Goal: Task Accomplishment & Management: Use online tool/utility

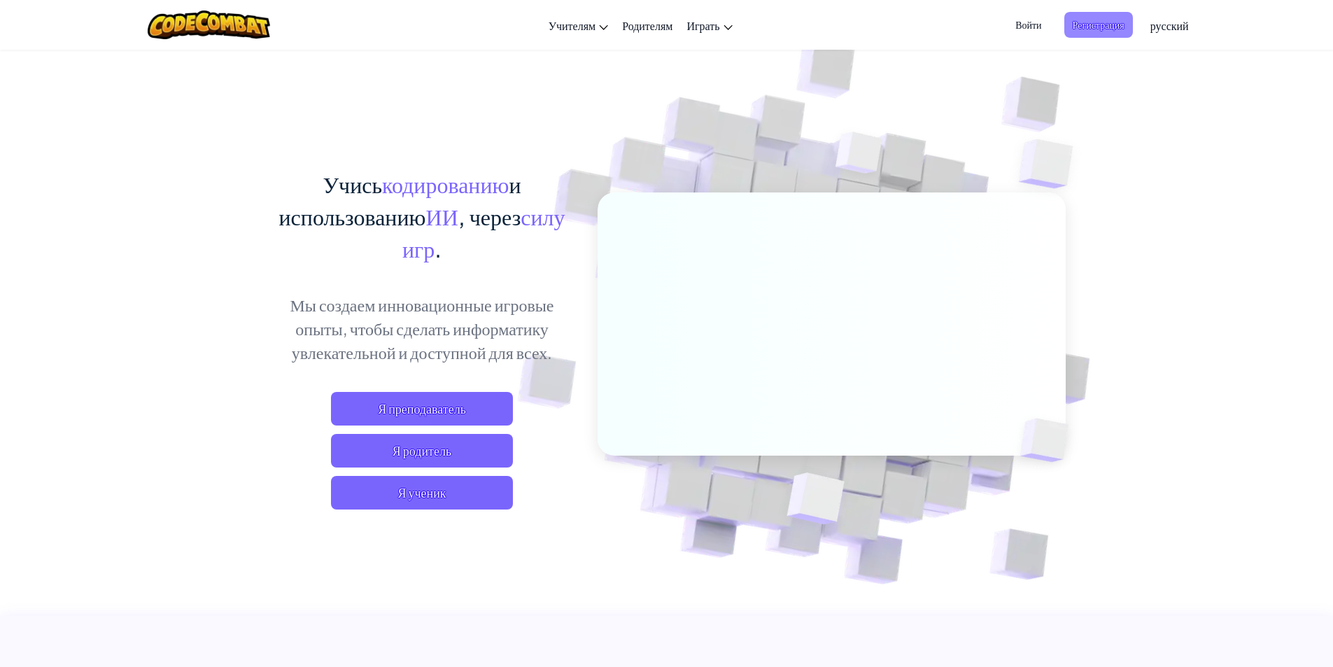
click at [1092, 28] on span "Регистрация" at bounding box center [1098, 25] width 69 height 26
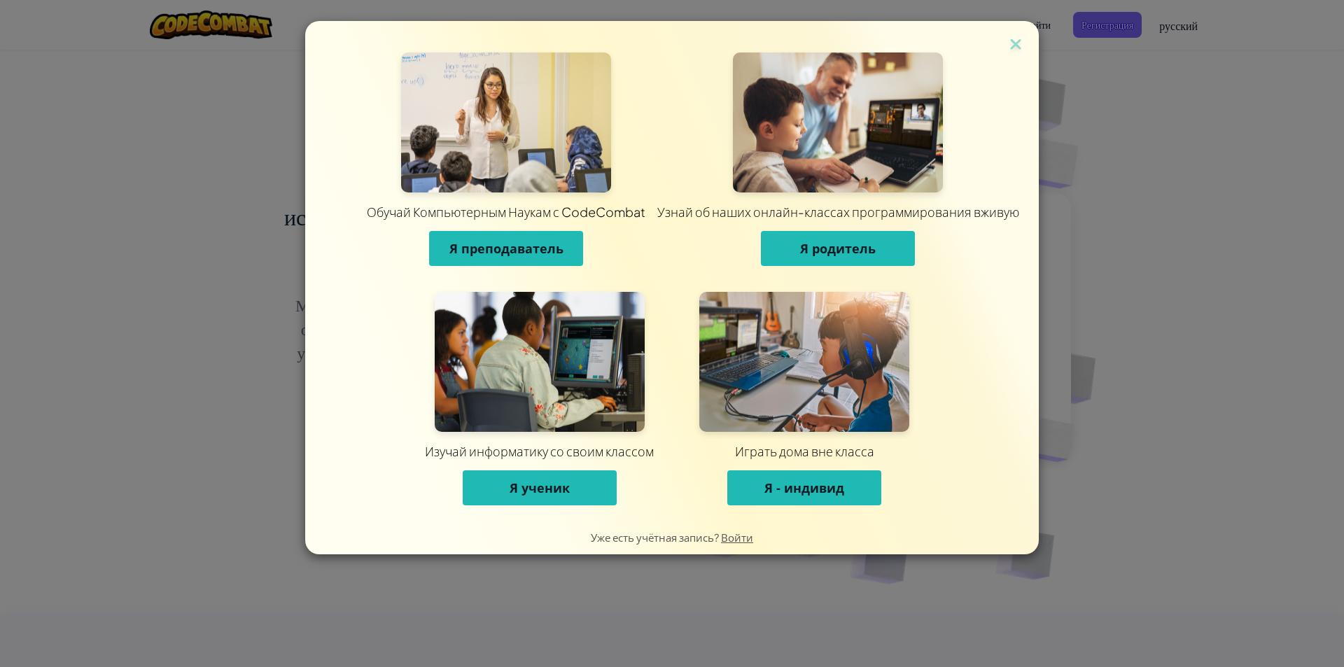
click at [780, 491] on span "Я - индивид" at bounding box center [804, 487] width 80 height 17
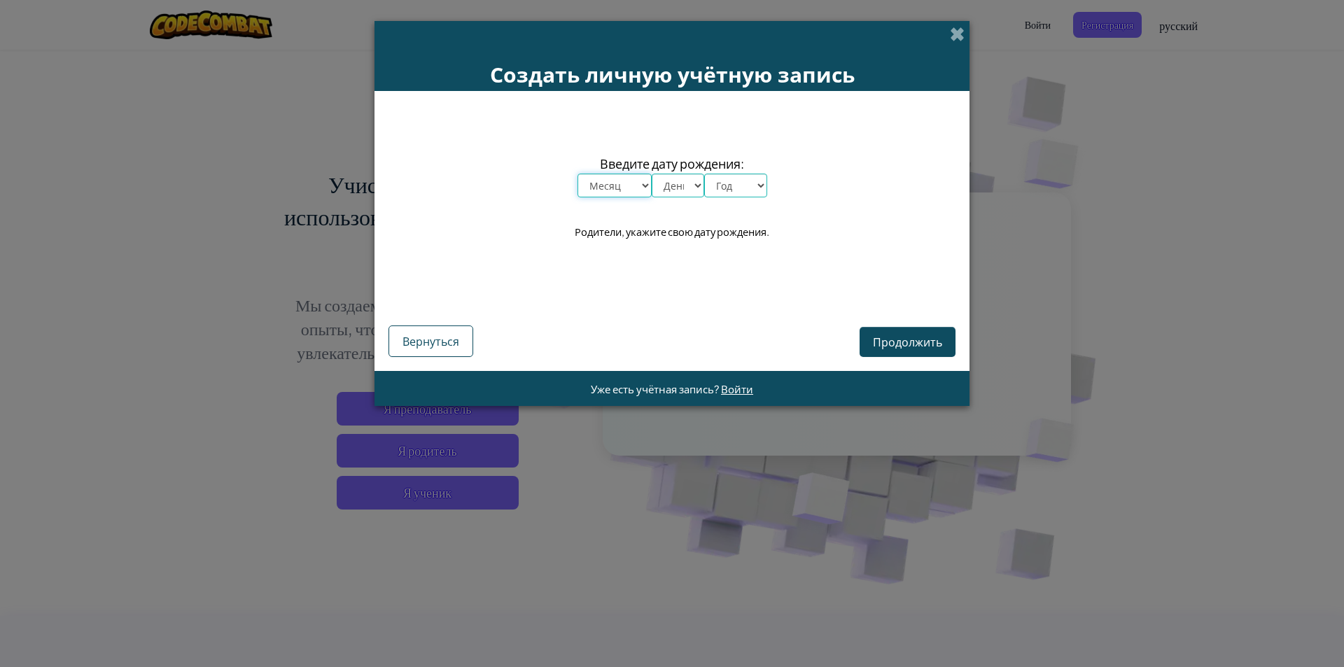
click at [606, 183] on select "Месяц январь февраль март апрель май июнь июль август сентябрь октябрь ноябрь д…" at bounding box center [614, 186] width 74 height 24
click at [812, 260] on div "Введите дату рождения: Месяц январь февраль март апрель май июнь июль август се…" at bounding box center [671, 197] width 567 height 185
click at [622, 182] on select "Месяц январь февраль март апрель май июнь июль август сентябрь октябрь ноябрь д…" at bounding box center [614, 186] width 74 height 24
select select "7"
click at [577, 174] on select "Месяц январь февраль март апрель май июнь июль август сентябрь октябрь ноябрь д…" at bounding box center [614, 186] width 74 height 24
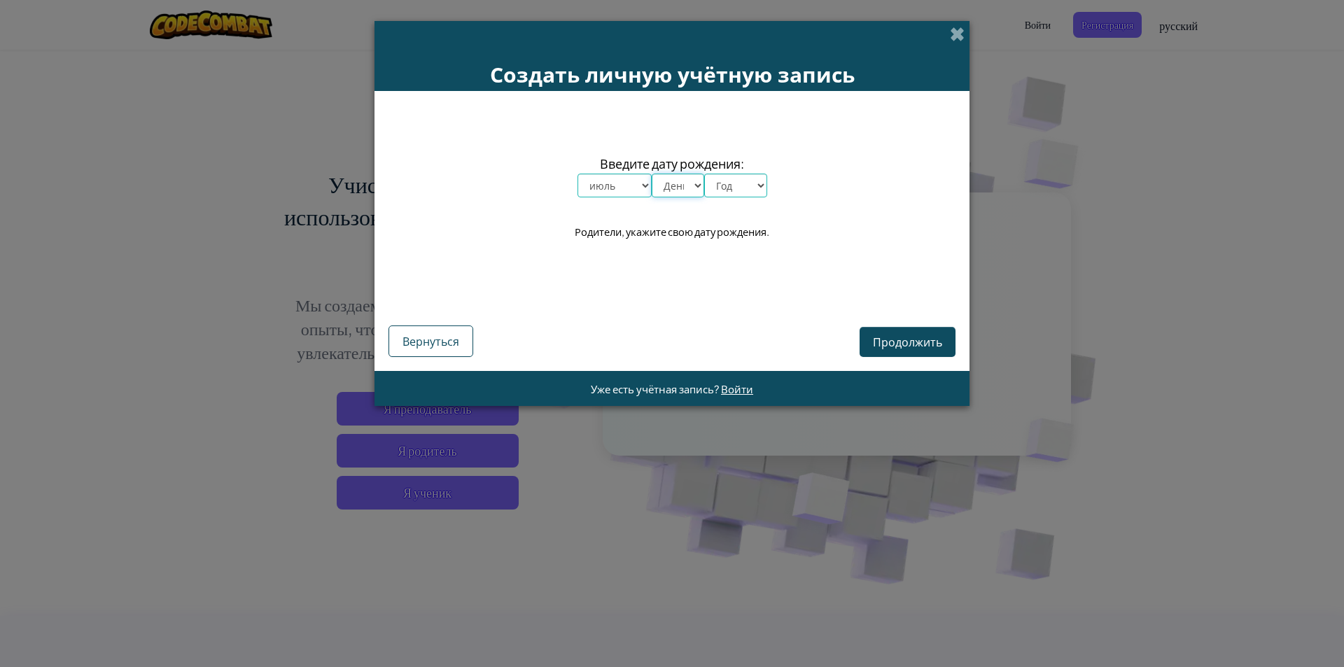
click at [677, 195] on select "День 1 2 3 4 5 6 7 8 9 10 11 12 13 14 15 16 17 18 19 20 21 22 23 24 25 26 27 28…" at bounding box center [678, 186] width 52 height 24
select select "23"
click at [652, 174] on select "День 1 2 3 4 5 6 7 8 9 10 11 12 13 14 15 16 17 18 19 20 21 22 23 24 25 26 27 28…" at bounding box center [678, 186] width 52 height 24
click at [729, 188] on select "Год 2025 2024 2023 2022 2021 2020 2019 2018 2017 2016 2015 2014 2013 2012 2011 …" at bounding box center [735, 186] width 63 height 24
select select "2006"
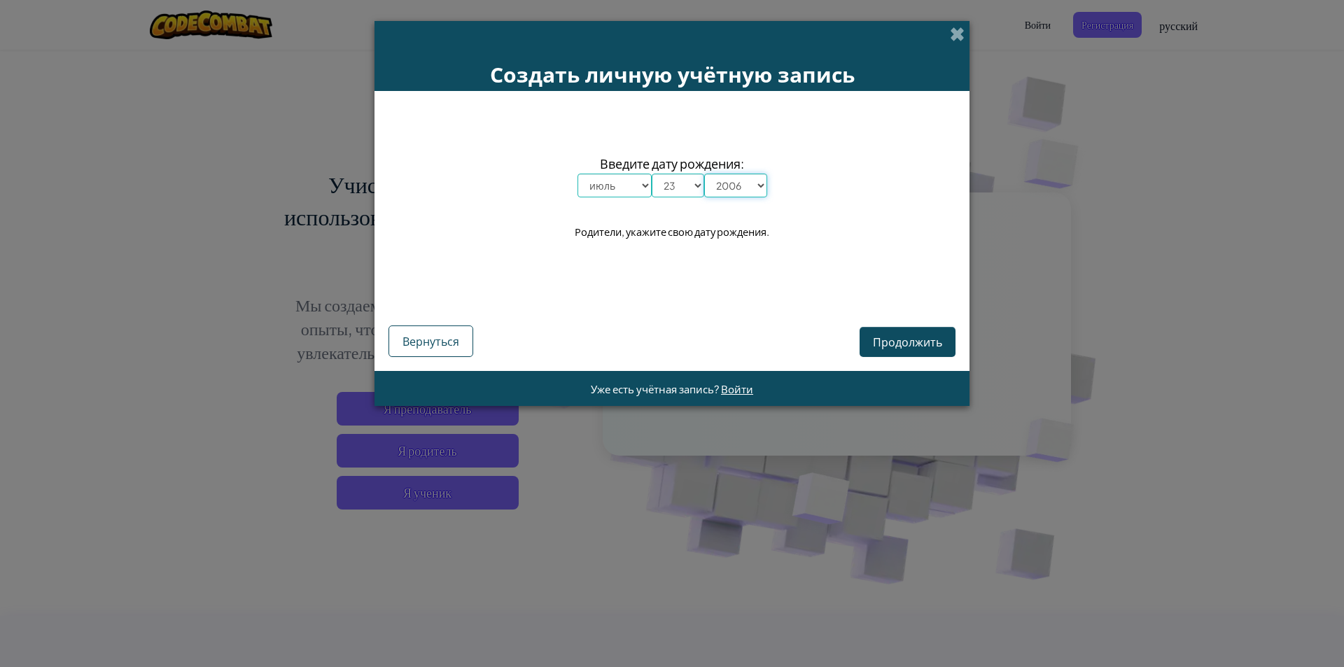
click at [704, 174] on select "Год 2025 2024 2023 2022 2021 2020 2019 2018 2017 2016 2015 2014 2013 2012 2011 …" at bounding box center [735, 186] width 63 height 24
click at [930, 349] on span "Продолжить" at bounding box center [907, 342] width 69 height 15
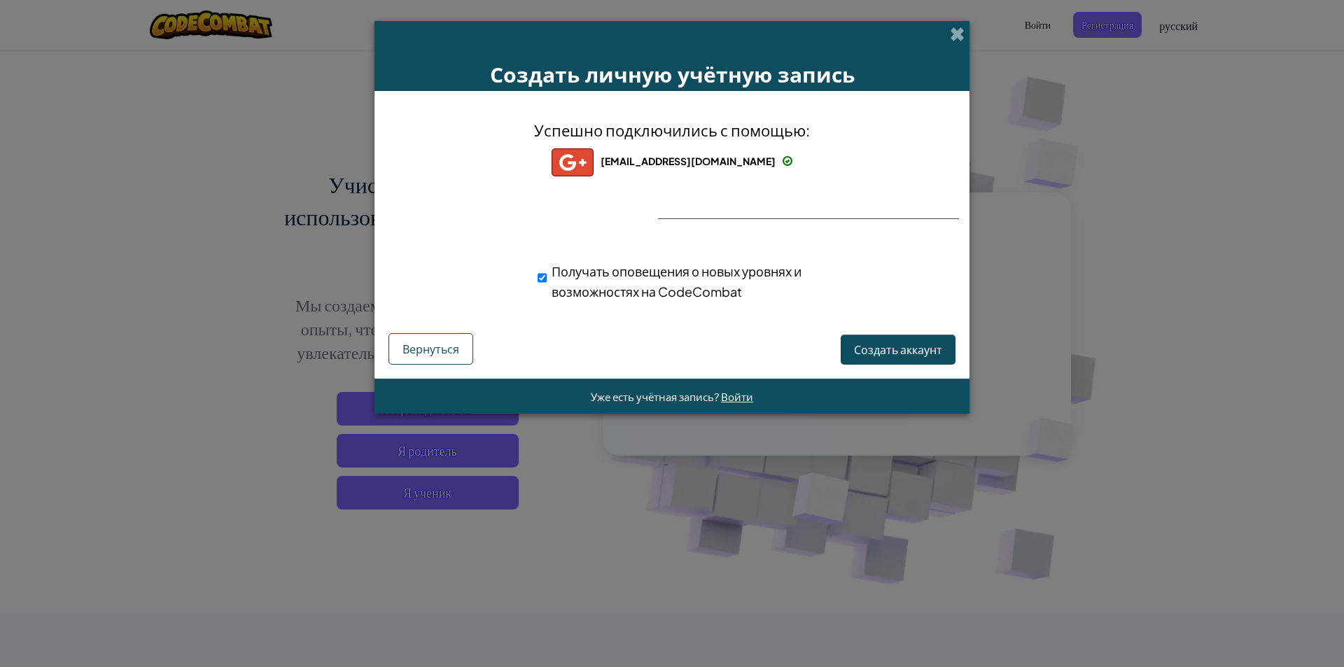
click at [738, 213] on div "Успешно подключились с помощью: kostyavelichko33@gmail.com kostyavelichko33@gma…" at bounding box center [672, 219] width 560 height 228
click at [882, 349] on span "Создать аккаунт" at bounding box center [898, 349] width 88 height 15
click at [905, 354] on button "Создать аккаунт" at bounding box center [897, 350] width 115 height 30
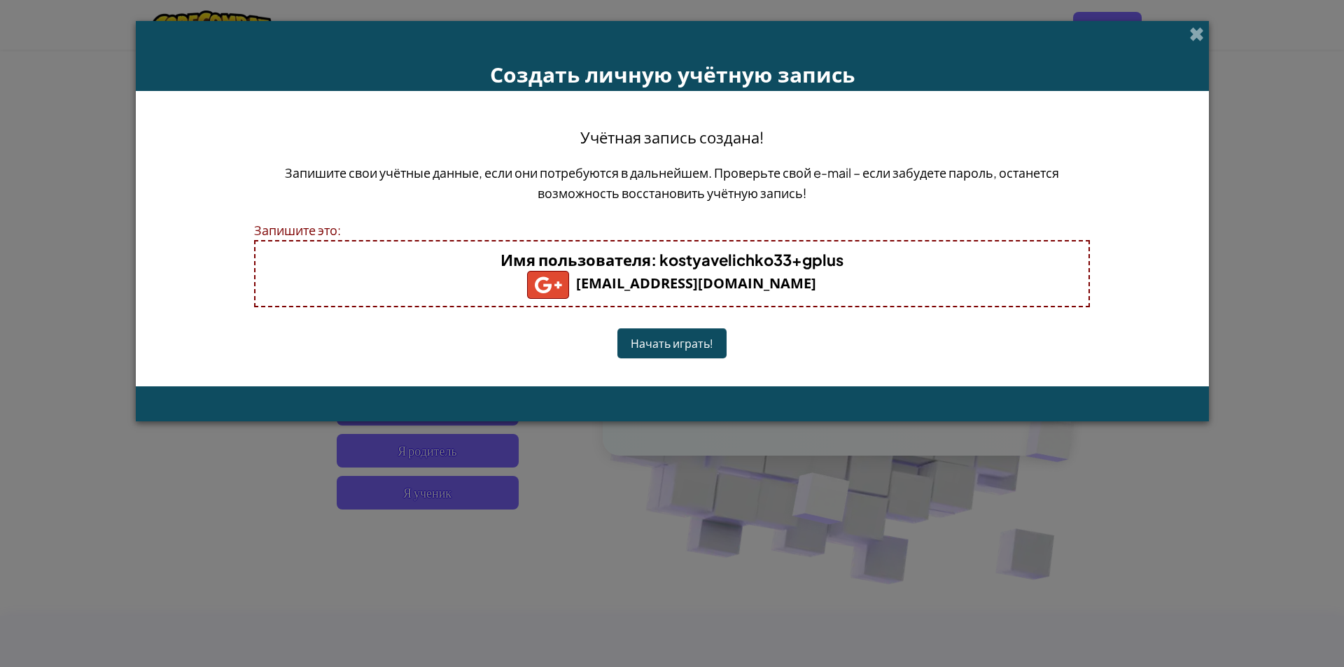
click at [673, 337] on button "Начать играть!" at bounding box center [671, 343] width 109 height 30
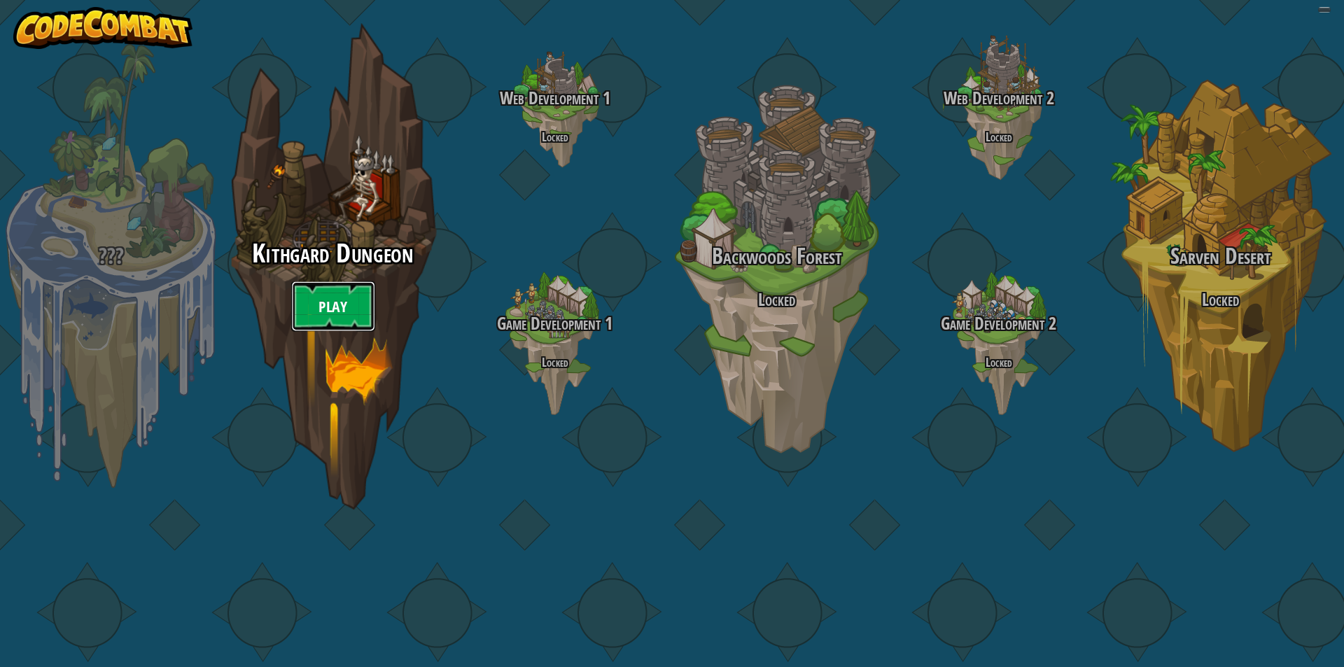
click at [344, 332] on link "Play" at bounding box center [333, 306] width 84 height 50
select select "ru"
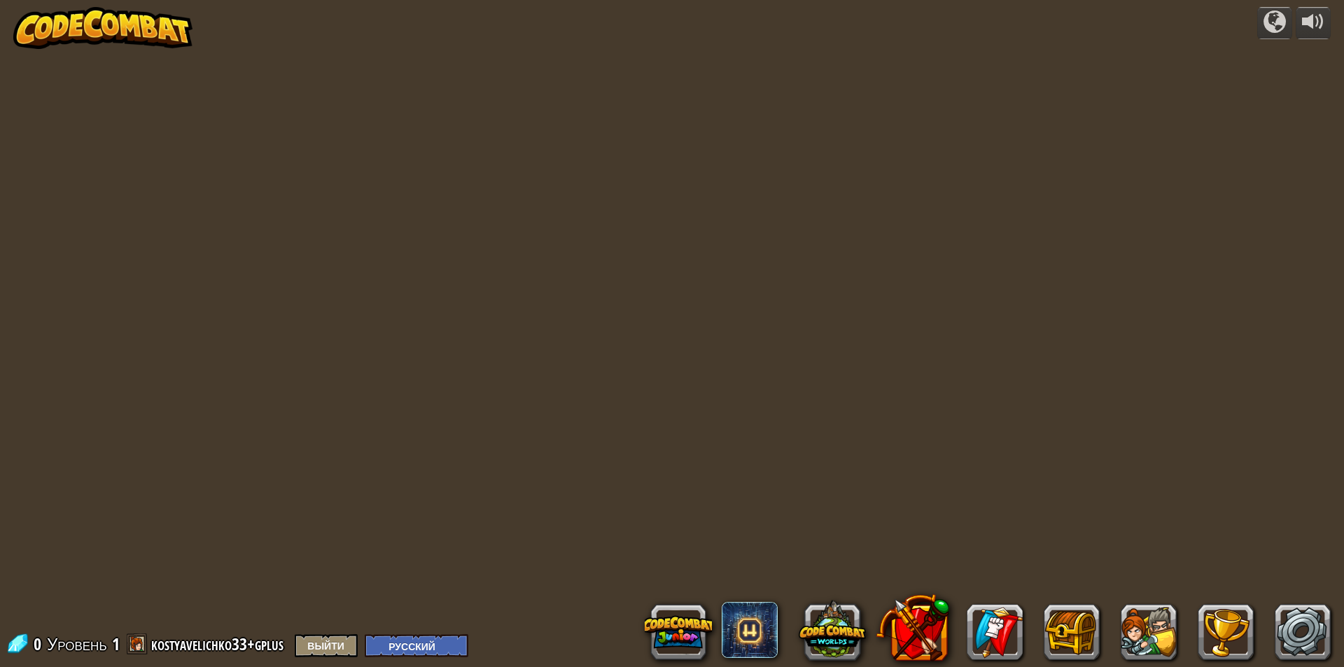
select select "ru"
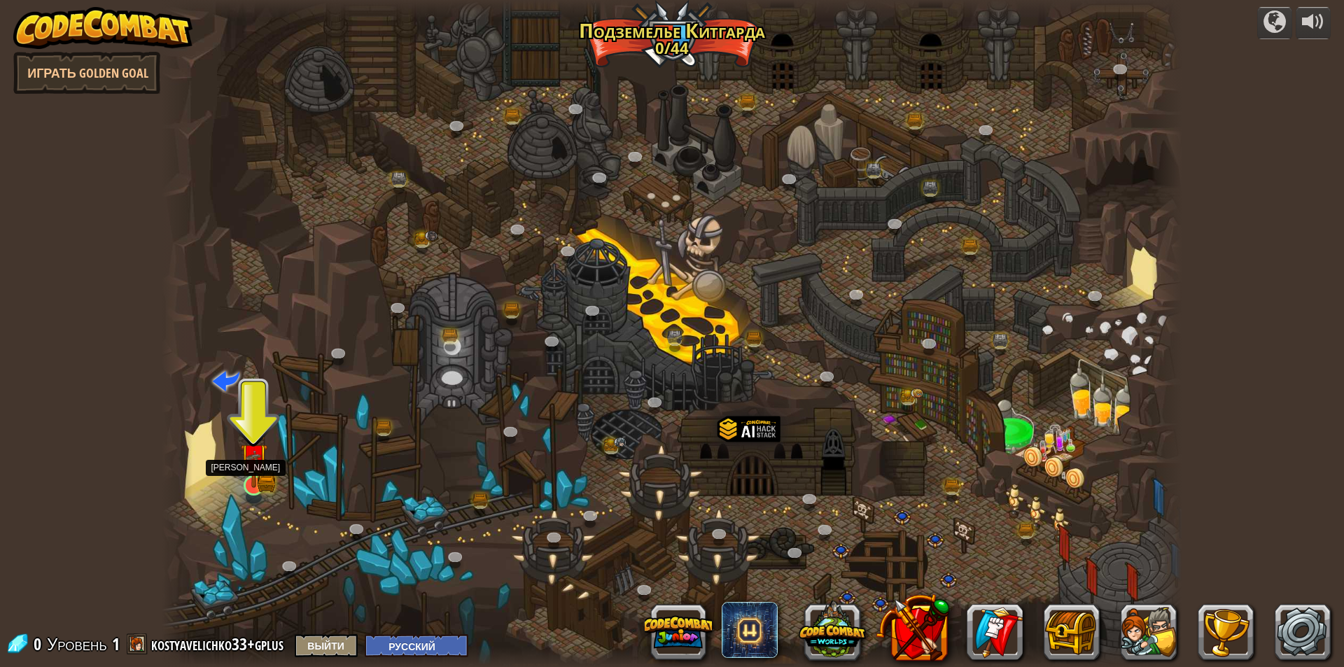
click at [255, 475] on img at bounding box center [253, 457] width 27 height 60
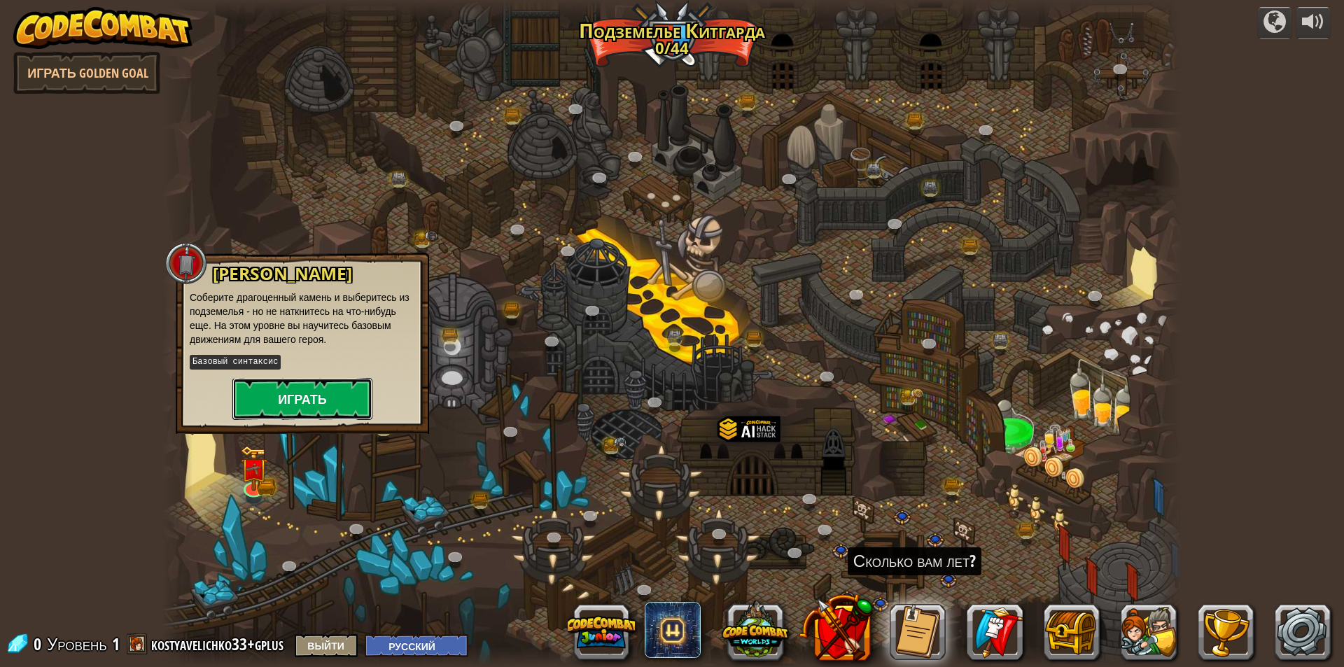
click at [276, 398] on button "Играть" at bounding box center [302, 399] width 140 height 42
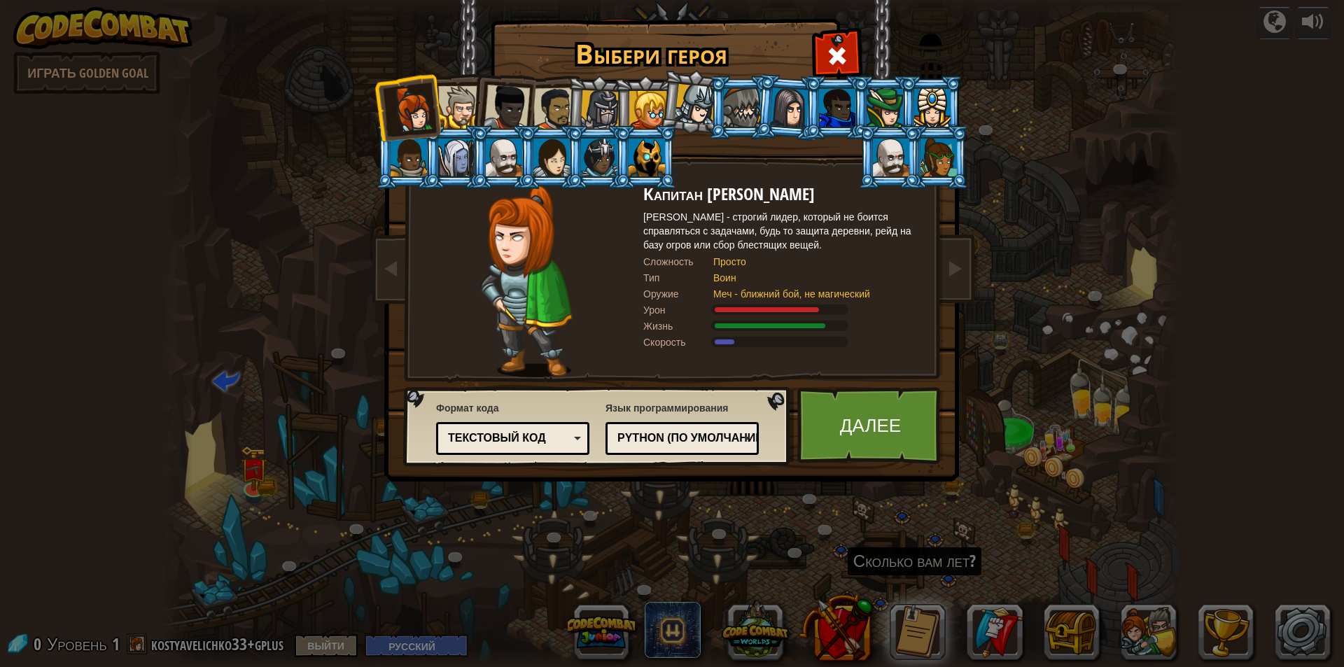
click at [453, 99] on div at bounding box center [459, 107] width 43 height 43
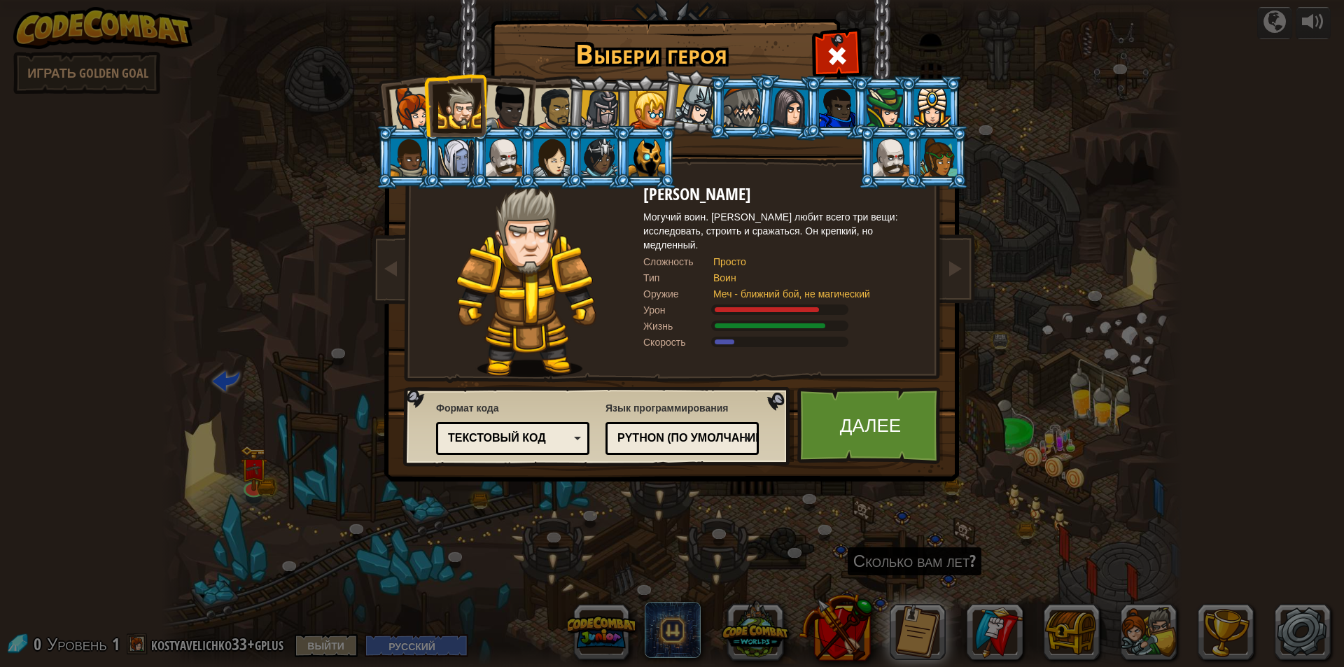
click at [517, 118] on div at bounding box center [507, 108] width 46 height 46
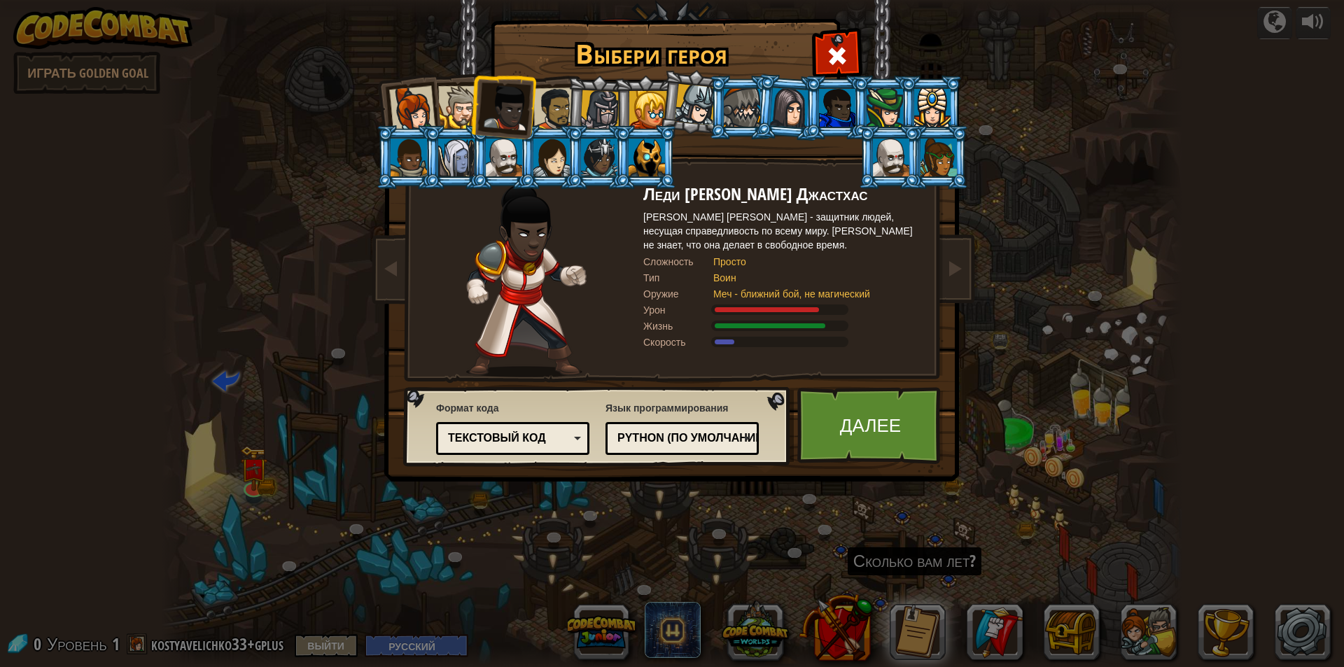
click at [553, 101] on div at bounding box center [554, 108] width 43 height 43
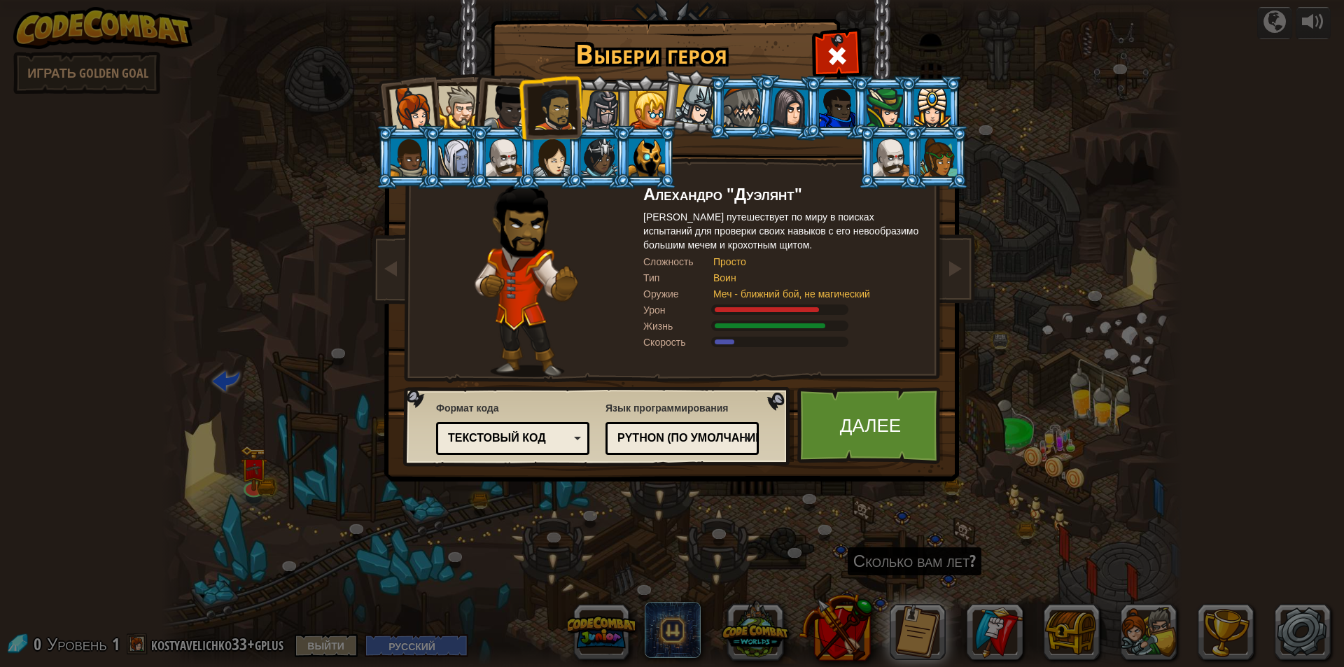
click at [593, 111] on div at bounding box center [600, 110] width 40 height 40
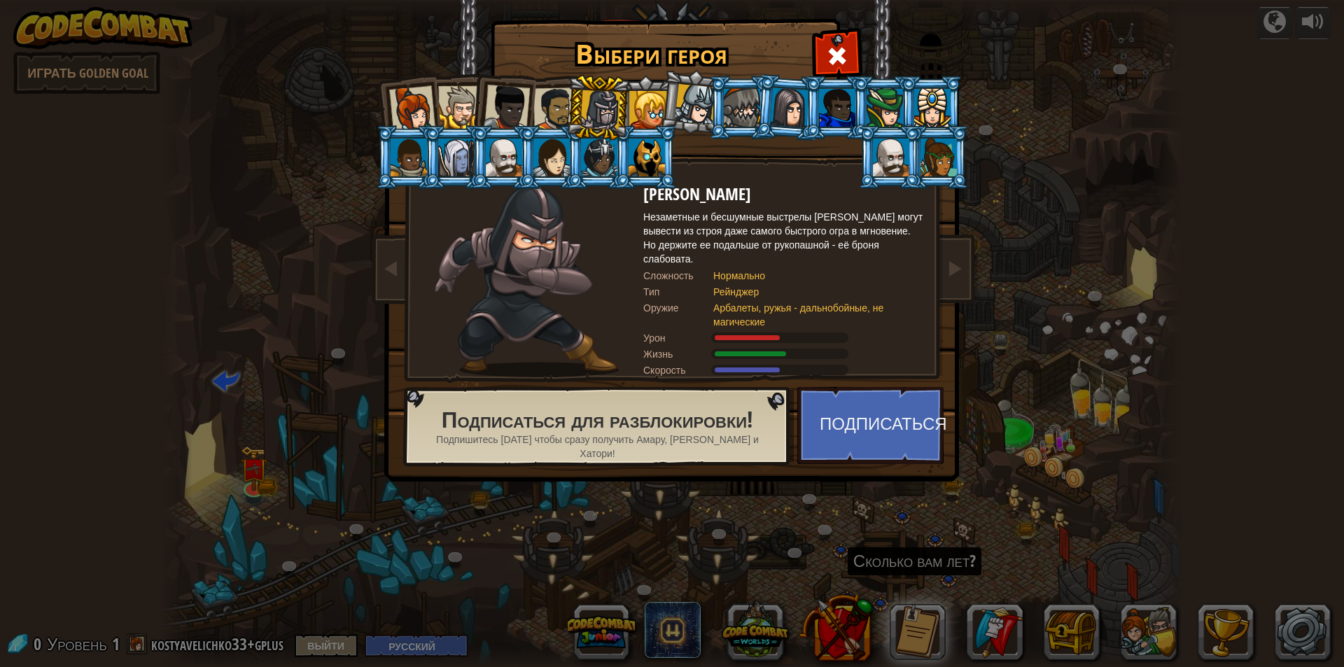
click at [596, 152] on div at bounding box center [599, 158] width 36 height 38
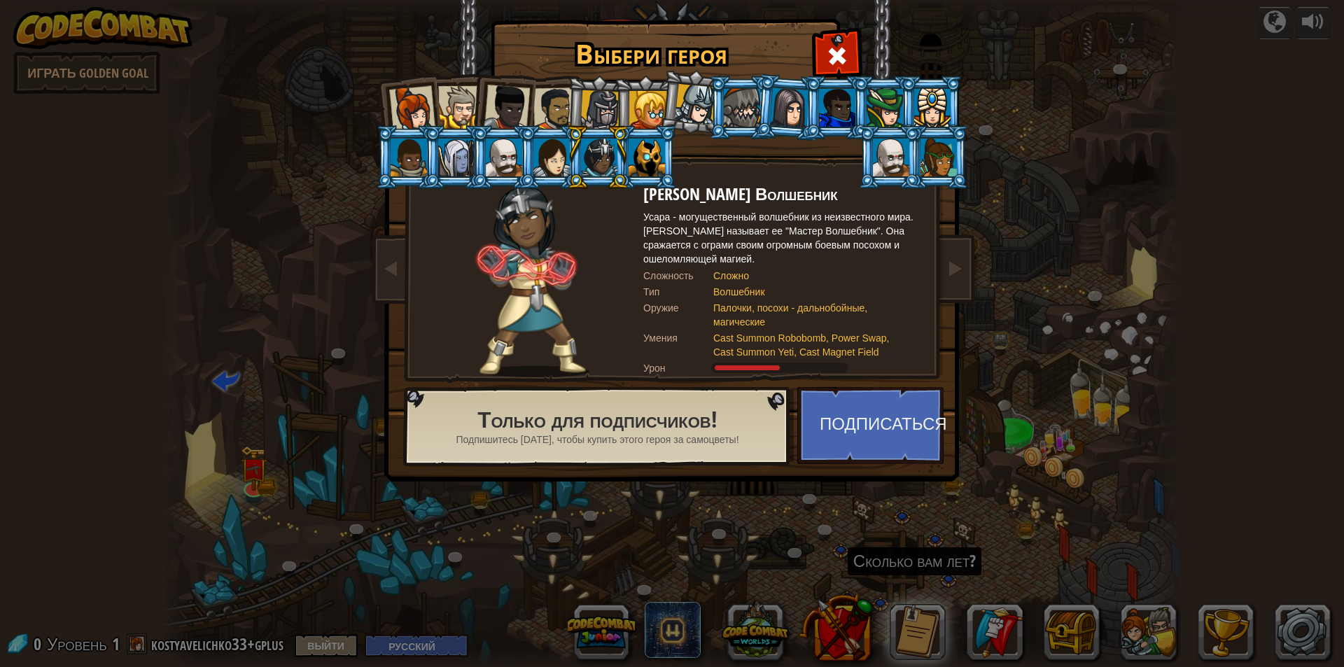
click at [661, 162] on div at bounding box center [646, 158] width 36 height 38
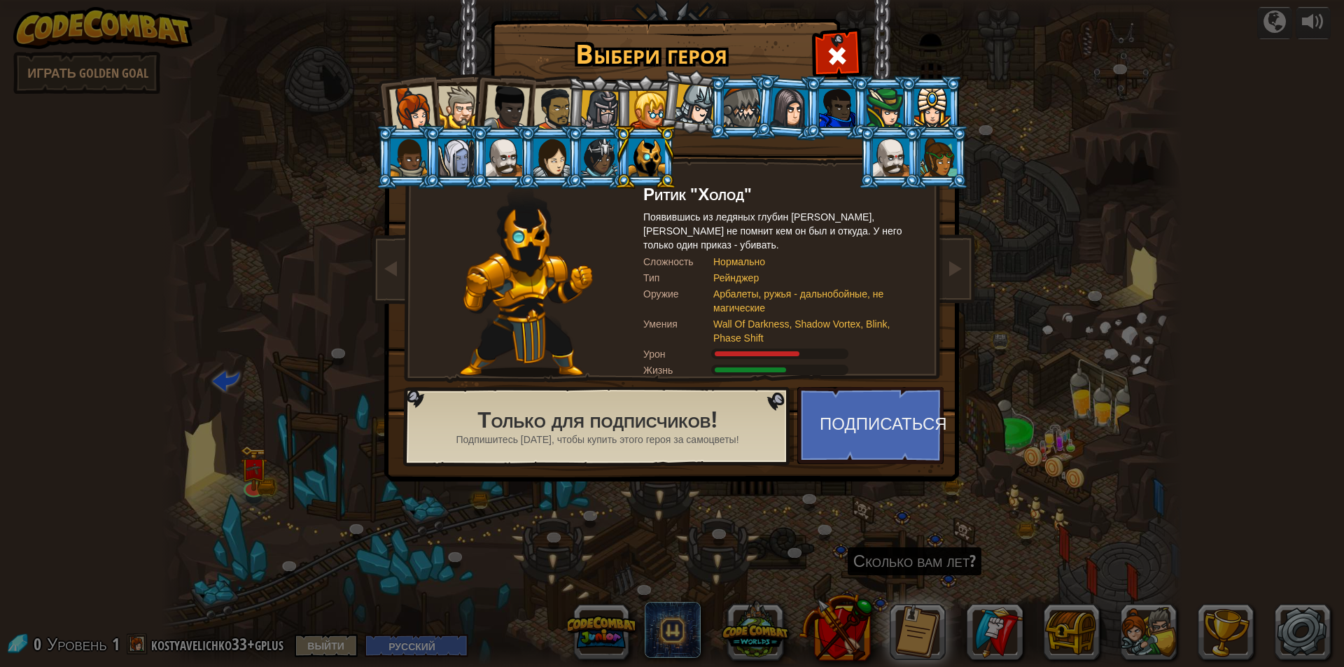
click at [432, 111] on div at bounding box center [412, 109] width 46 height 46
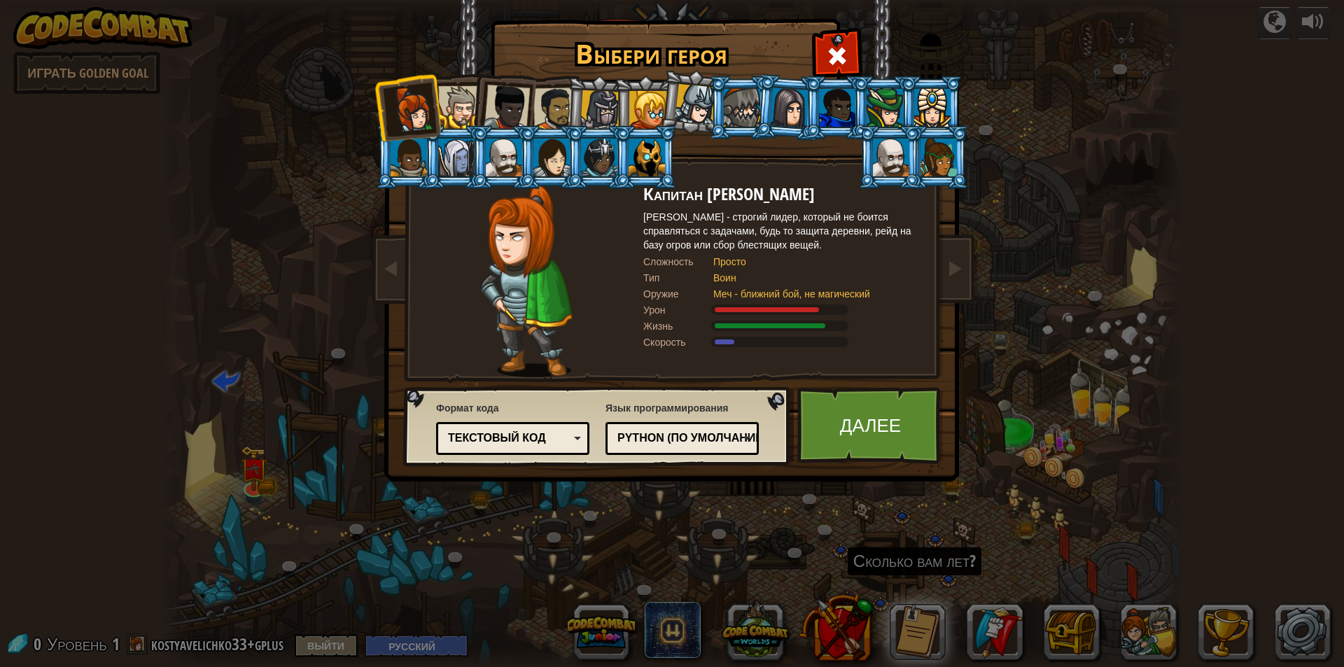
click at [461, 104] on div at bounding box center [459, 107] width 43 height 43
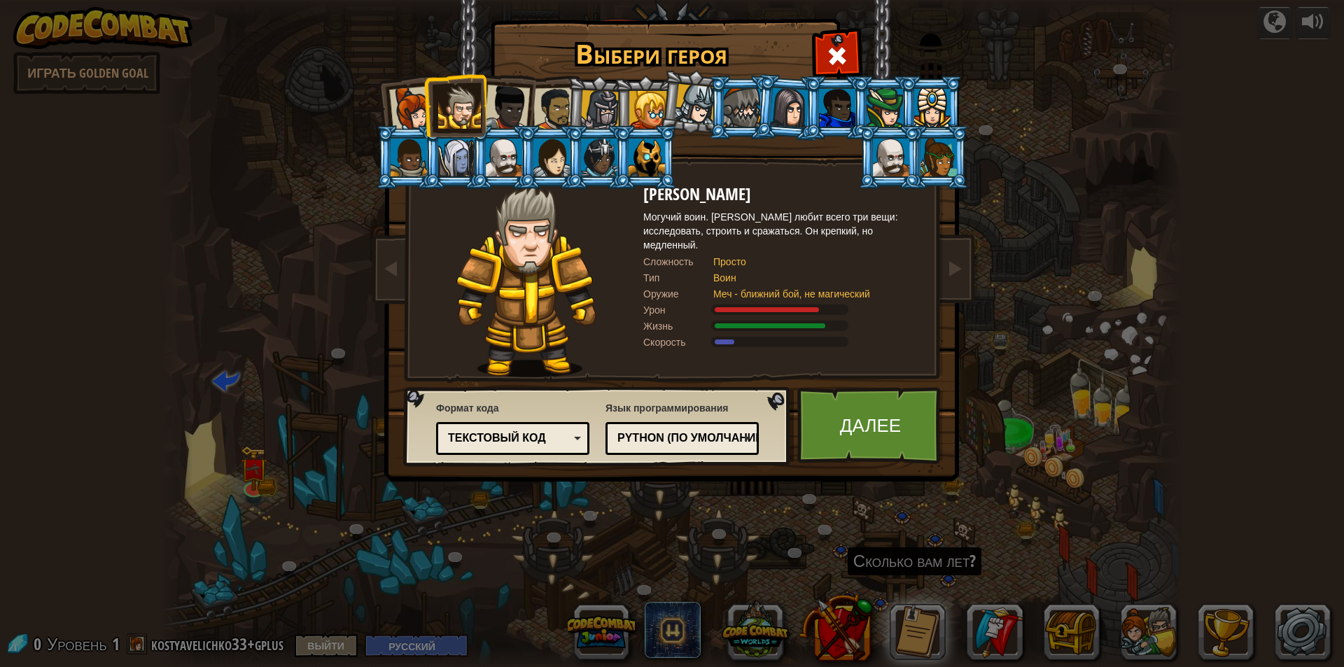
click at [484, 102] on li at bounding box center [454, 105] width 63 height 64
click at [542, 106] on div at bounding box center [554, 108] width 43 height 43
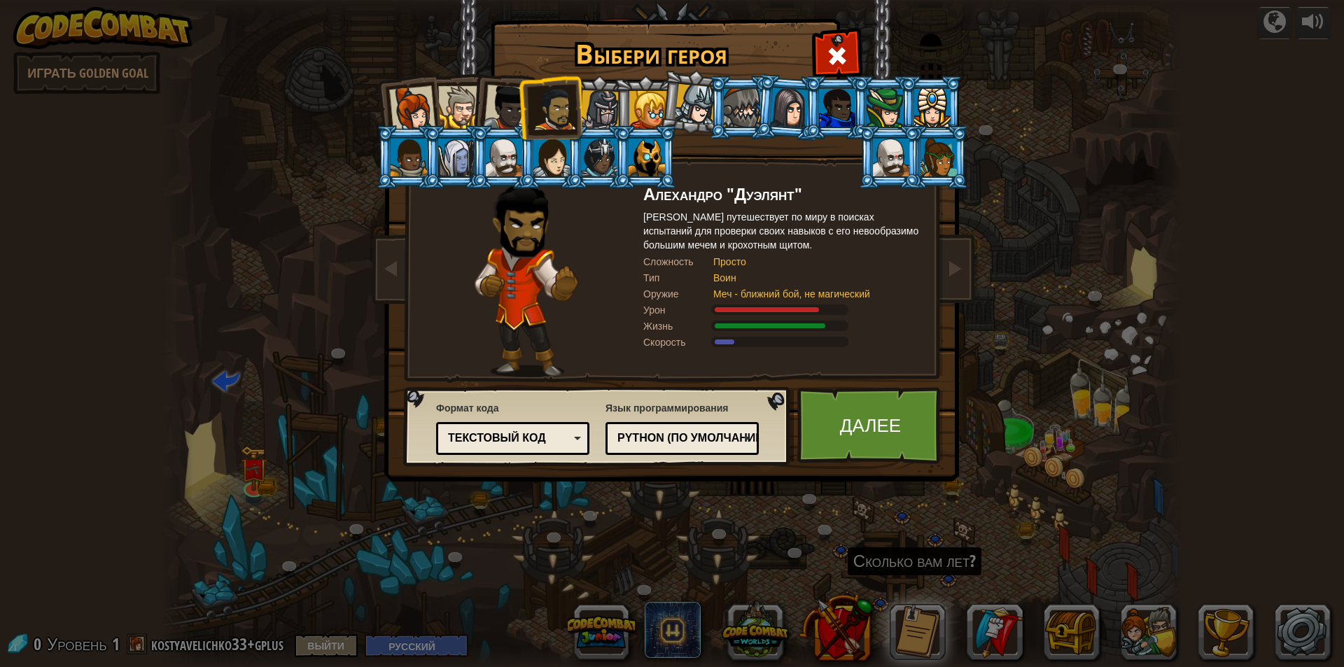
click at [770, 110] on li at bounding box center [787, 107] width 67 height 68
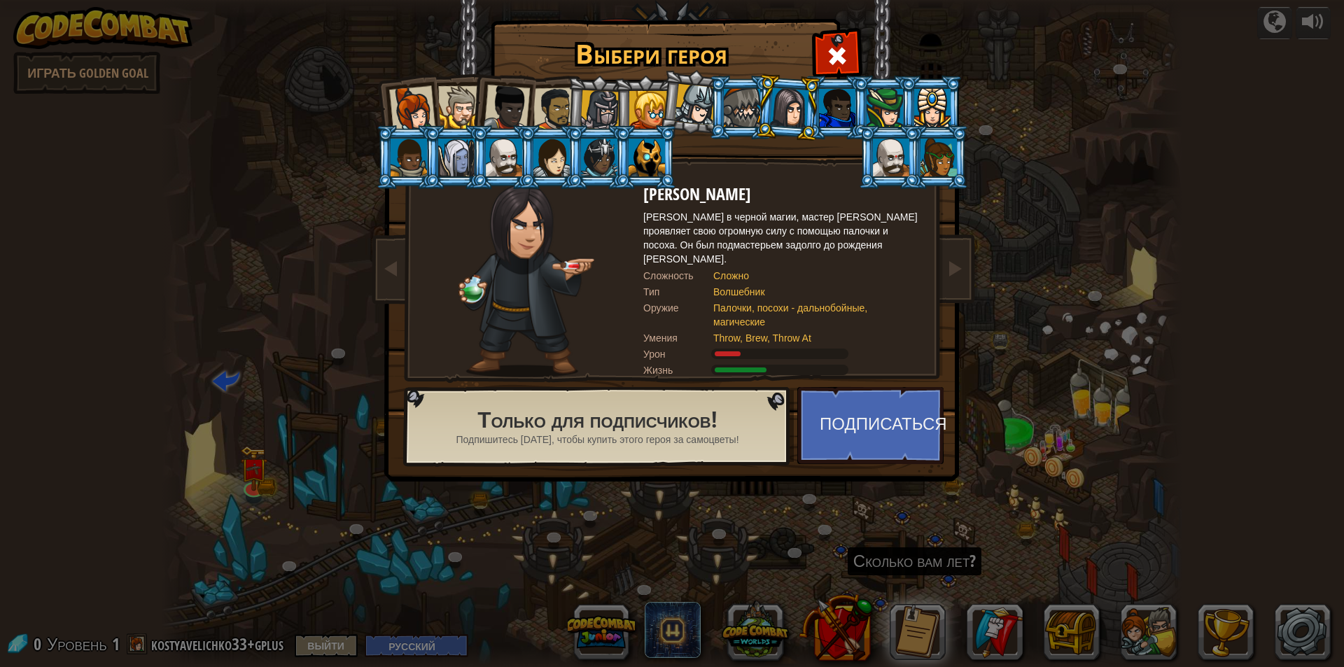
click at [745, 107] on div at bounding box center [742, 108] width 36 height 38
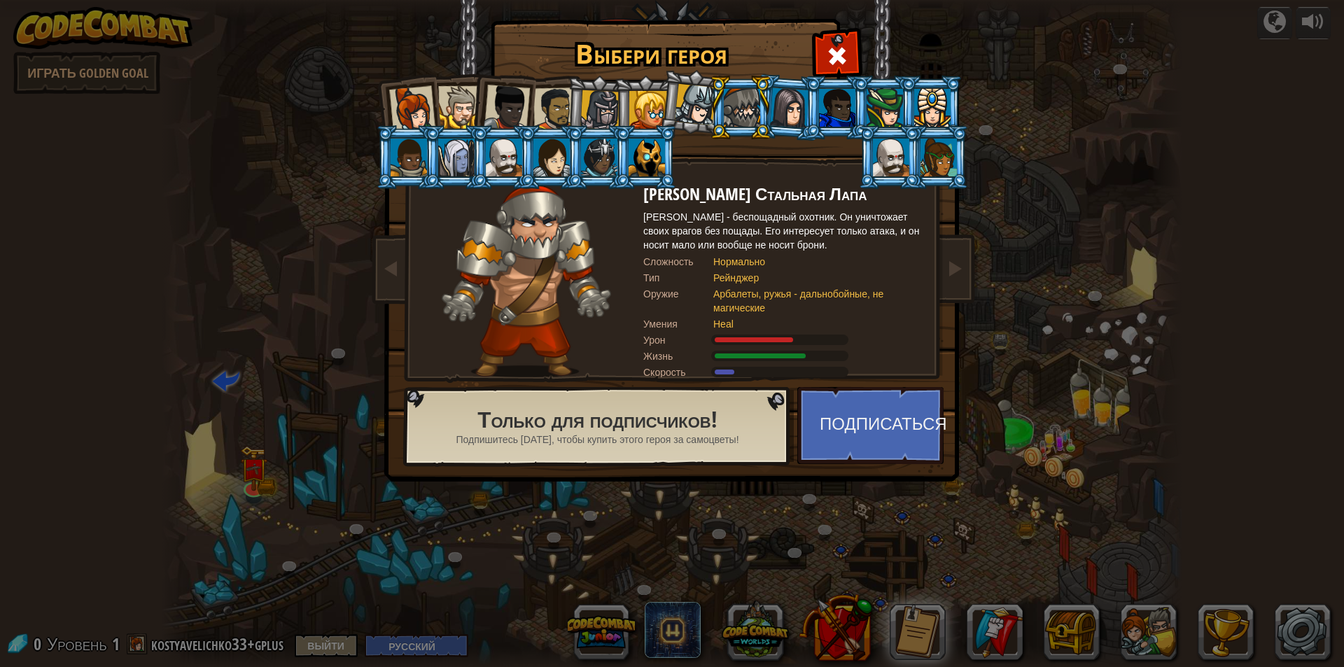
click at [839, 104] on div at bounding box center [837, 108] width 36 height 38
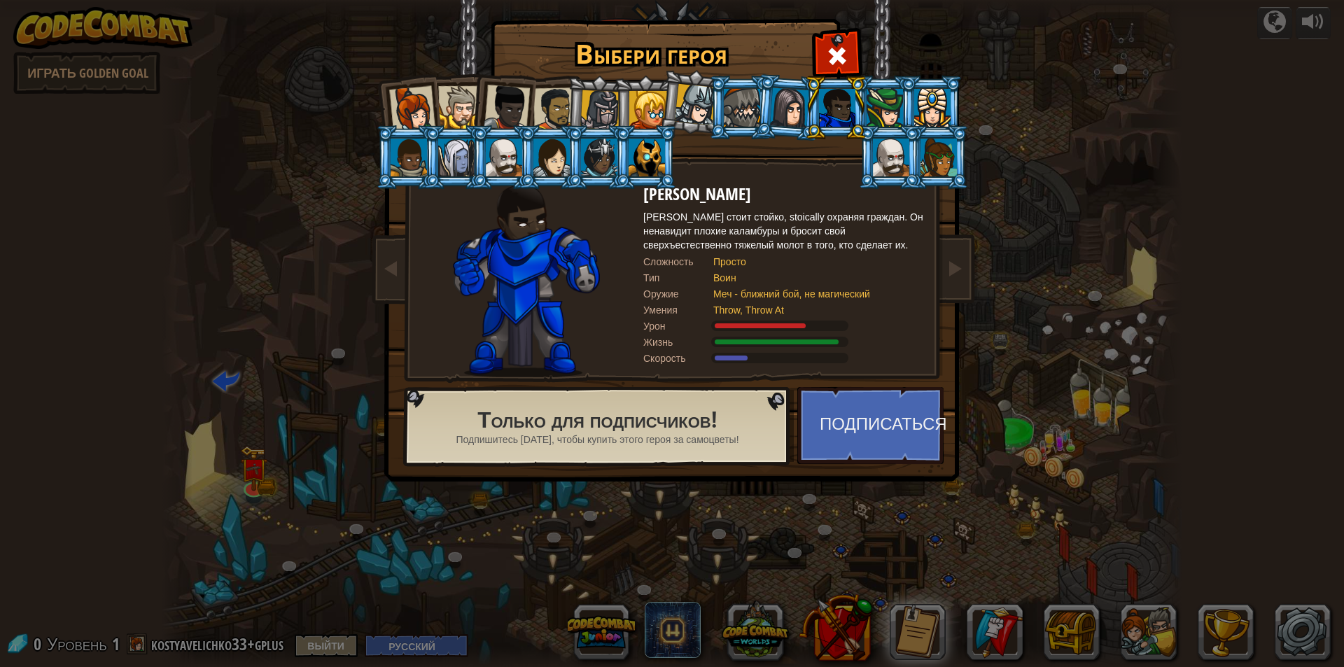
click at [505, 105] on div at bounding box center [507, 108] width 46 height 46
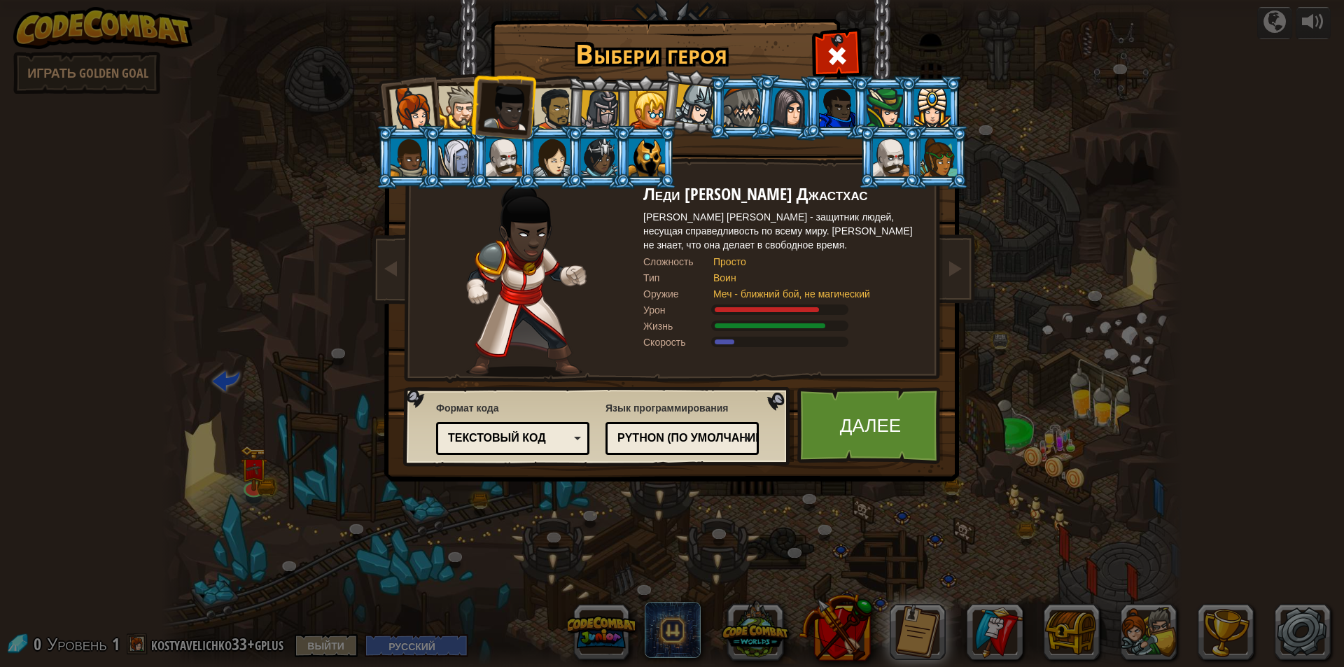
click at [547, 106] on div at bounding box center [554, 108] width 43 height 43
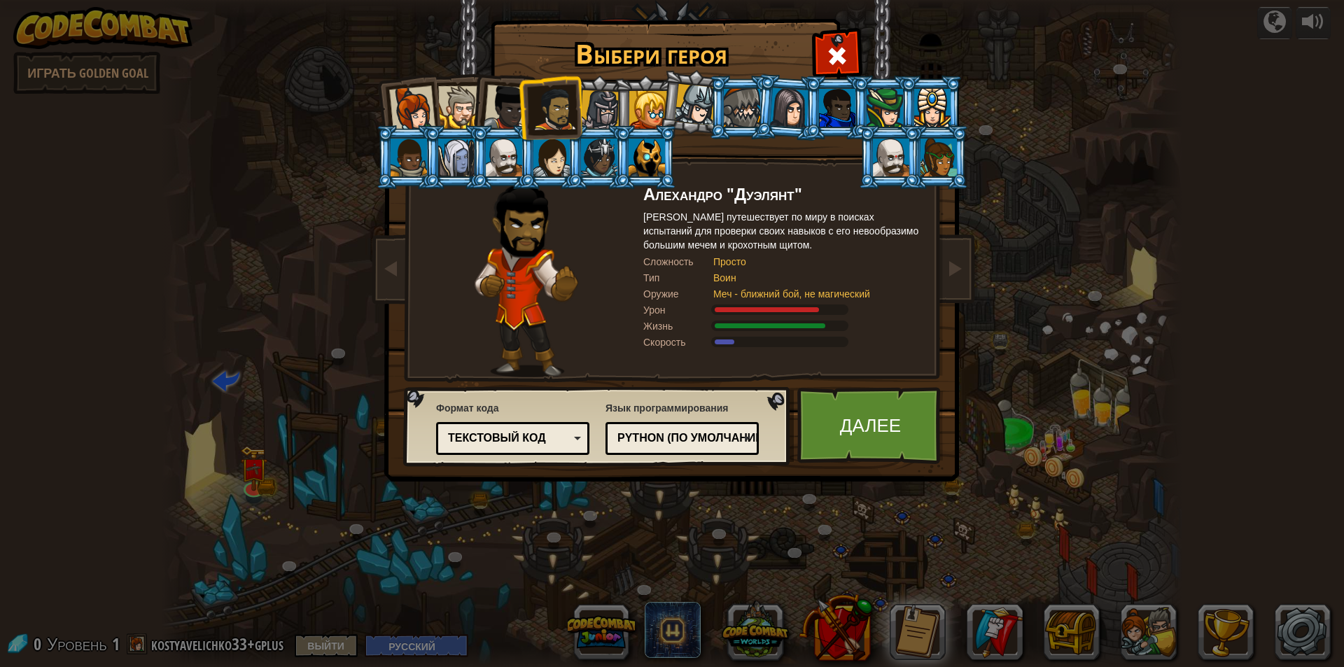
click at [462, 107] on div at bounding box center [459, 107] width 43 height 43
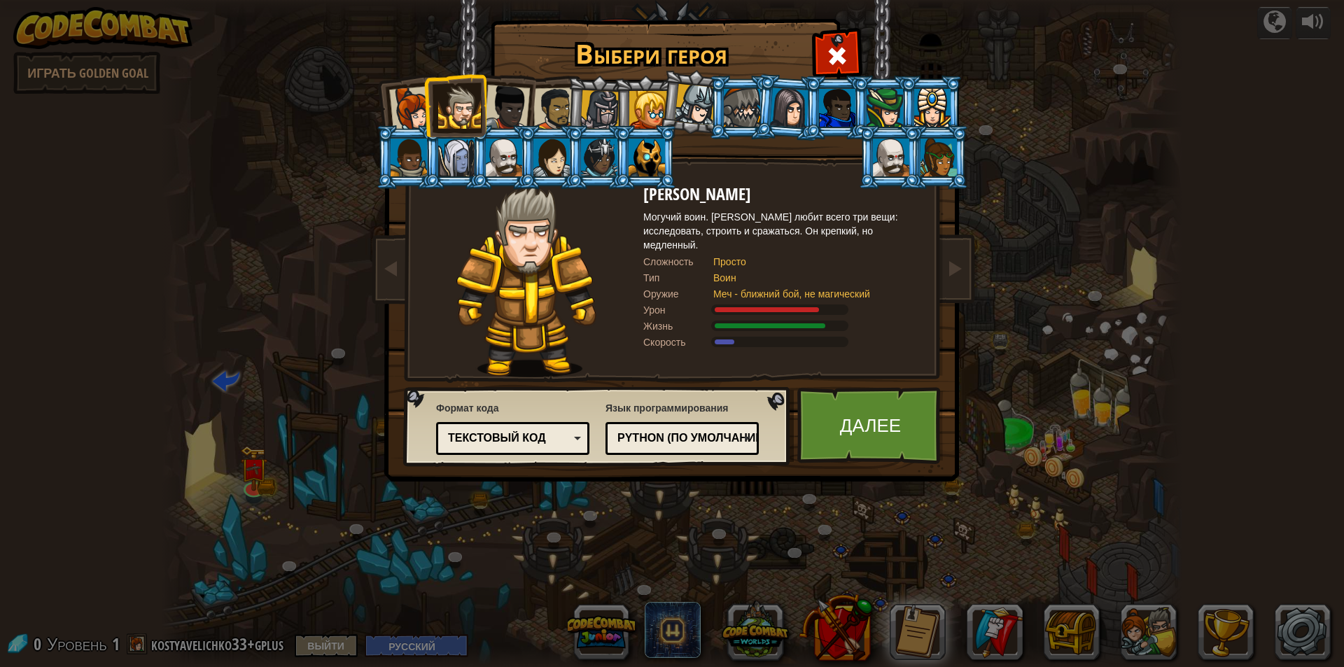
click at [500, 106] on div at bounding box center [507, 108] width 46 height 46
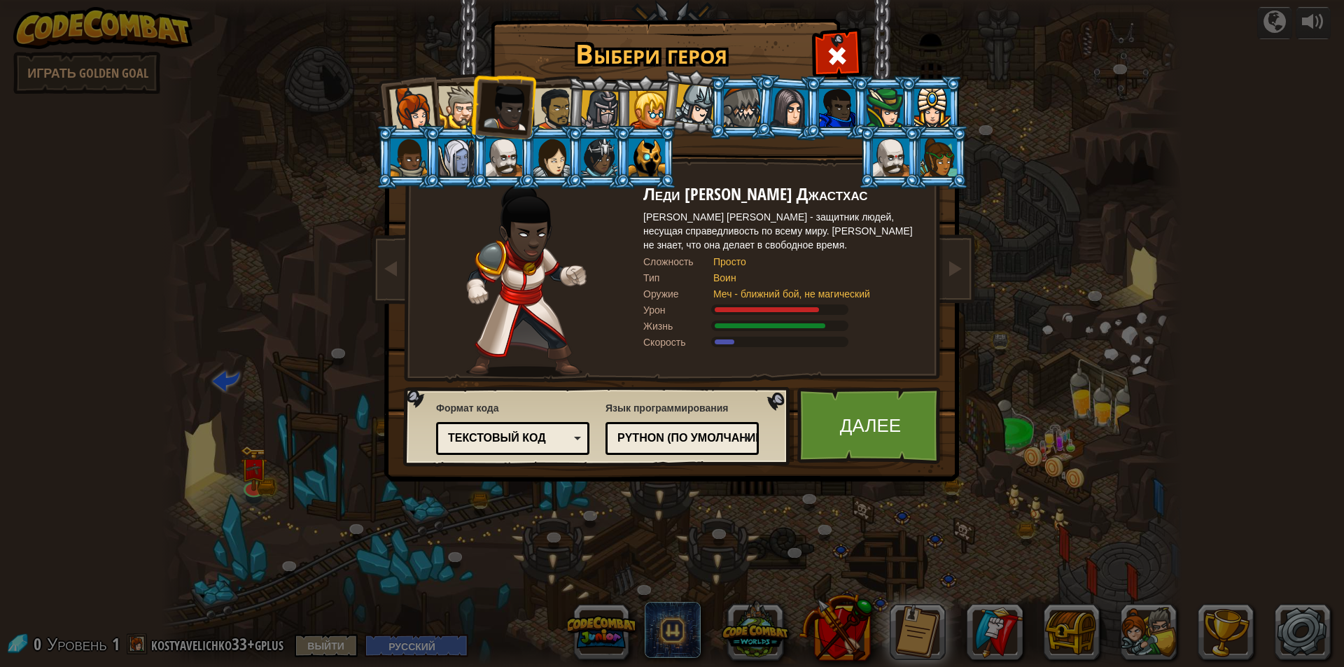
click at [540, 110] on div at bounding box center [554, 108] width 43 height 43
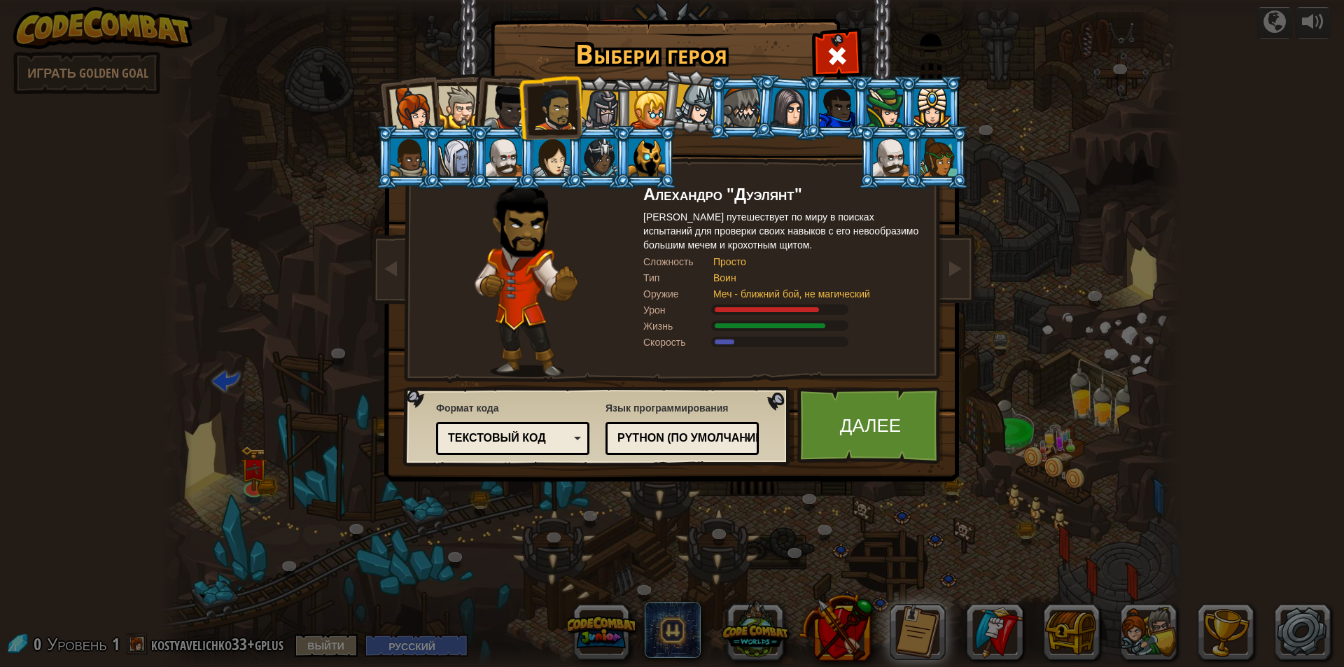
click at [463, 111] on div at bounding box center [459, 107] width 43 height 43
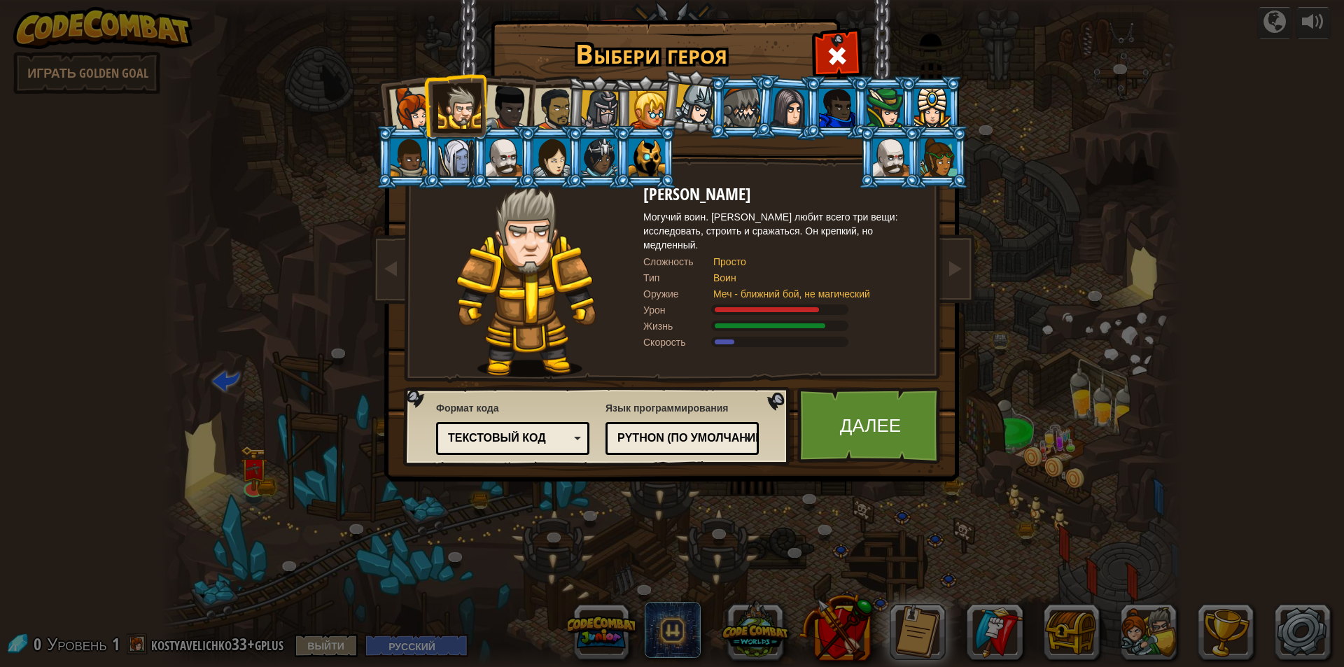
click at [519, 443] on div "Текстовый код" at bounding box center [508, 438] width 121 height 16
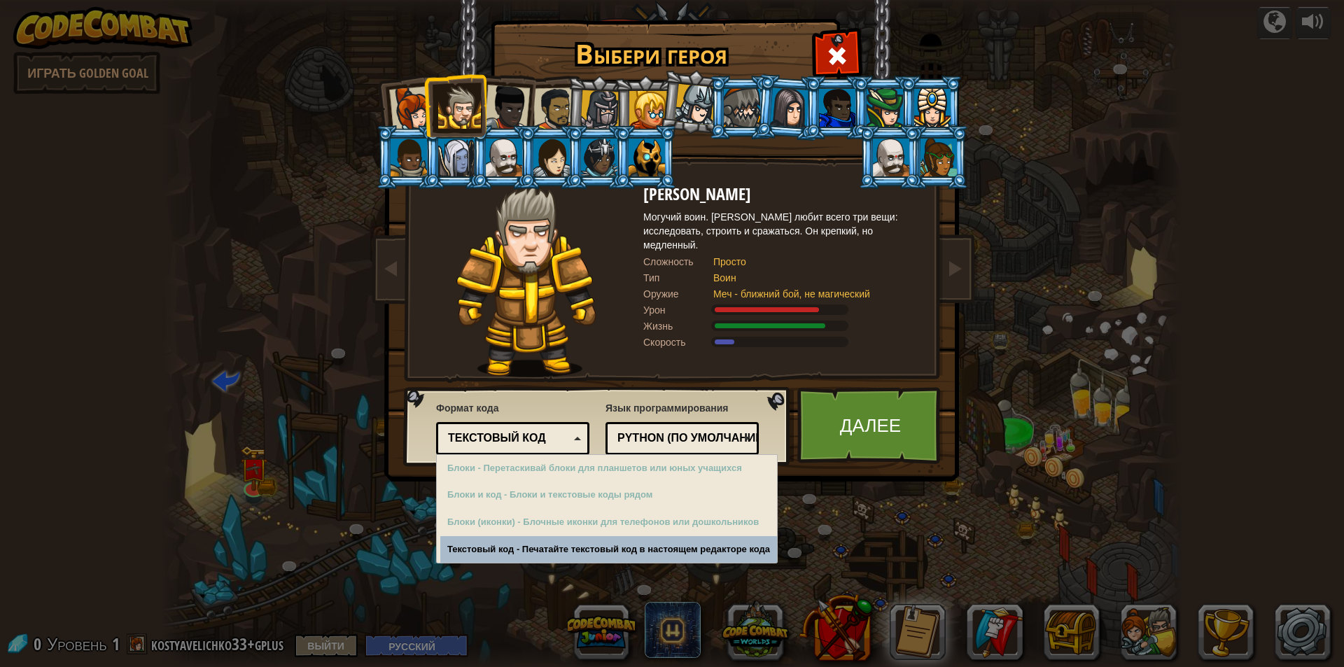
click at [682, 432] on div "Python (По умолчанию)" at bounding box center [677, 438] width 121 height 16
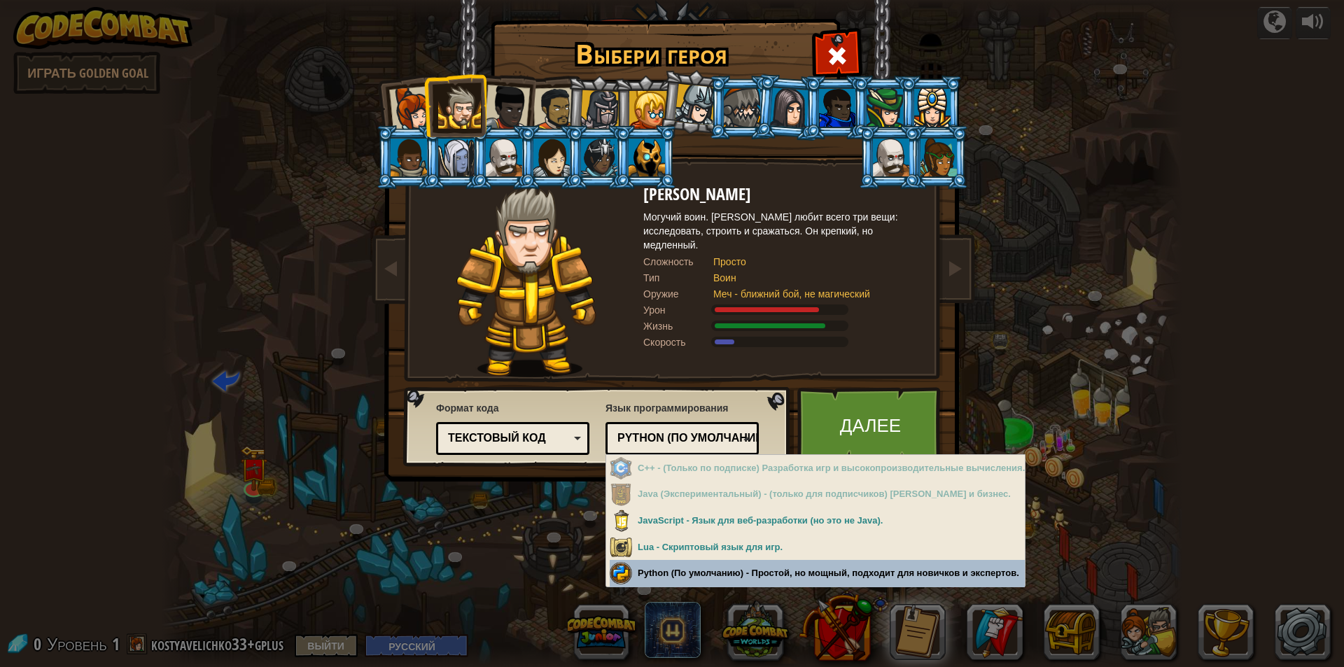
click at [725, 573] on div "Выбери героя 0 Капитан [PERSON_NAME] [PERSON_NAME] - строгий лидер, который не …" at bounding box center [672, 333] width 1344 height 667
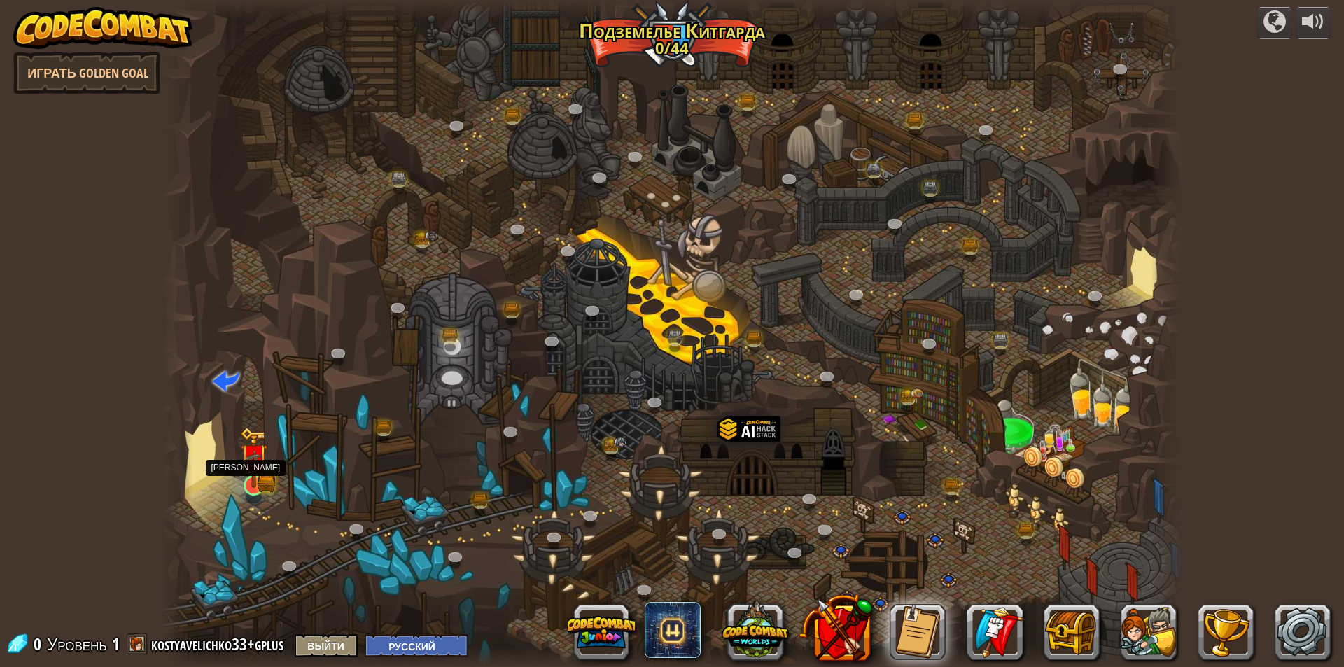
click at [261, 478] on img at bounding box center [253, 457] width 27 height 60
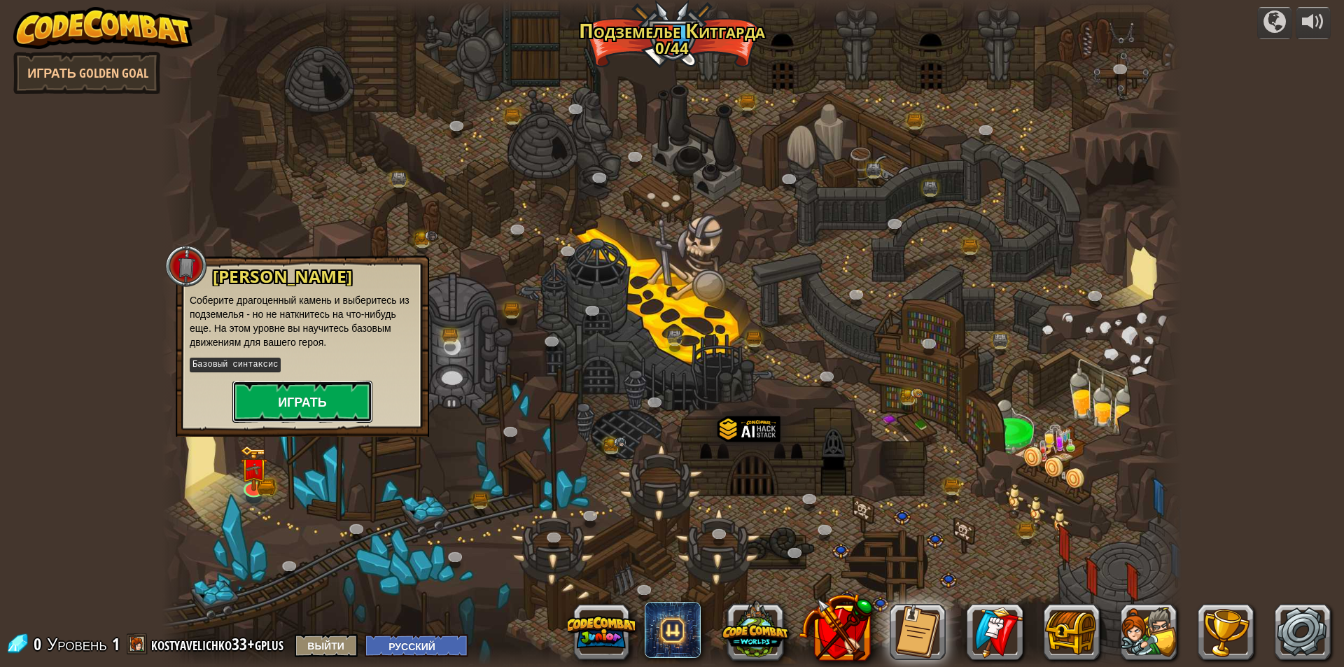
click at [277, 396] on button "Играть" at bounding box center [302, 402] width 140 height 42
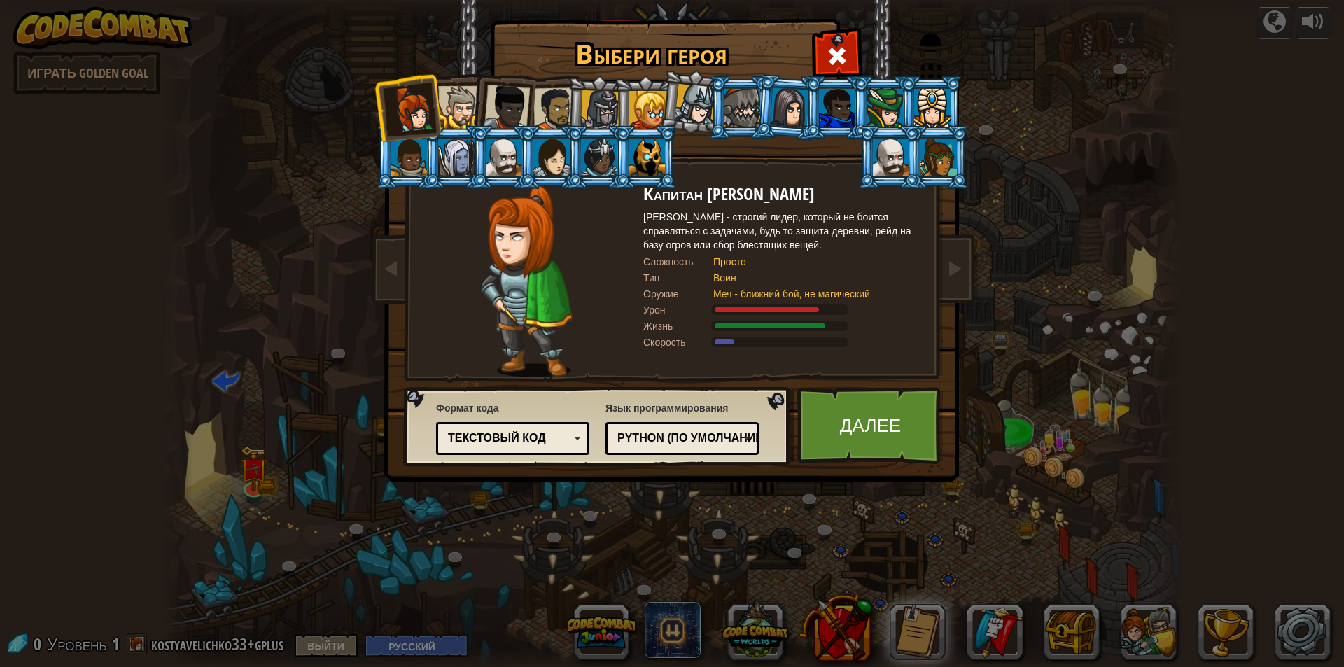
click at [556, 105] on div at bounding box center [554, 108] width 43 height 43
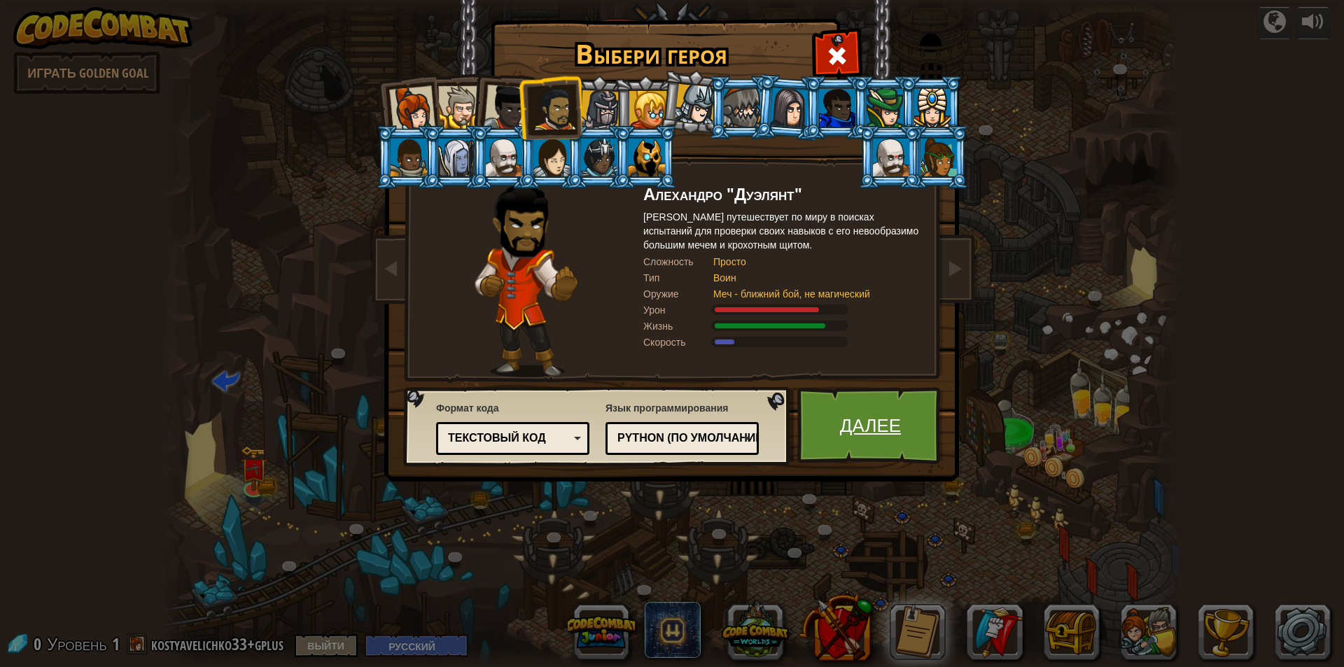
click at [848, 423] on link "Далее" at bounding box center [870, 425] width 146 height 77
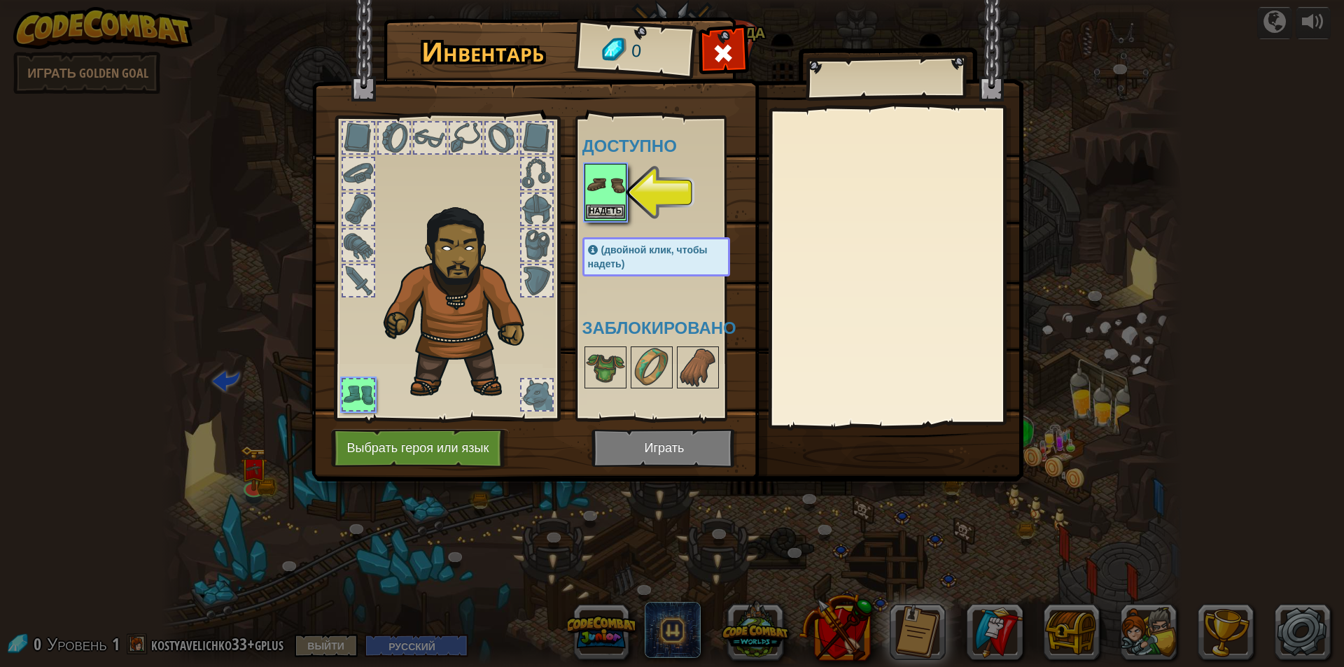
click at [606, 190] on img at bounding box center [605, 184] width 39 height 39
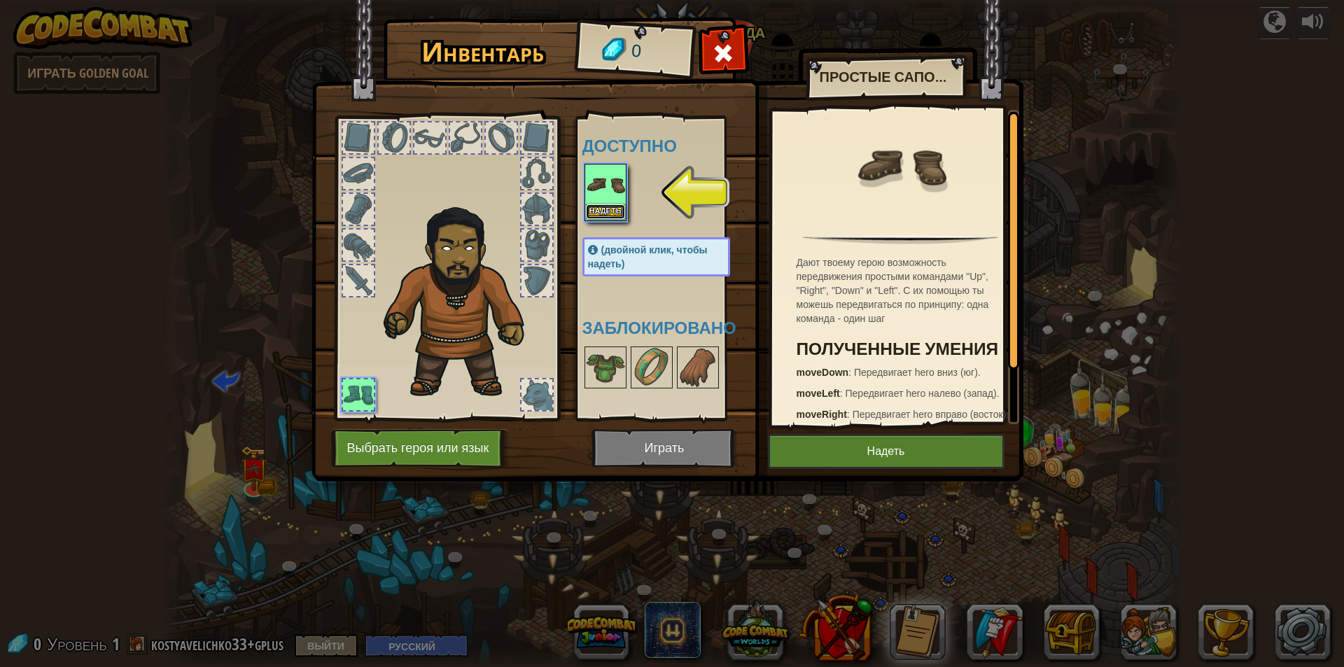
click at [610, 209] on button "Надеть" at bounding box center [605, 211] width 39 height 15
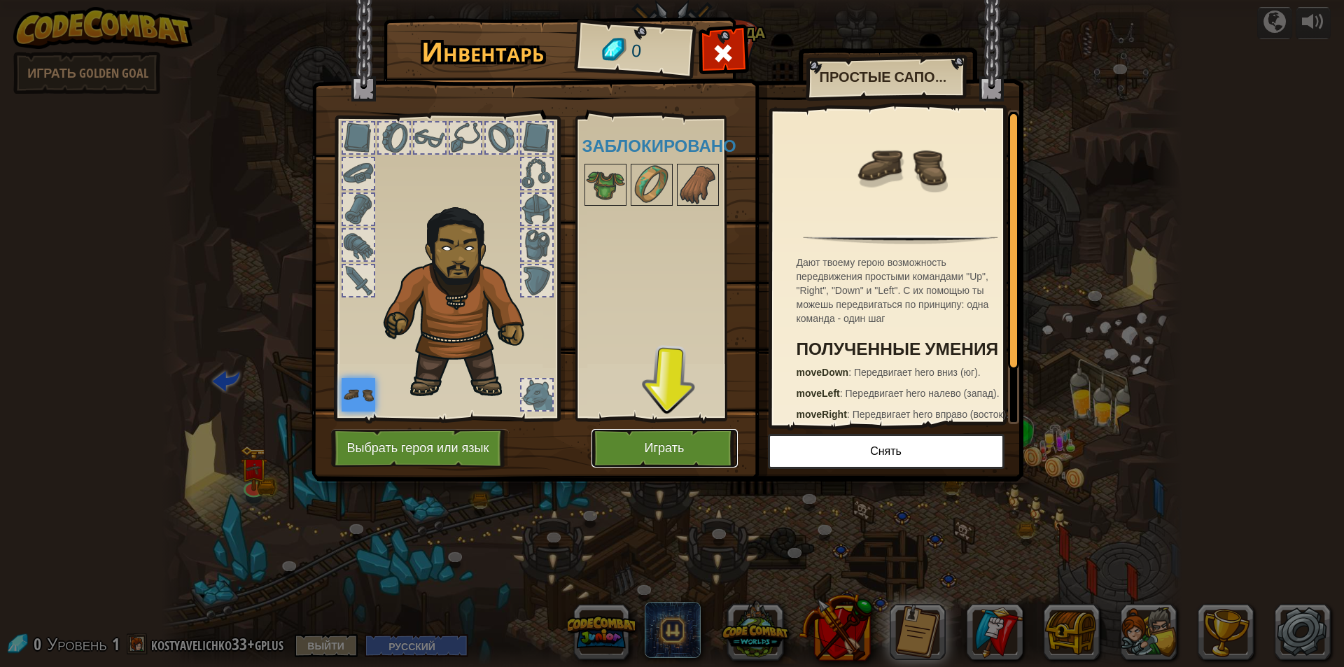
click at [659, 437] on button "Играть" at bounding box center [664, 448] width 146 height 38
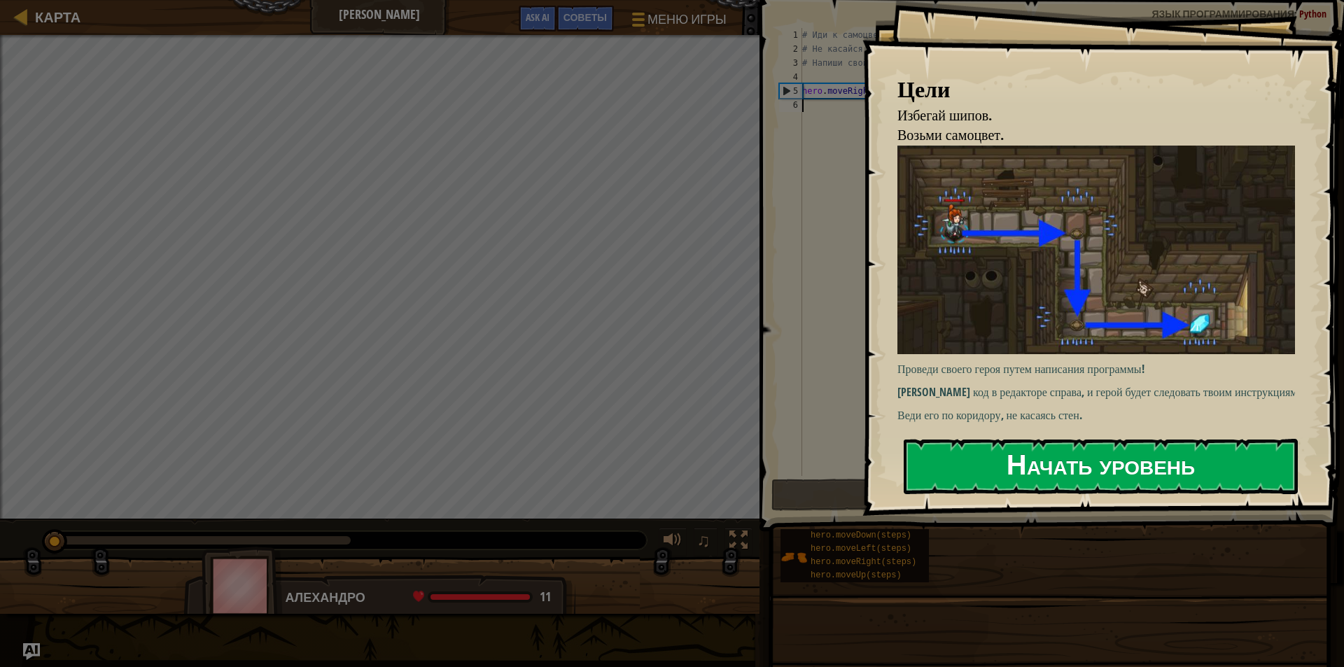
click at [963, 459] on button "Начать уровень" at bounding box center [1100, 466] width 394 height 55
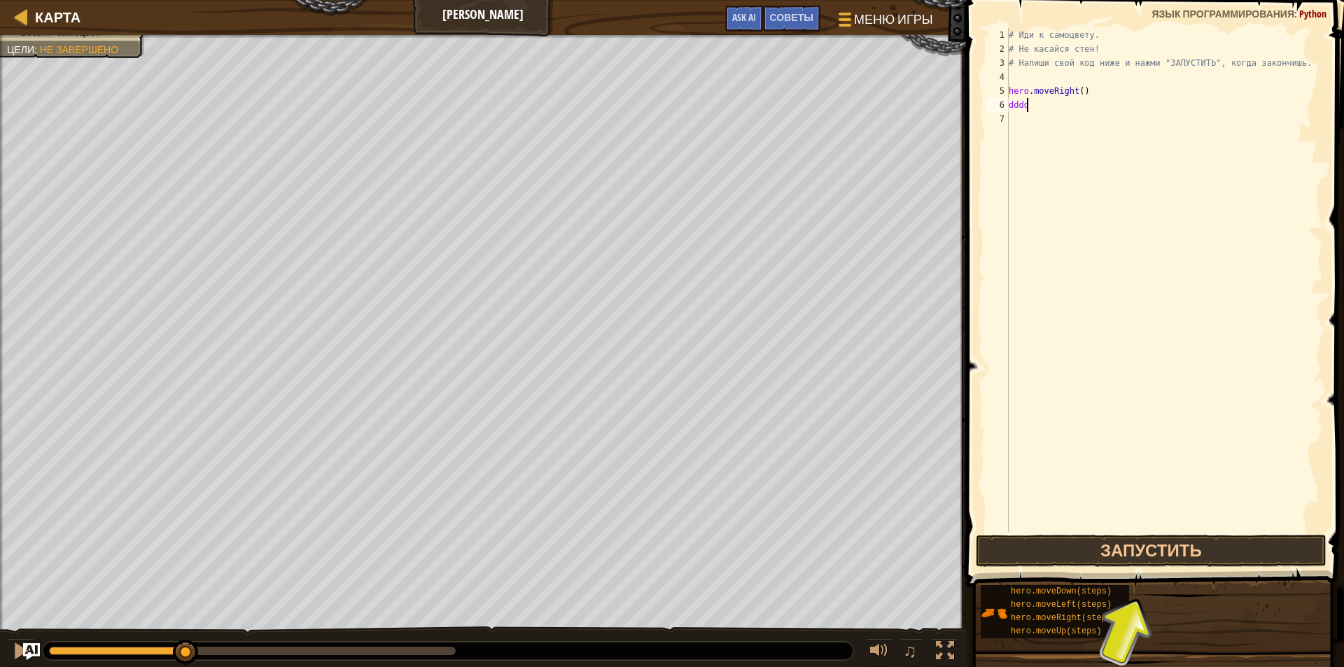
scroll to position [6, 1]
type textarea "d"
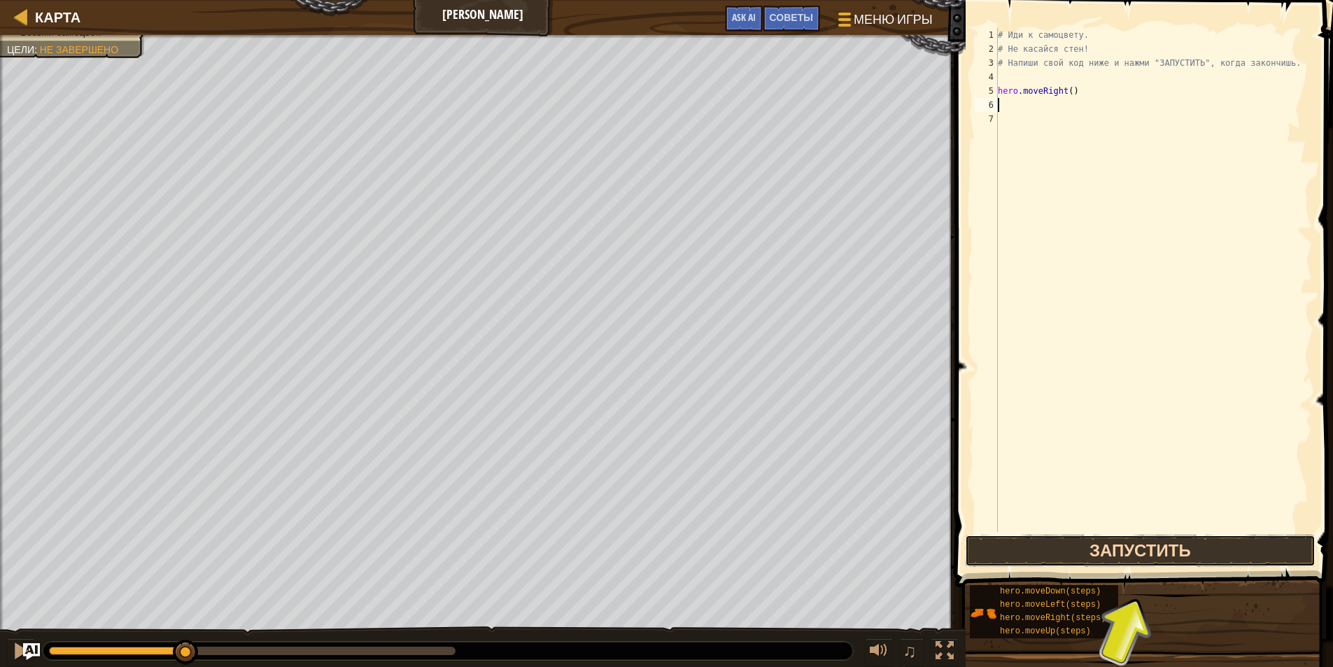
click at [1138, 549] on button "Запустить" at bounding box center [1140, 551] width 351 height 32
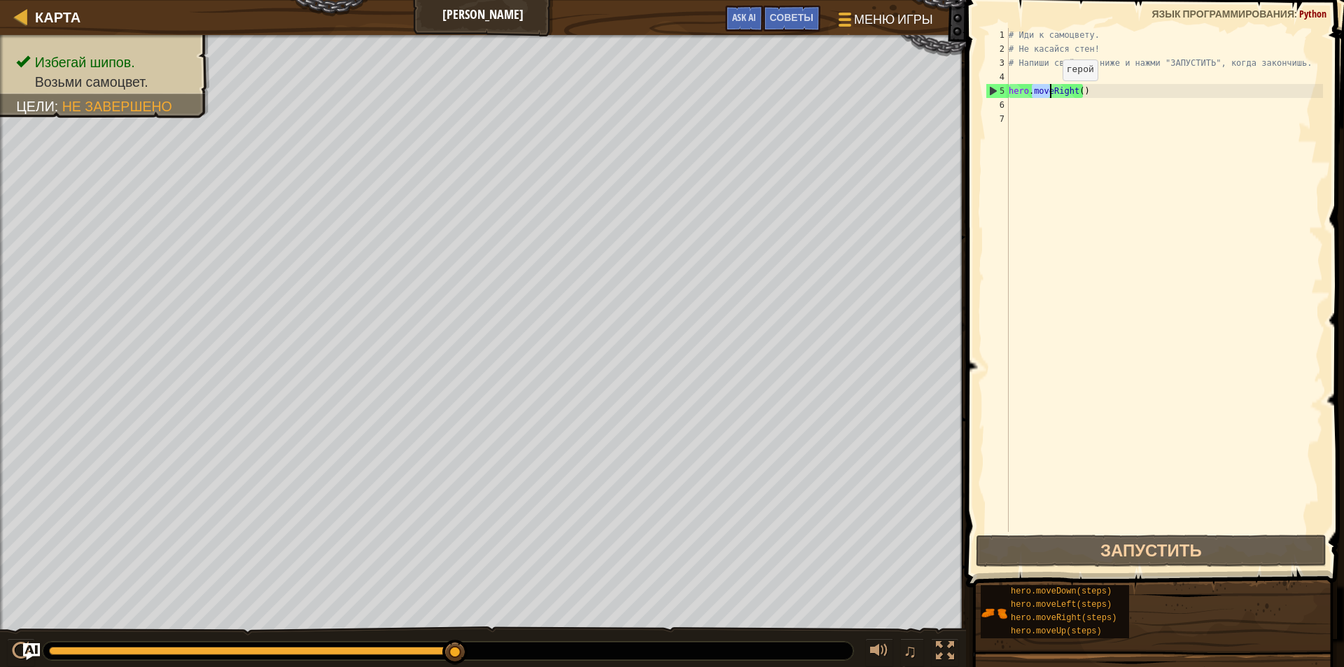
drag, startPoint x: 1031, startPoint y: 92, endPoint x: 1050, endPoint y: 94, distance: 19.7
click at [1050, 94] on div "# Иди к самоцвету. # Не касайся стен! # Напиши свой код ниже и нажми "ЗАПУСТИТЬ…" at bounding box center [1164, 294] width 317 height 532
type textarea "hero.moveRight()"
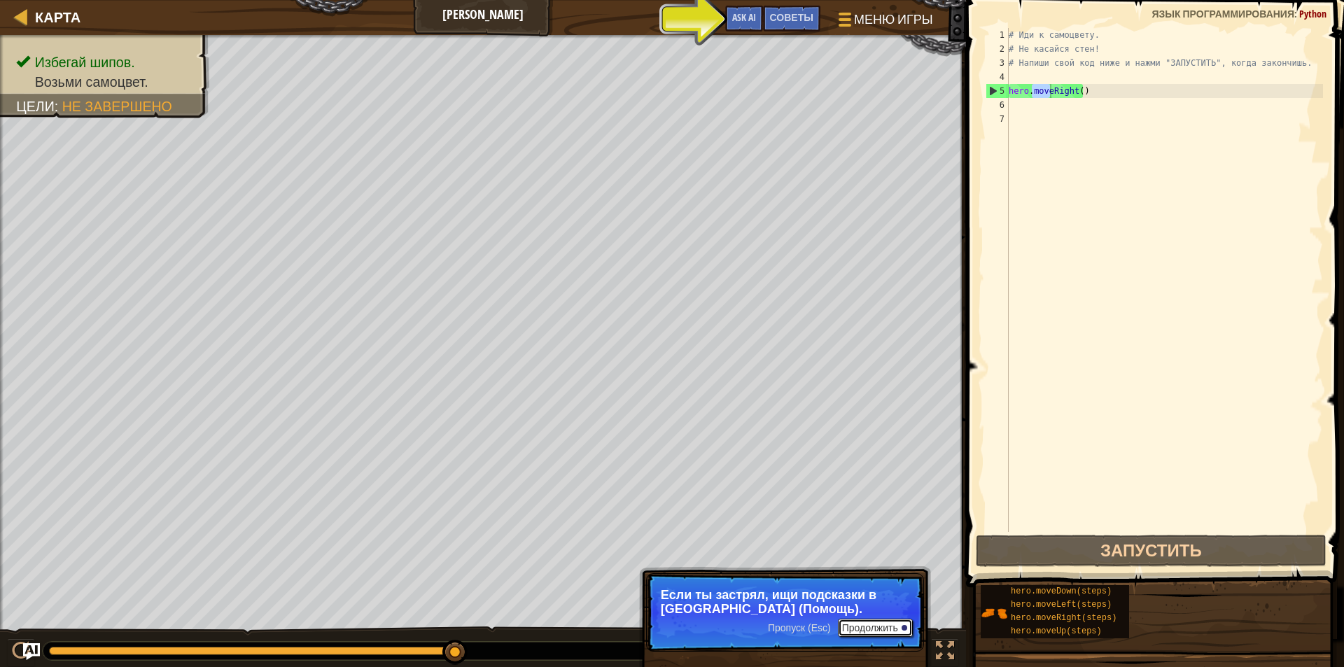
click at [867, 629] on button "Продолжить" at bounding box center [875, 628] width 75 height 18
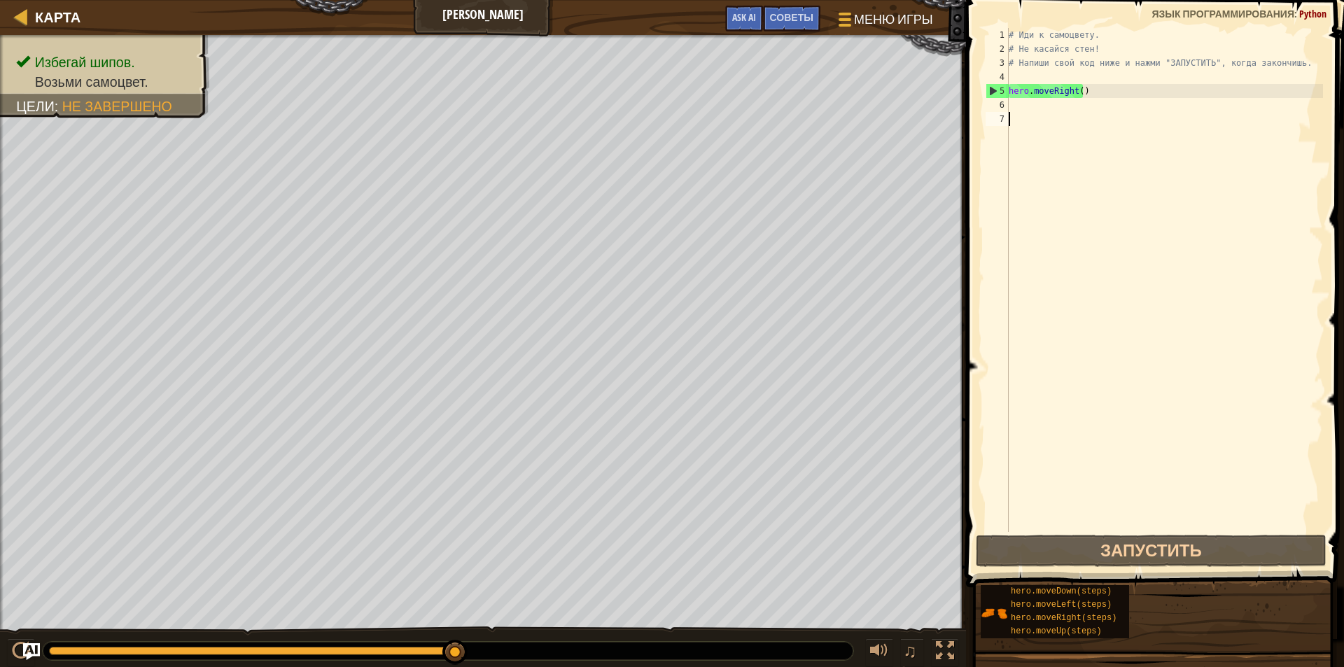
click at [1023, 206] on div "# Иди к самоцвету. # Не касайся стен! # Напиши свой код ниже и нажми "ЗАПУСТИТЬ…" at bounding box center [1164, 294] width 317 height 532
click at [1018, 111] on div "# Иди к самоцвету. # Не касайся стен! # Напиши свой код ниже и нажми "ЗАПУСТИТЬ…" at bounding box center [1164, 294] width 317 height 532
type textarea "Р"
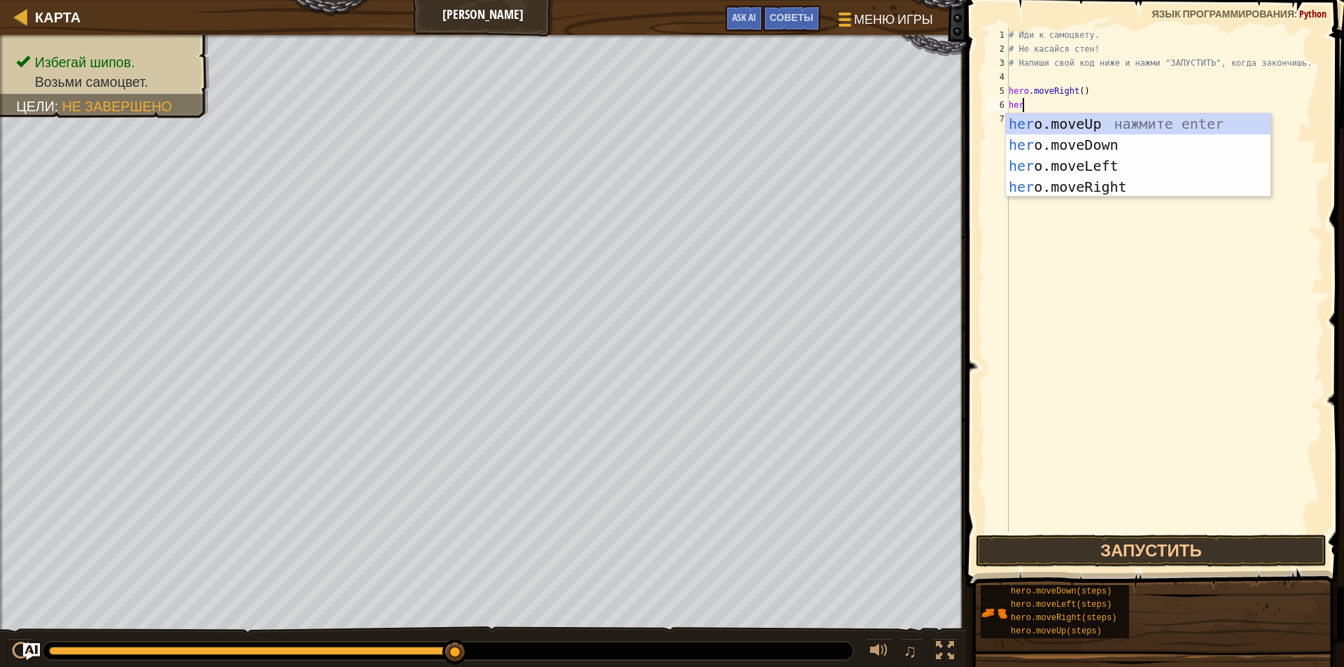
scroll to position [6, 1]
type textarea "hero"
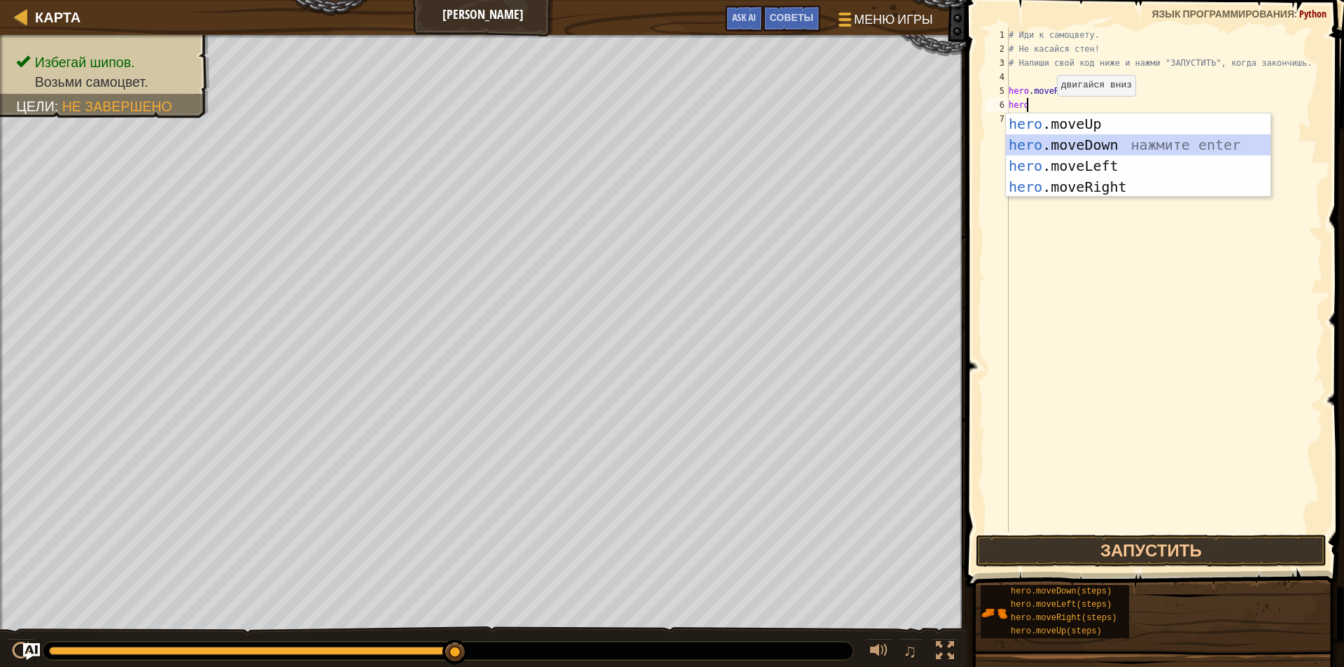
click at [1081, 142] on div "hero .moveUp нажмите enter hero .moveDown нажмите enter hero .moveLeft нажмите …" at bounding box center [1138, 176] width 265 height 126
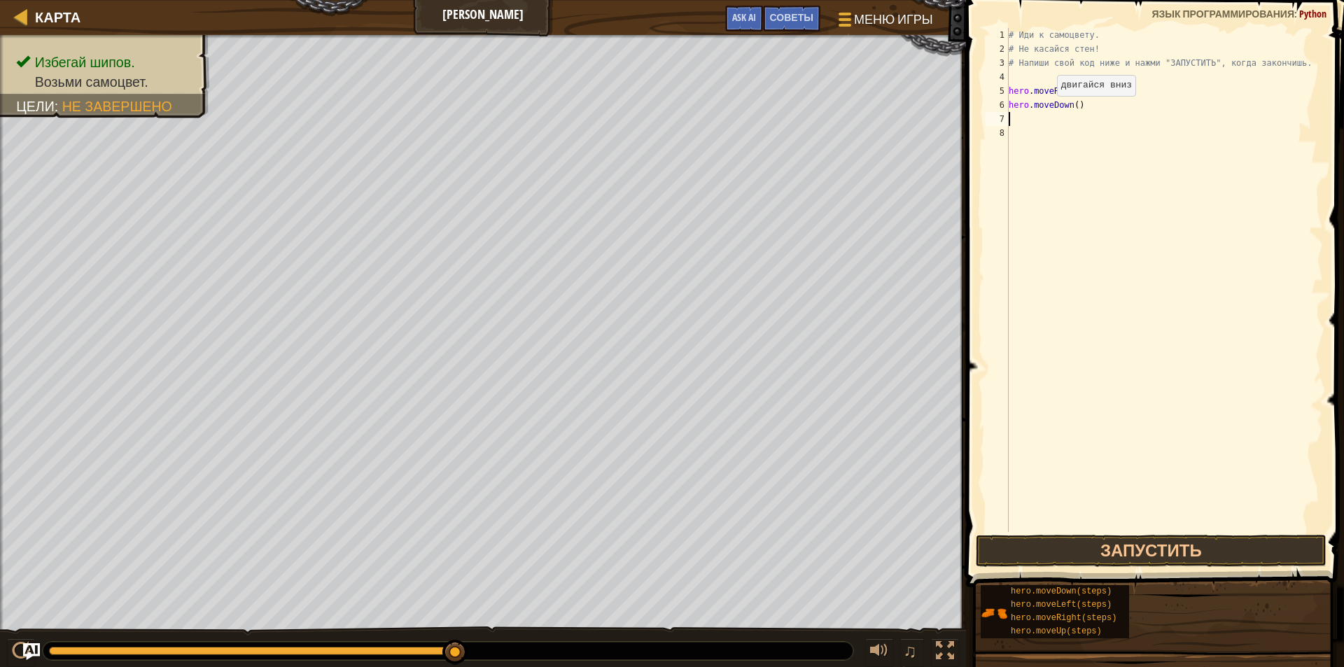
scroll to position [6, 0]
click at [1141, 553] on button "Запустить" at bounding box center [1151, 551] width 351 height 32
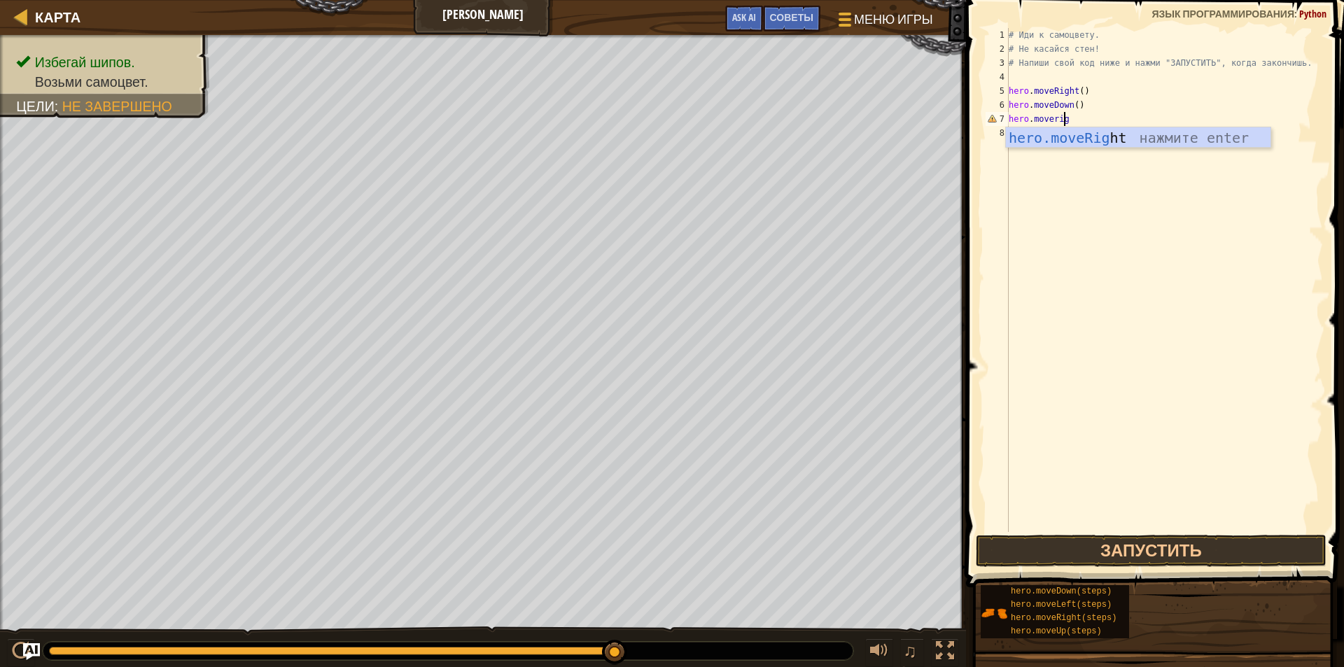
scroll to position [6, 4]
click at [1054, 115] on div "# Иди к самоцвету. # Не касайся стен! # Напиши свой код ниже и нажми "ЗАПУСТИТЬ…" at bounding box center [1164, 294] width 317 height 532
click at [1079, 115] on div "# Иди к самоцвету. # Не касайся стен! # Напиши свой код ниже и нажми "ЗАПУСТИТЬ…" at bounding box center [1164, 294] width 317 height 532
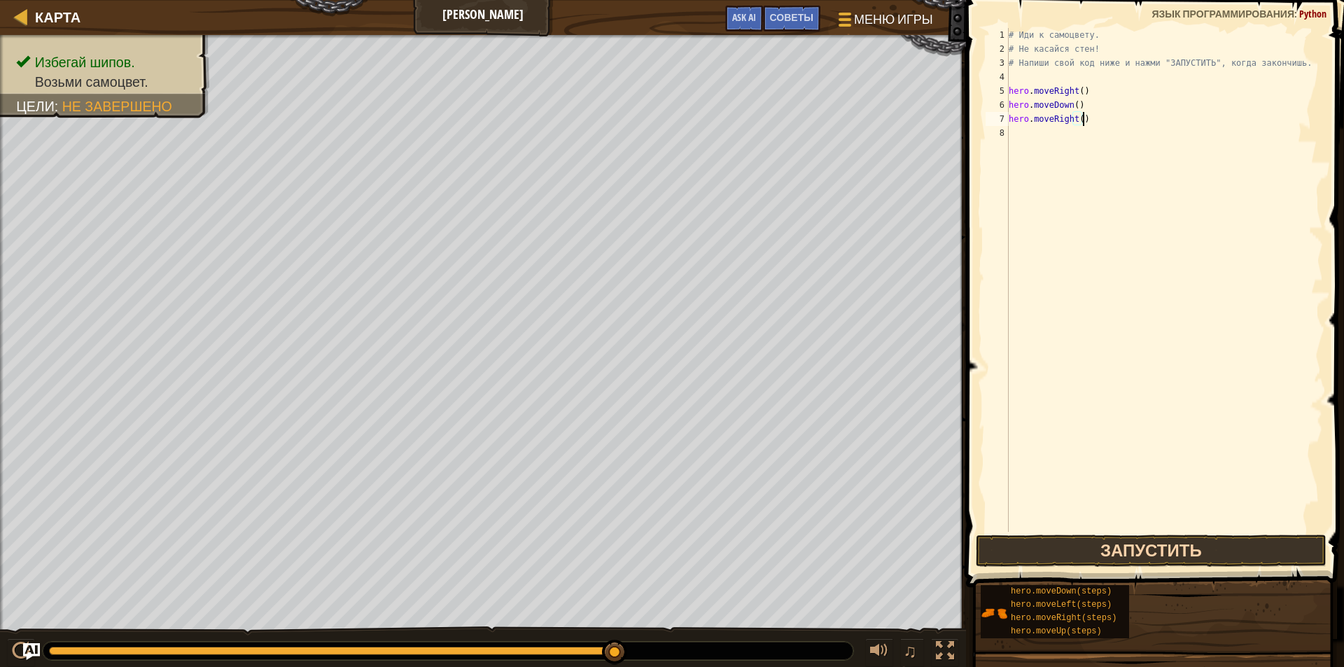
type textarea "hero.moveRight()"
click at [1137, 551] on button "Запустить" at bounding box center [1151, 551] width 351 height 32
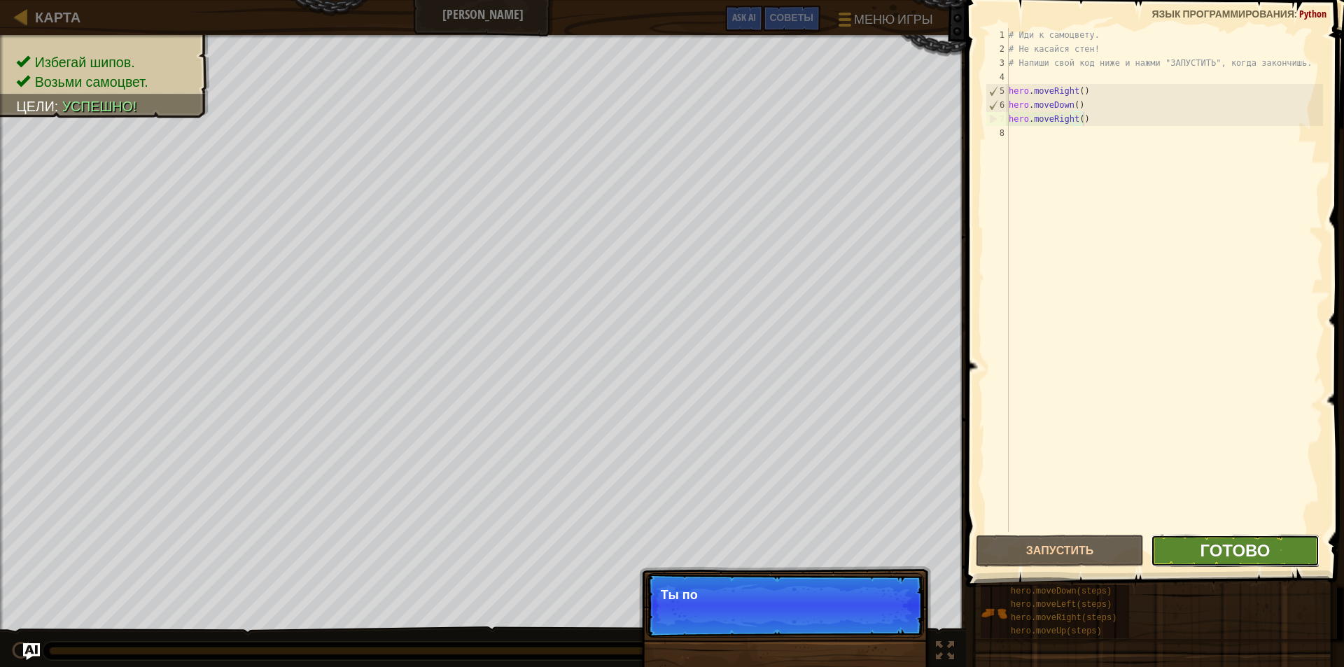
click at [1205, 556] on span "Готово" at bounding box center [1234, 550] width 70 height 22
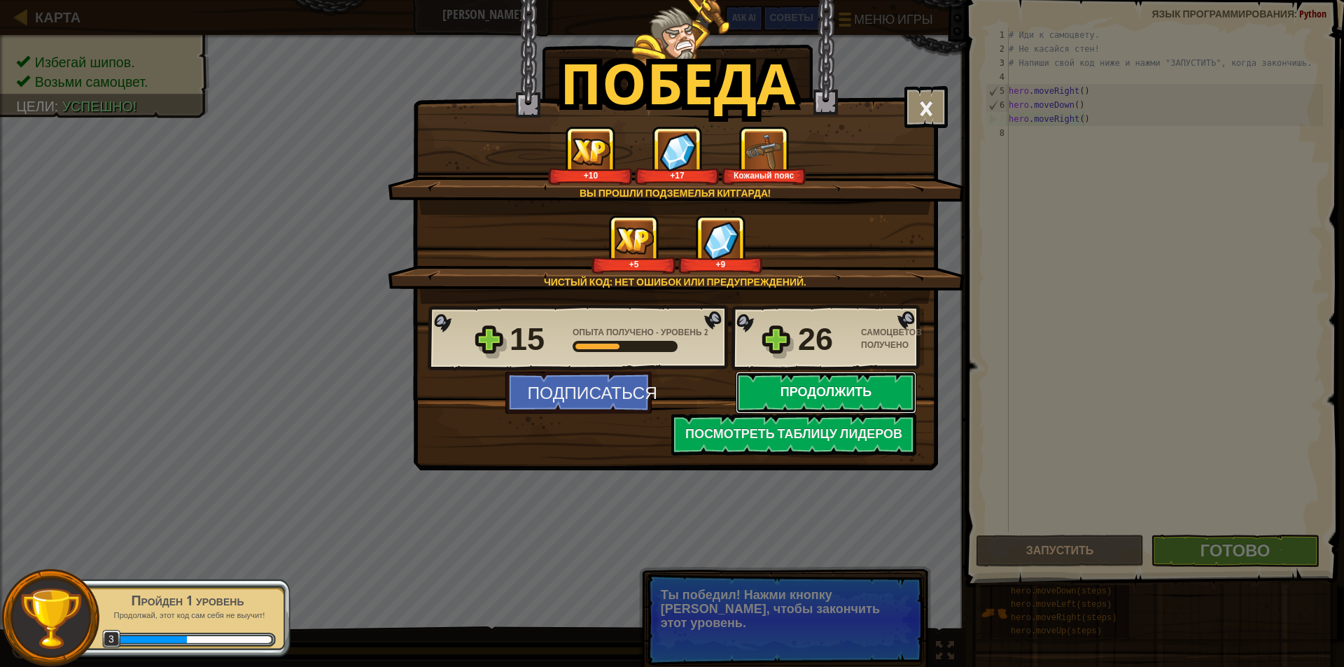
click at [808, 386] on button "Продолжить" at bounding box center [826, 393] width 181 height 42
select select "ru"
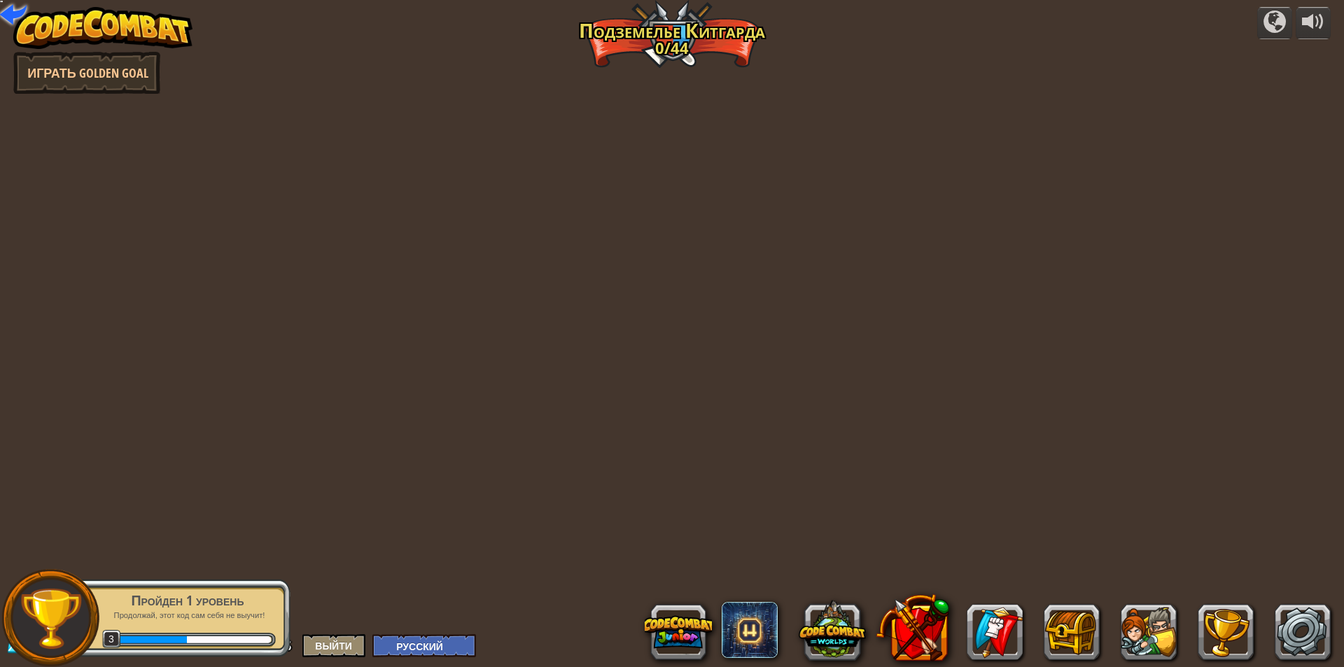
select select "ru"
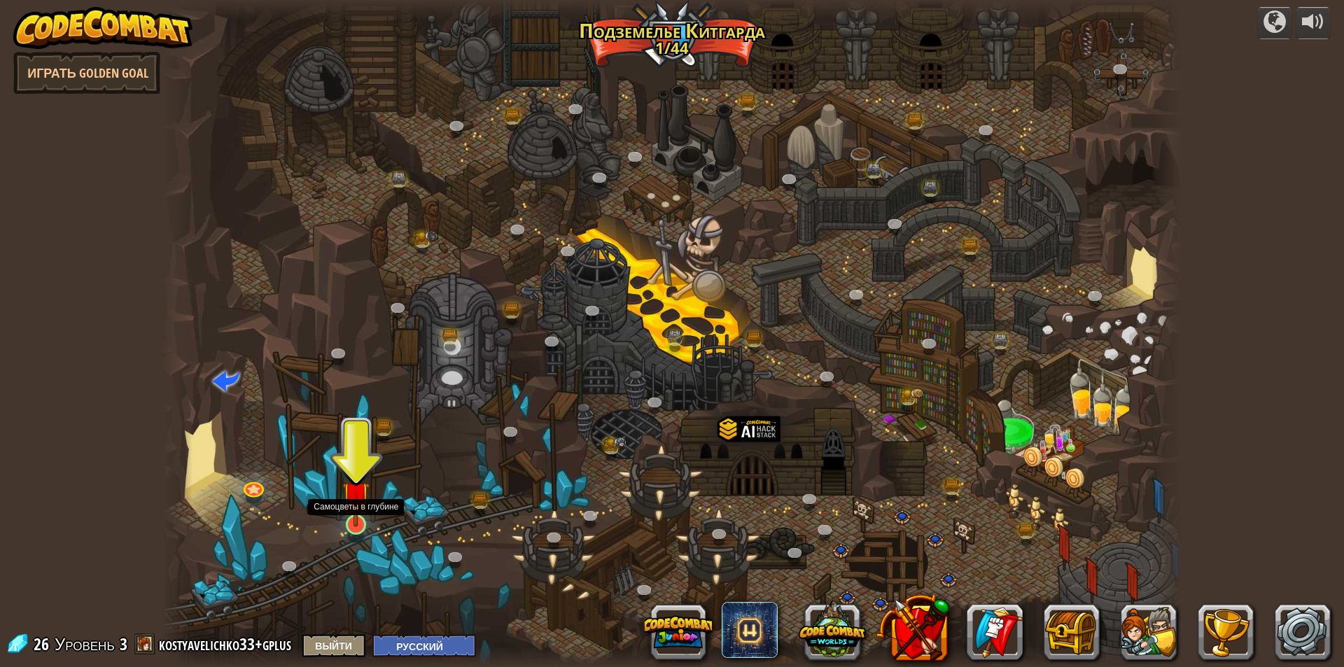
click at [349, 523] on img at bounding box center [355, 494] width 27 height 63
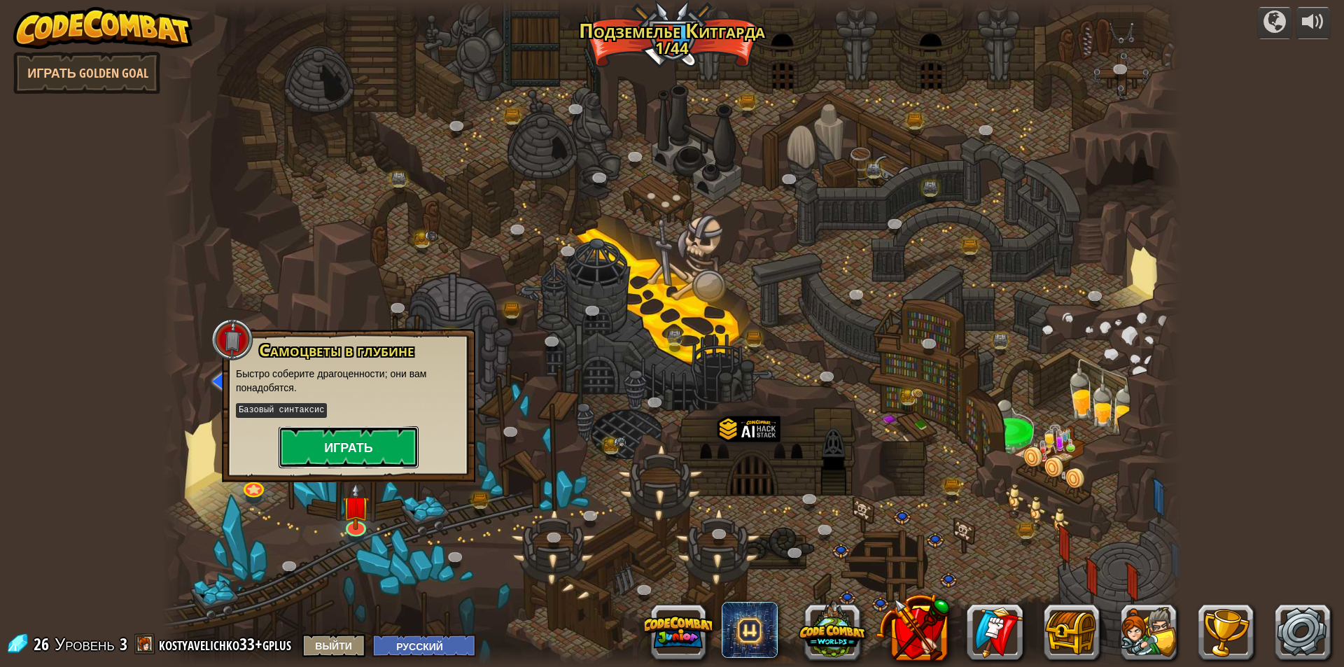
click at [323, 456] on button "Играть" at bounding box center [349, 447] width 140 height 42
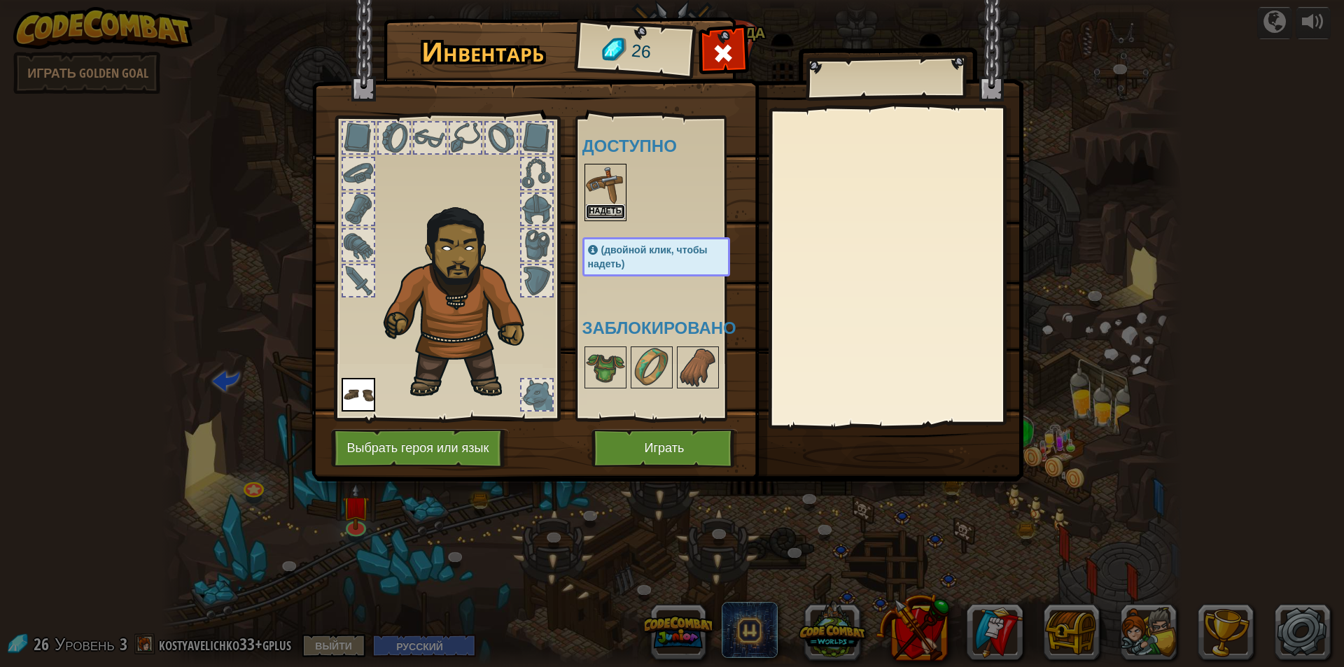
click at [610, 209] on button "Надеть" at bounding box center [605, 211] width 39 height 15
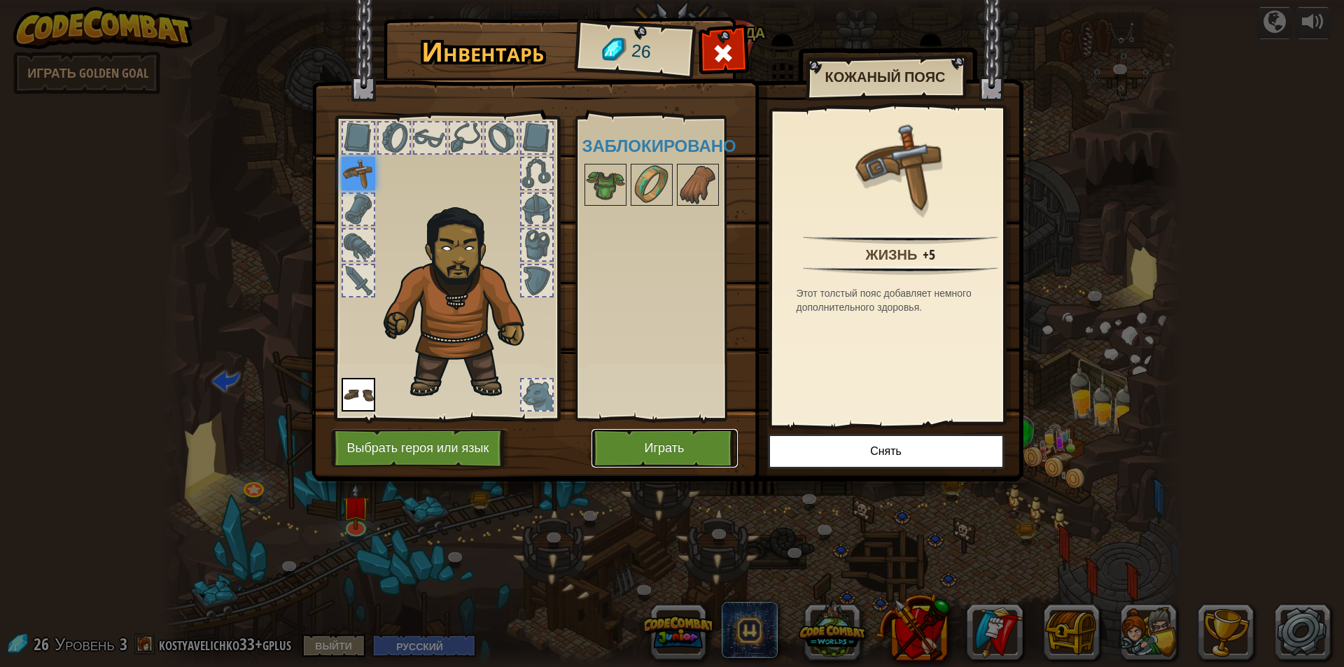
click at [666, 442] on button "Играть" at bounding box center [664, 448] width 146 height 38
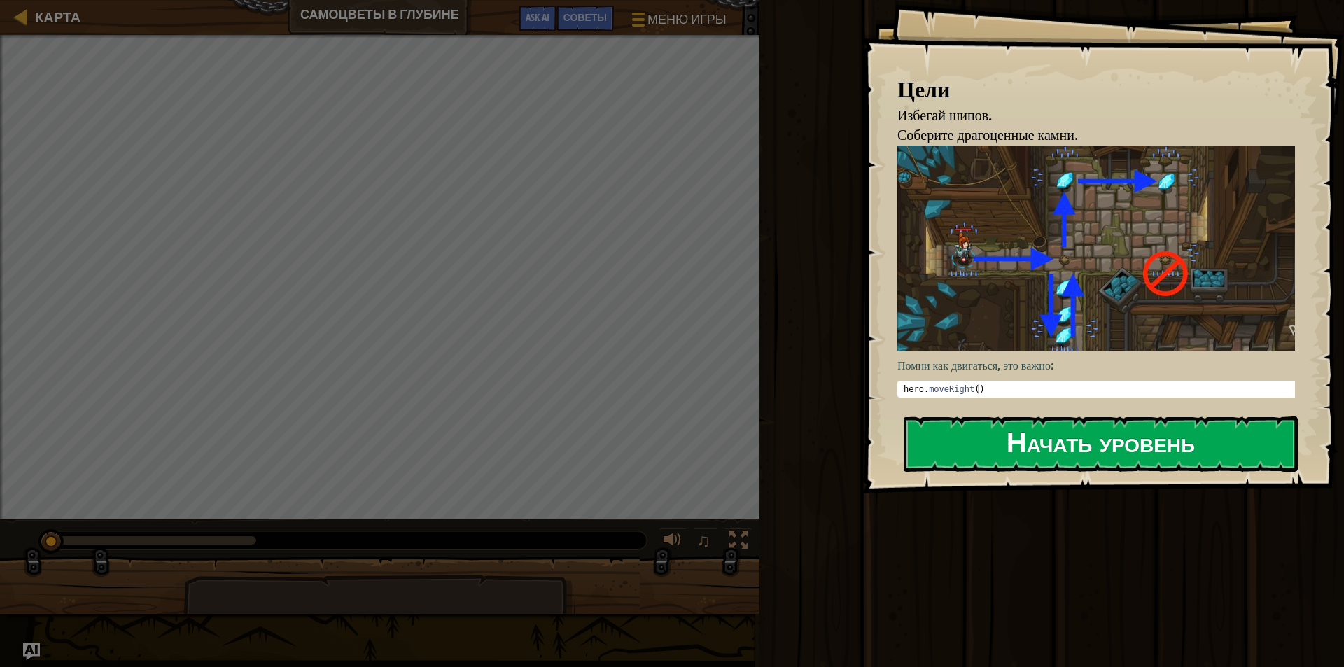
click at [1046, 439] on button "Начать уровень" at bounding box center [1100, 443] width 394 height 55
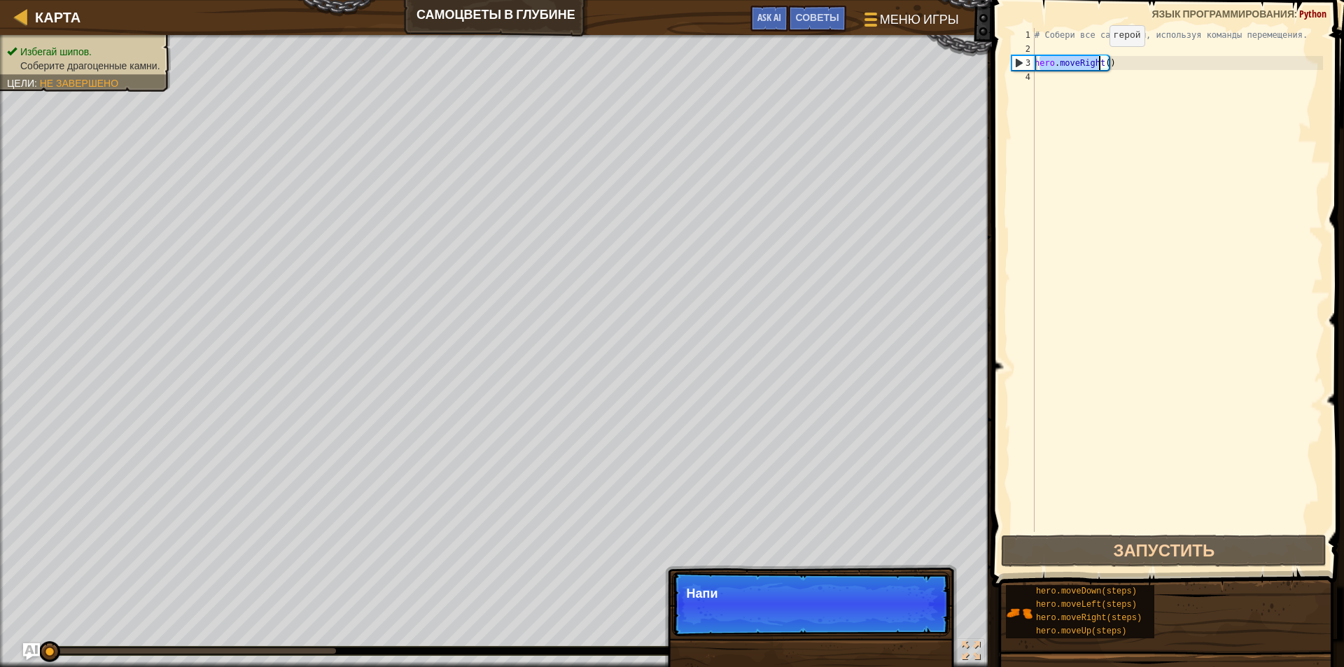
drag, startPoint x: 1036, startPoint y: 64, endPoint x: 1097, endPoint y: 60, distance: 61.0
click at [1097, 60] on div "# Собери все самоцветы, используя команды перемещения. hero . moveRight ( )" at bounding box center [1177, 294] width 291 height 532
type textarea "hero.moveRight()"
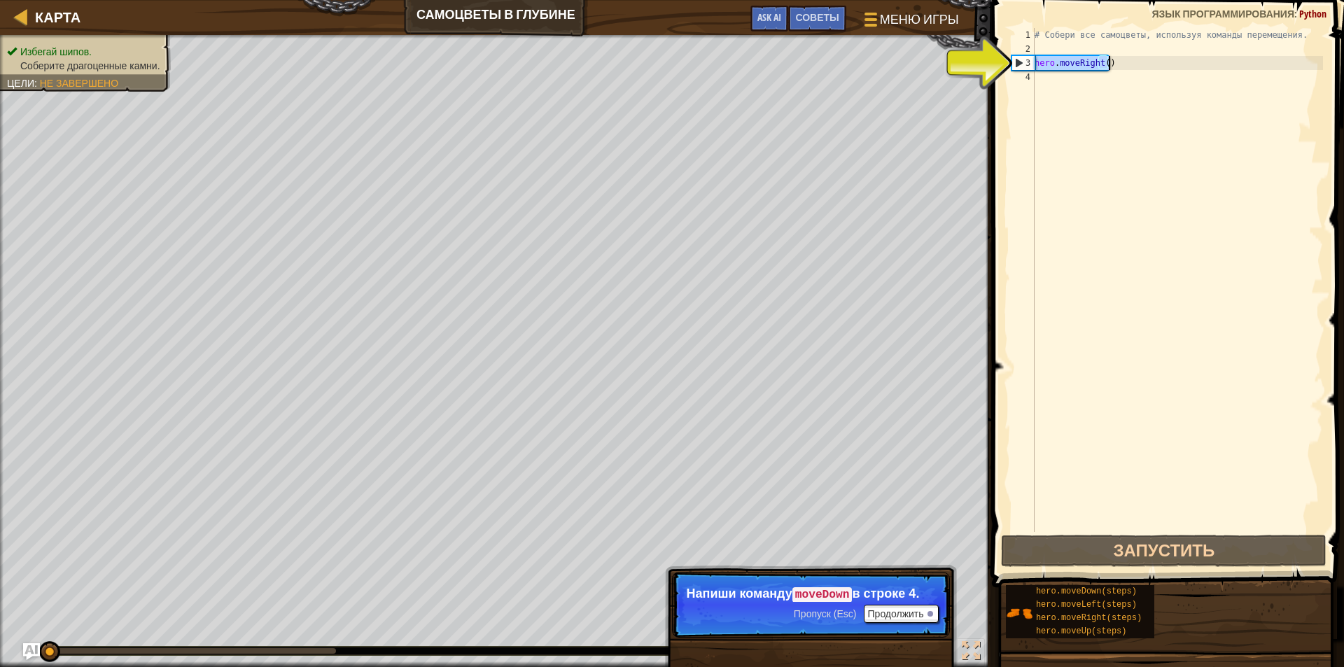
drag, startPoint x: 1036, startPoint y: 63, endPoint x: 1151, endPoint y: 69, distance: 115.6
click at [1151, 69] on div "# Собери все самоцветы, используя команды перемещения. hero . moveRight ( )" at bounding box center [1177, 294] width 291 height 532
click at [1056, 80] on div "# Собери все самоцветы, используя команды перемещения. hero . moveRight ( )" at bounding box center [1177, 294] width 291 height 532
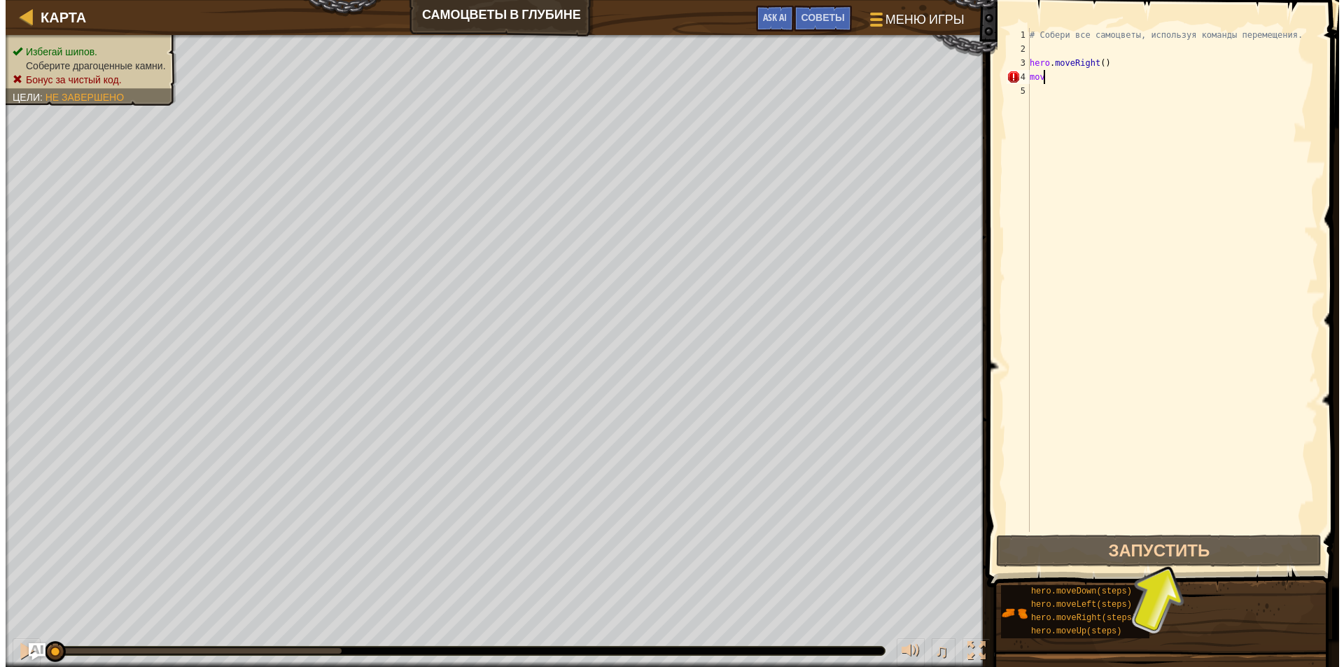
scroll to position [6, 0]
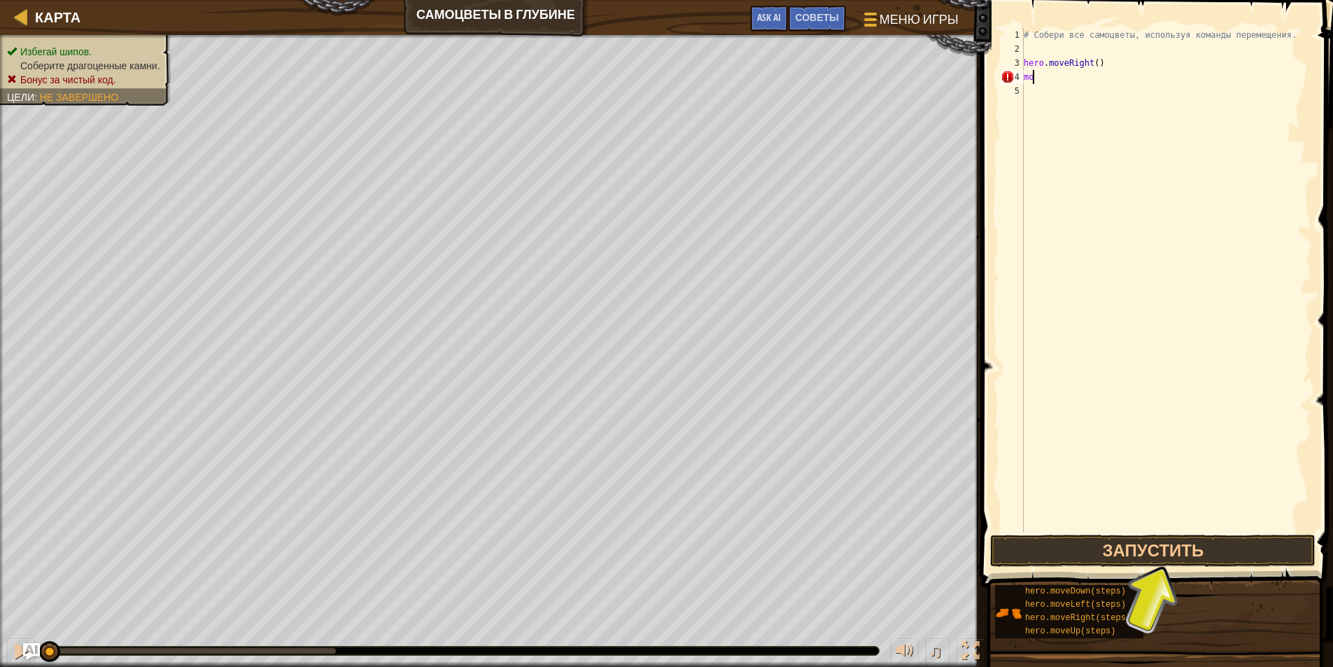
type textarea "m"
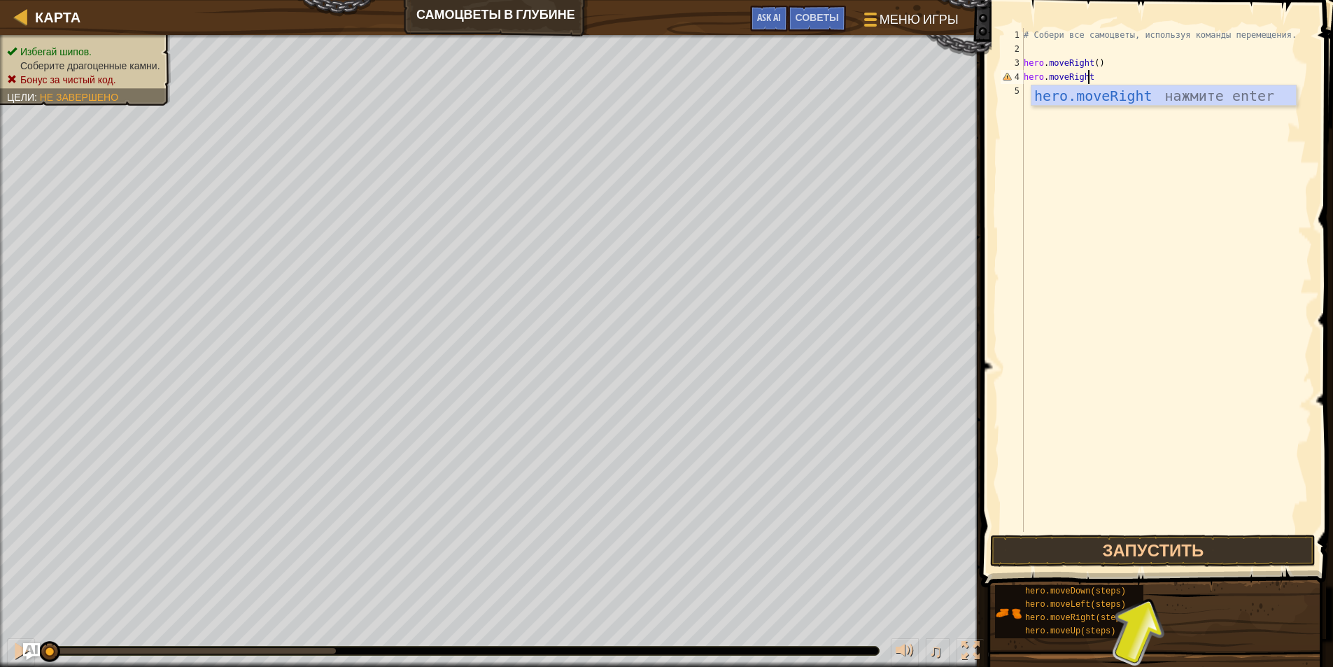
scroll to position [6, 5]
type textarea "hero.moveRight()"
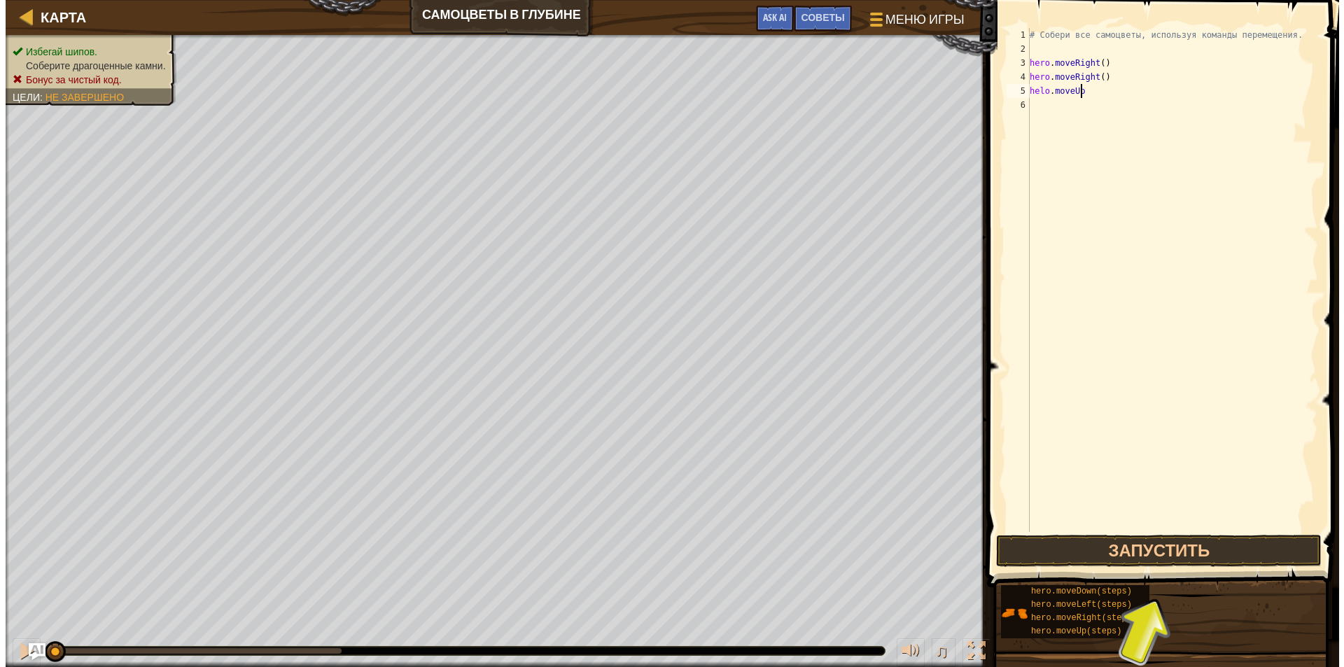
scroll to position [6, 3]
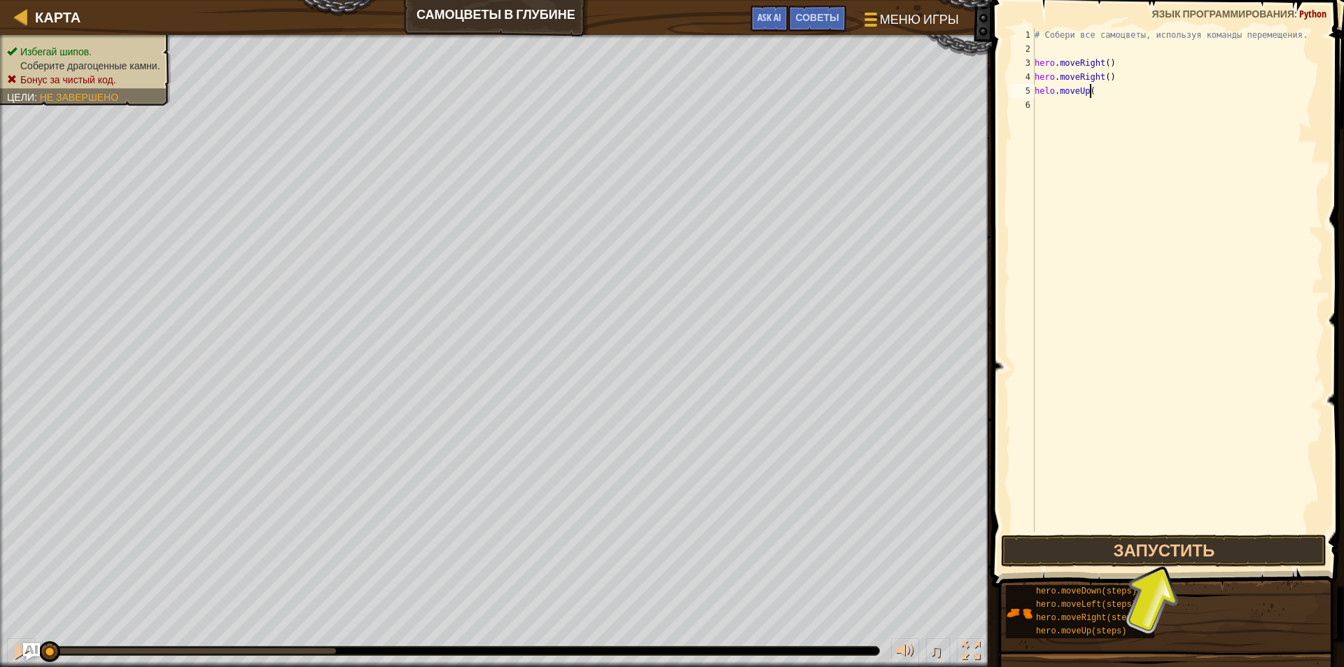
type textarea "helo.moveUp()"
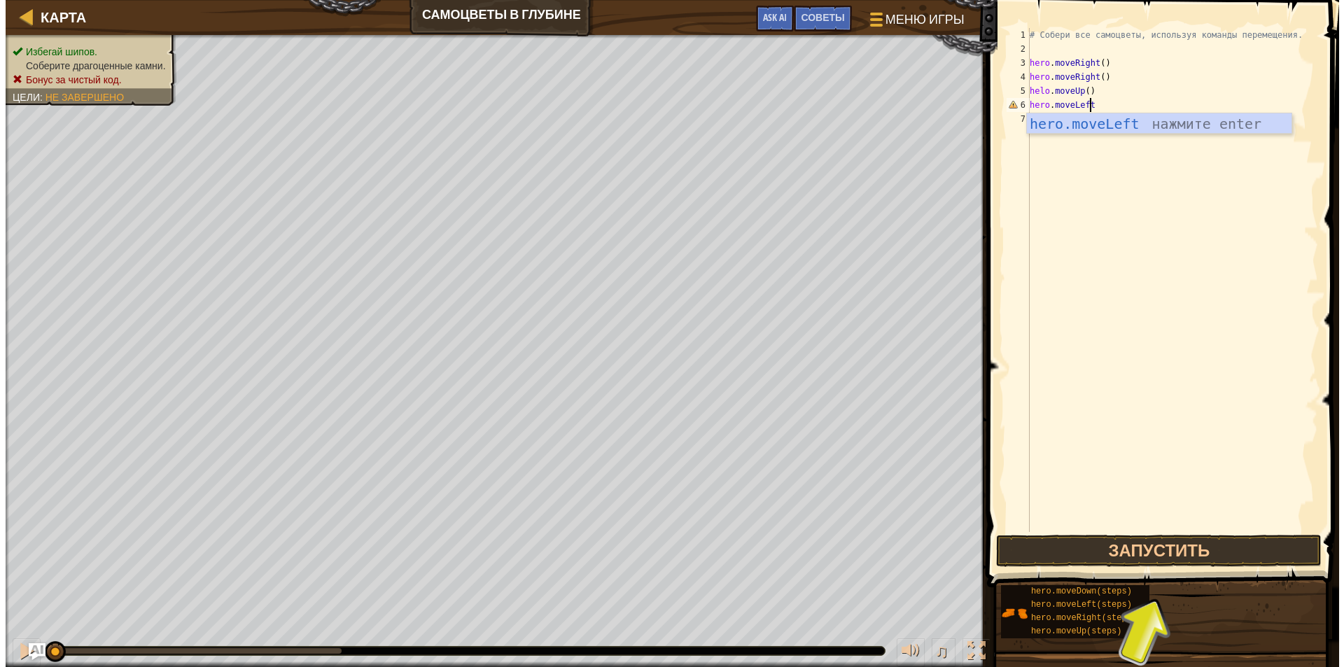
scroll to position [6, 4]
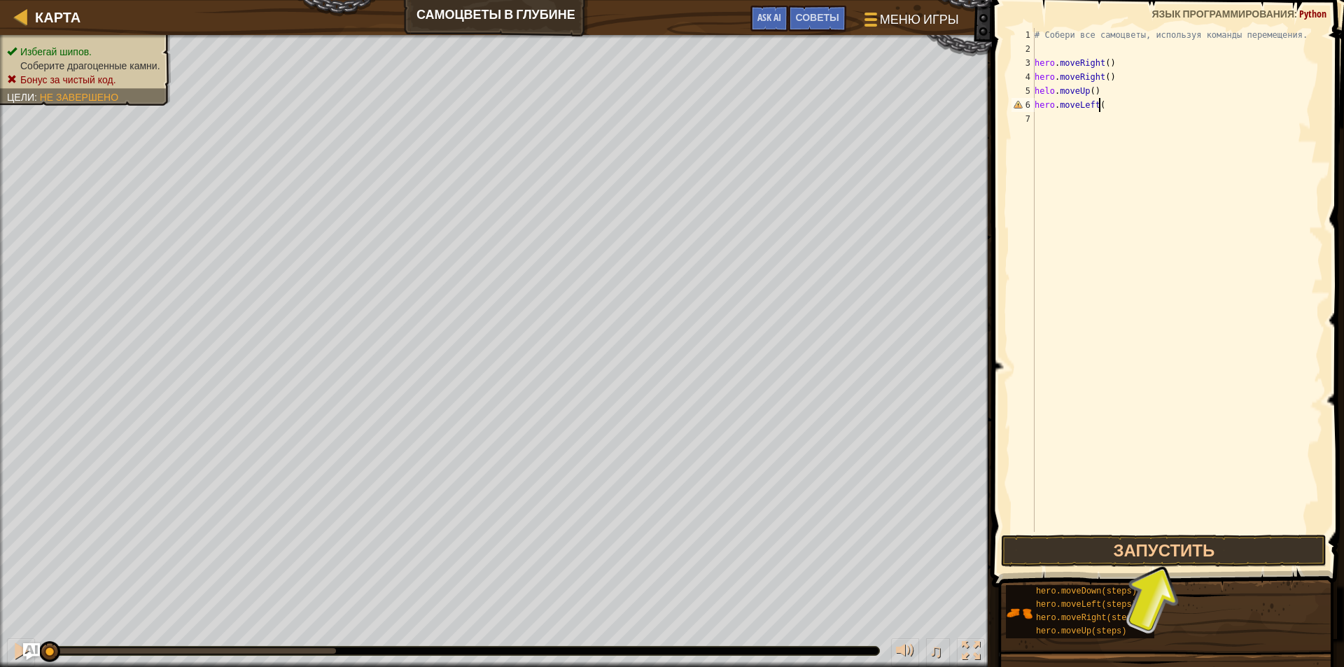
type textarea "hero.moveLeft()"
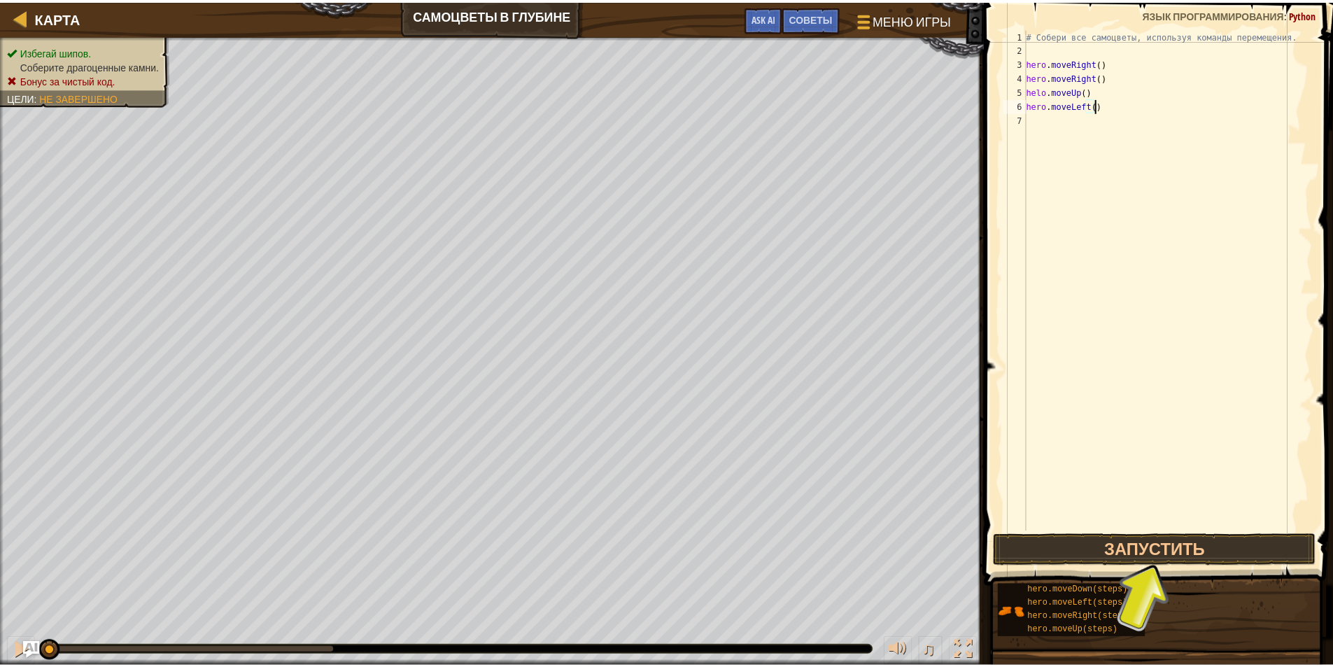
scroll to position [6, 0]
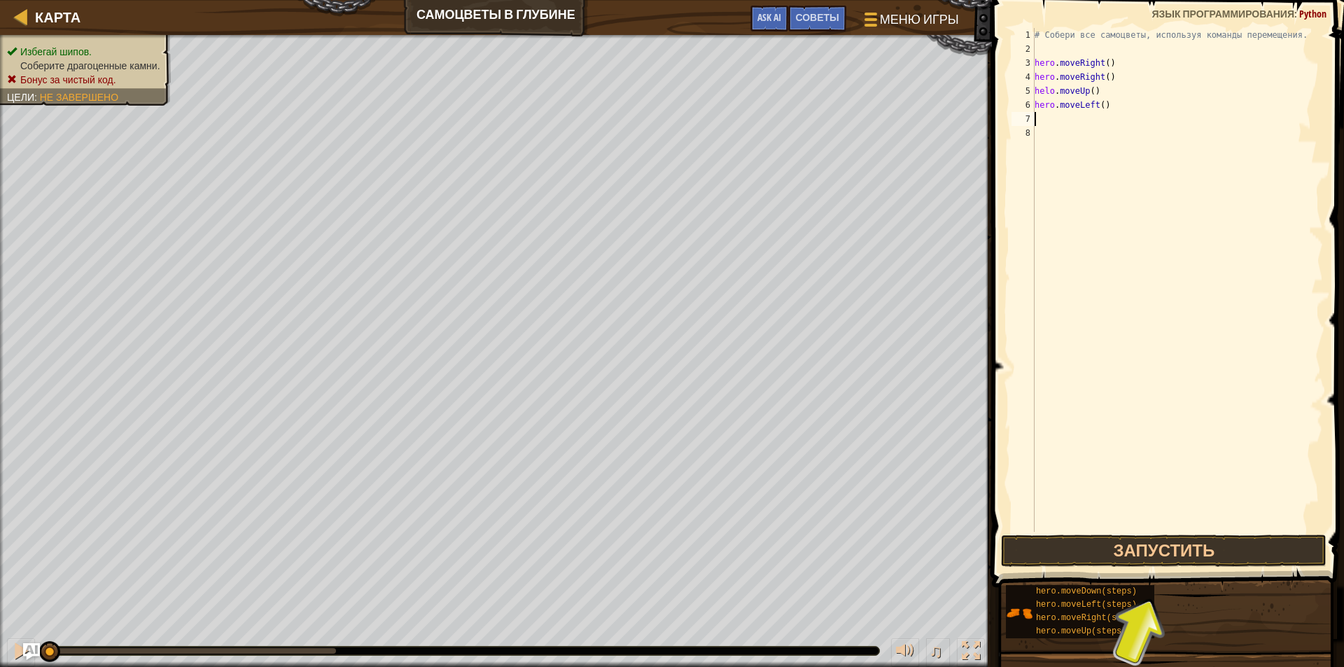
type textarea "n"
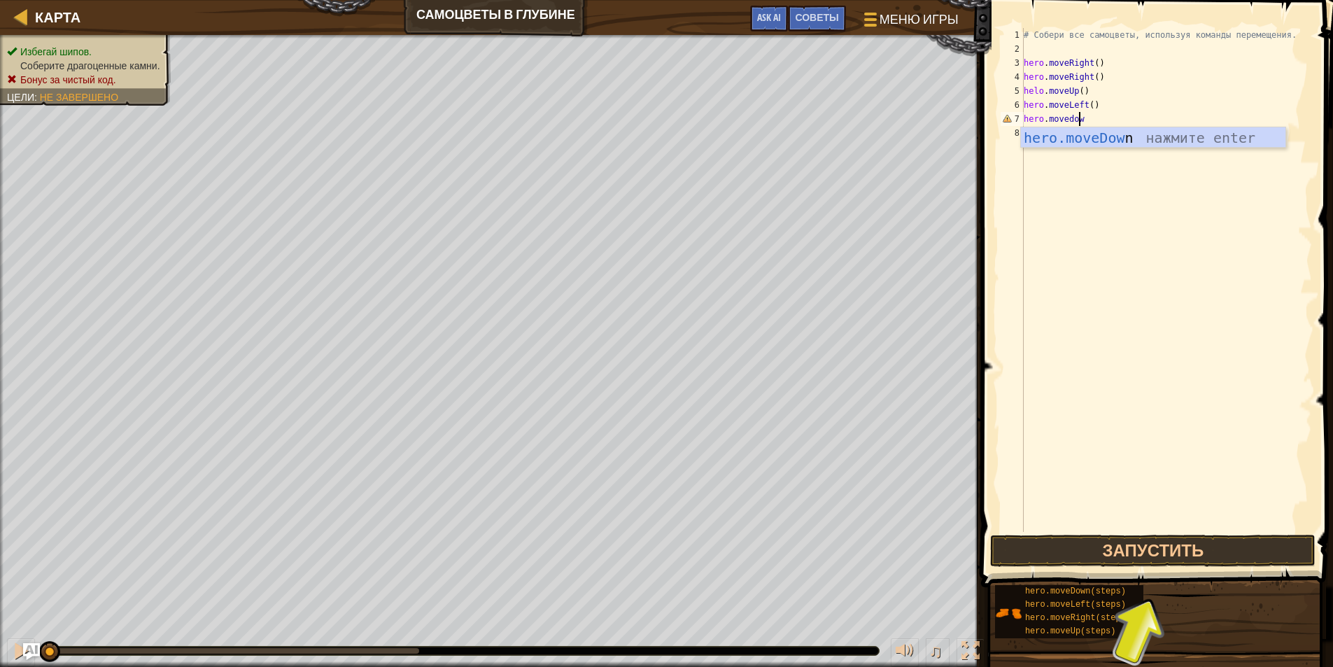
scroll to position [6, 4]
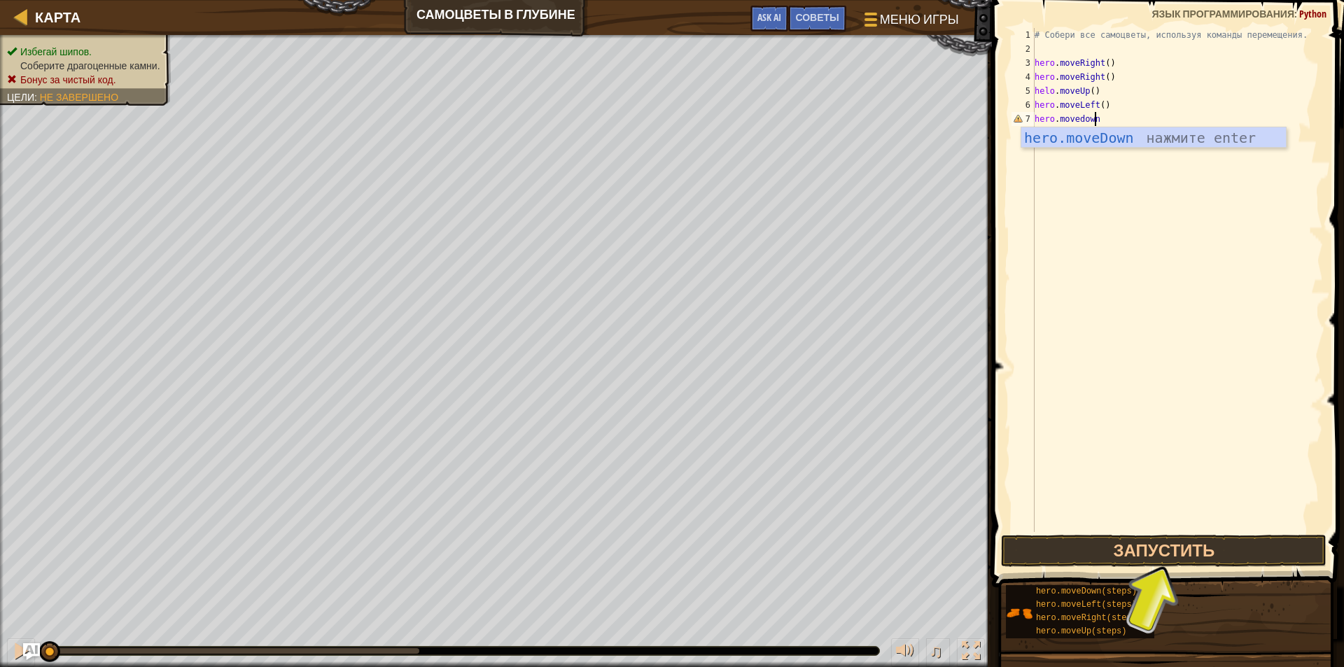
click at [1070, 118] on div "# Собери все самоцветы, используя команды перемещения. hero . moveRight ( ) her…" at bounding box center [1177, 294] width 291 height 532
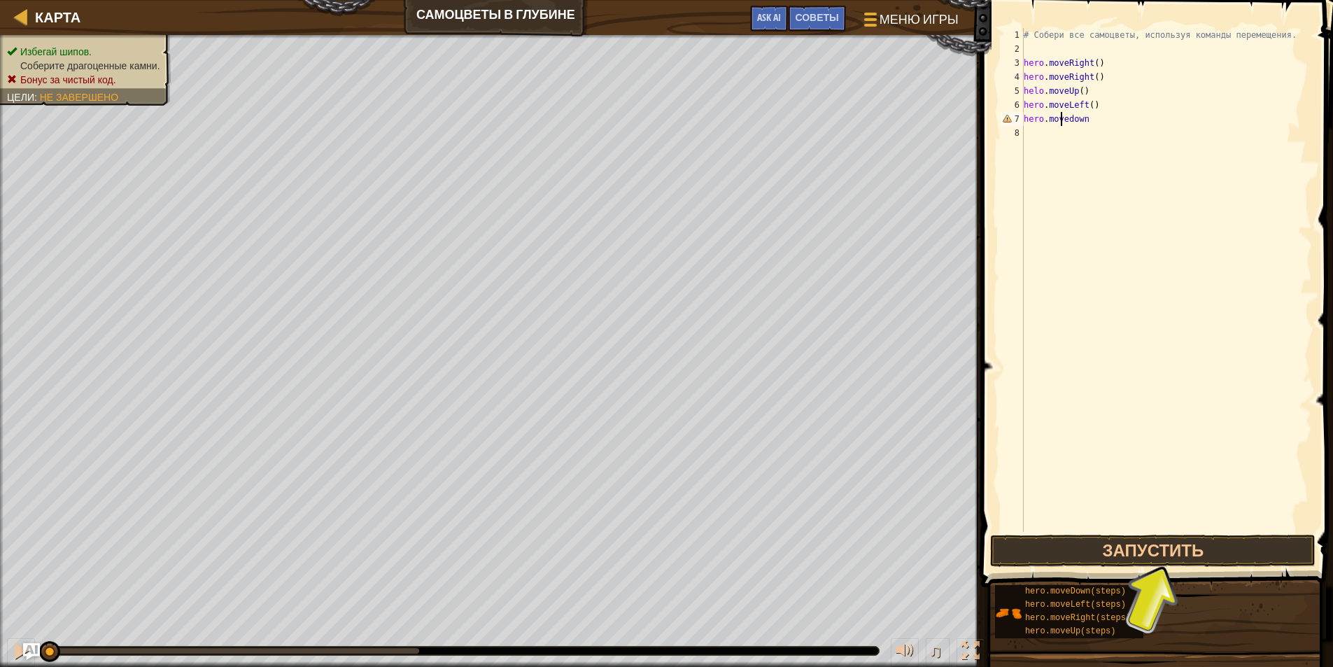
click at [1072, 118] on div "# Собери все самоцветы, используя команды перемещения. hero . moveRight ( ) her…" at bounding box center [1166, 294] width 291 height 532
click at [1084, 121] on div "# Собери все самоцветы, используя команды перемещения. hero . moveRight ( ) her…" at bounding box center [1166, 294] width 291 height 532
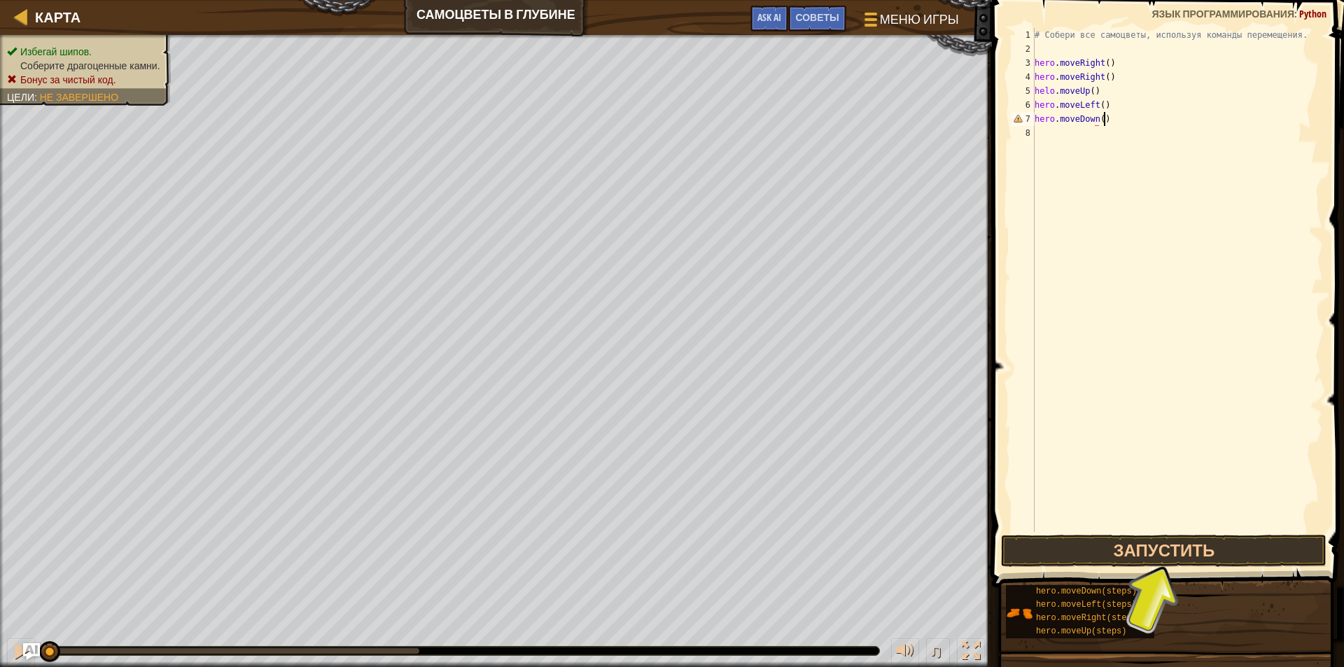
scroll to position [6, 5]
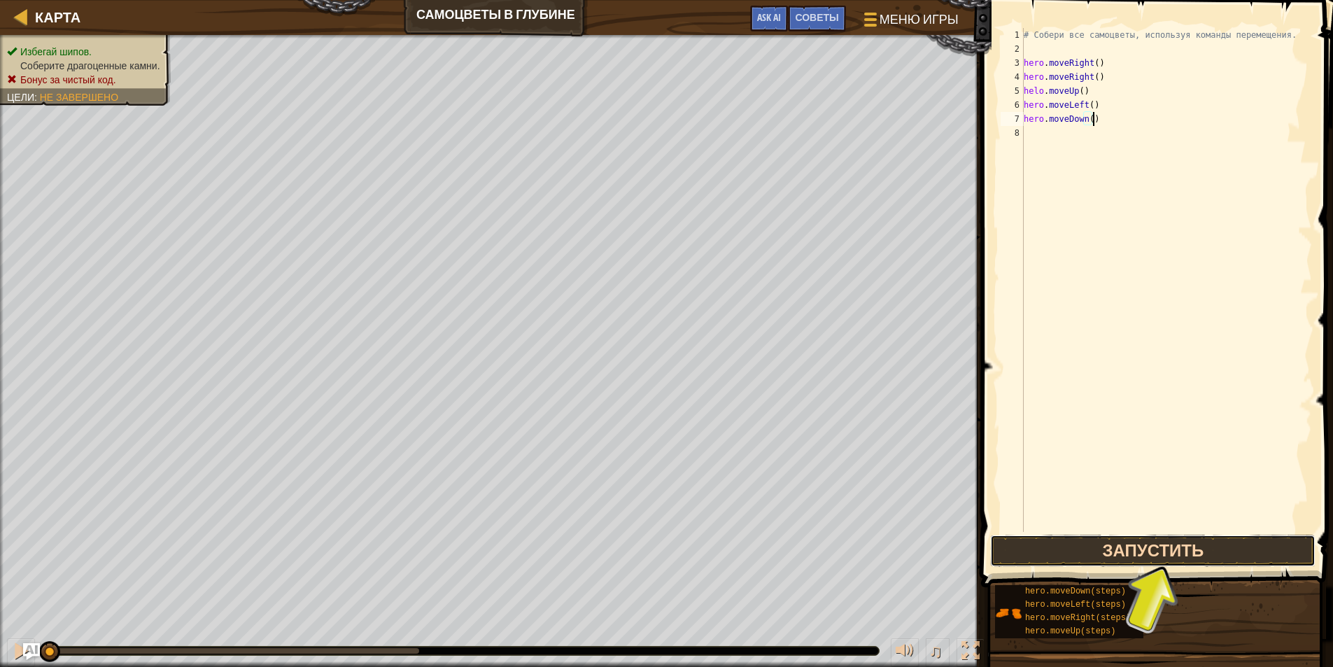
click at [1169, 550] on button "Запустить" at bounding box center [1152, 551] width 325 height 32
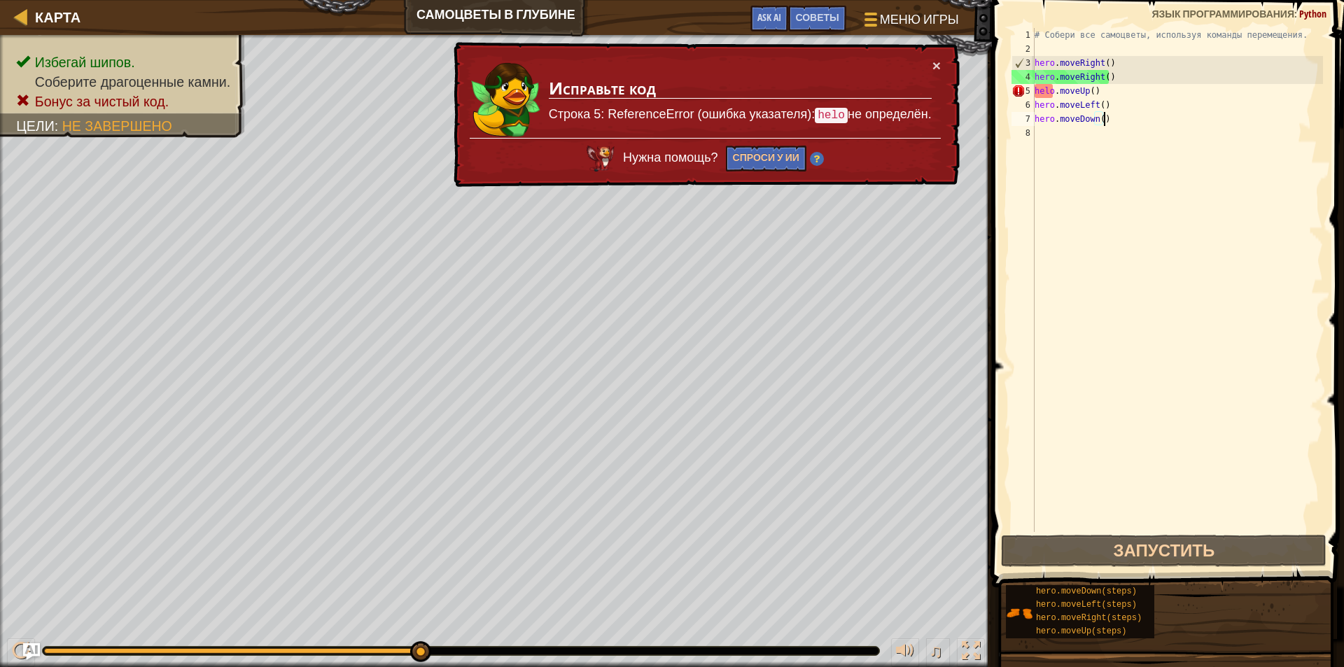
click at [1048, 92] on div "# Собери все самоцветы, используя команды перемещения. hero . moveRight ( ) her…" at bounding box center [1177, 294] width 291 height 532
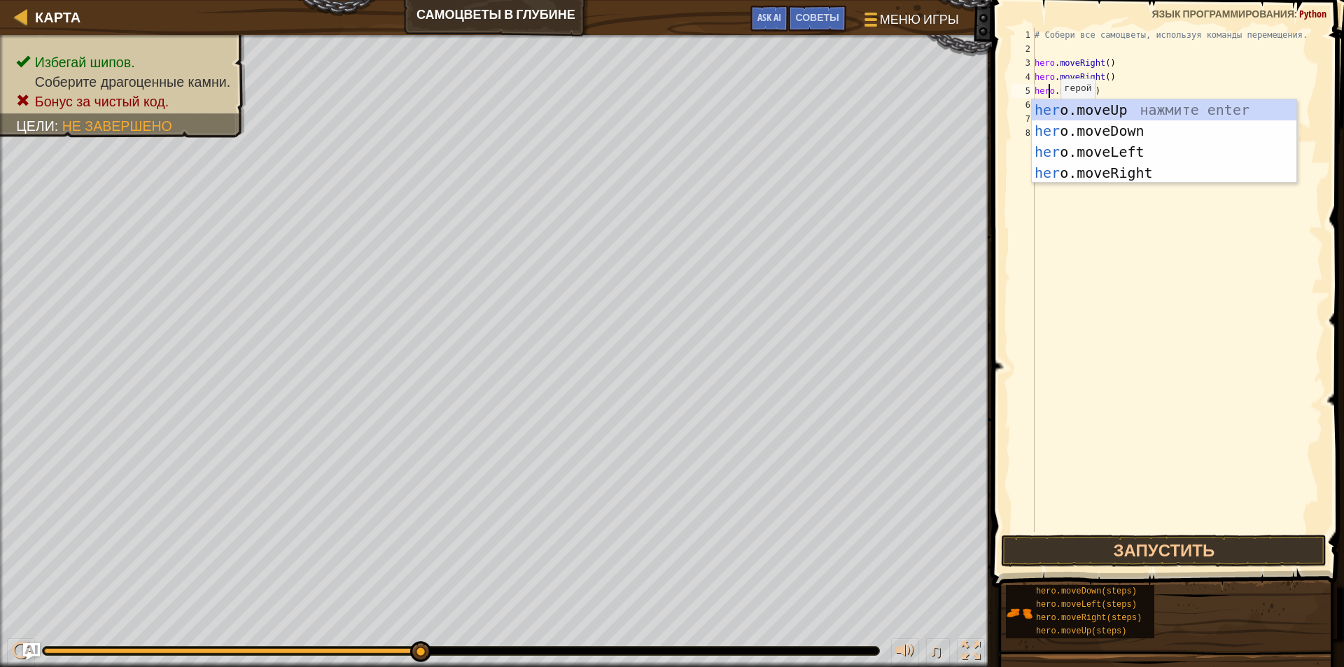
scroll to position [6, 1]
click at [1151, 558] on button "Запустить" at bounding box center [1163, 551] width 325 height 32
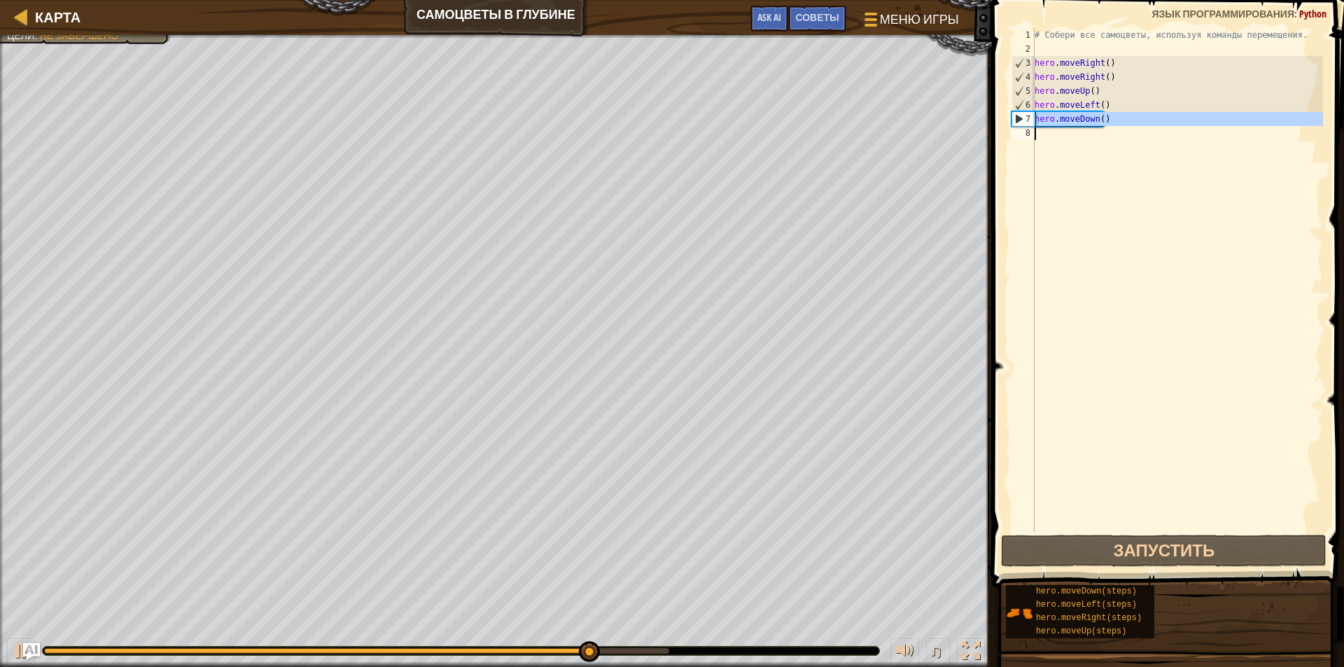
drag, startPoint x: 1035, startPoint y: 118, endPoint x: 1111, endPoint y: 127, distance: 76.9
click at [1111, 127] on div "# Собери все самоцветы, используя команды перемещения. hero . moveRight ( ) her…" at bounding box center [1177, 294] width 291 height 532
type textarea "hero.moveDown()"
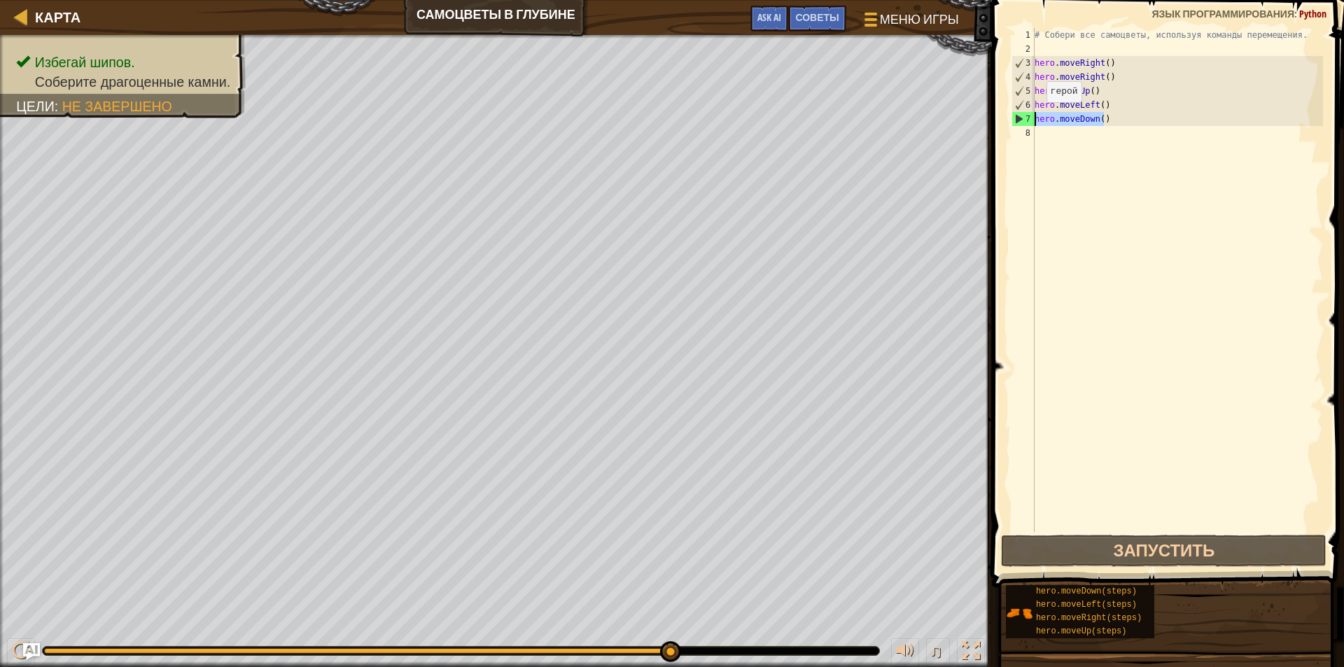
drag, startPoint x: 1084, startPoint y: 121, endPoint x: 1032, endPoint y: 117, distance: 52.0
click at [1032, 117] on div "hero.moveDown() 1 2 3 4 5 6 7 8 # Собери все самоцветы, используя команды перем…" at bounding box center [1165, 280] width 314 height 504
click at [1039, 135] on div "# Собери все самоцветы, используя команды перемещения. hero . moveRight ( ) her…" at bounding box center [1177, 294] width 291 height 532
paste textarea "hero.moveDown()"
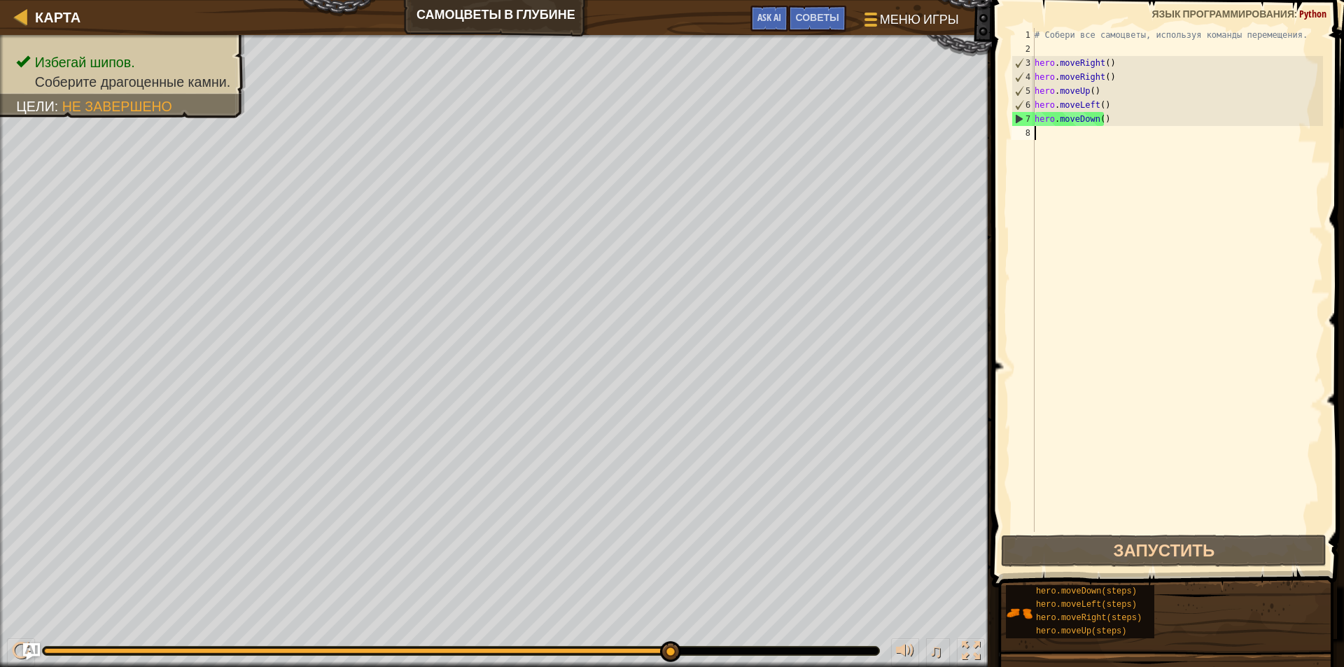
type textarea "hero.moveDown()"
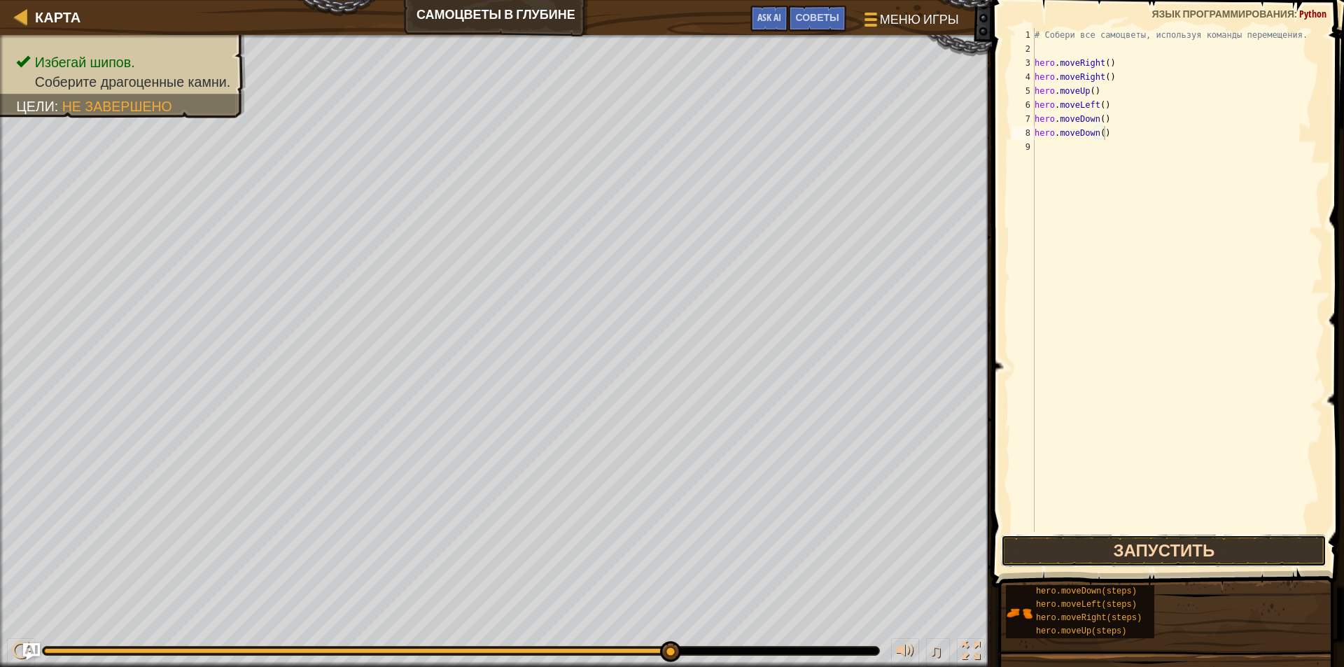
click at [1147, 553] on button "Запустить" at bounding box center [1163, 551] width 325 height 32
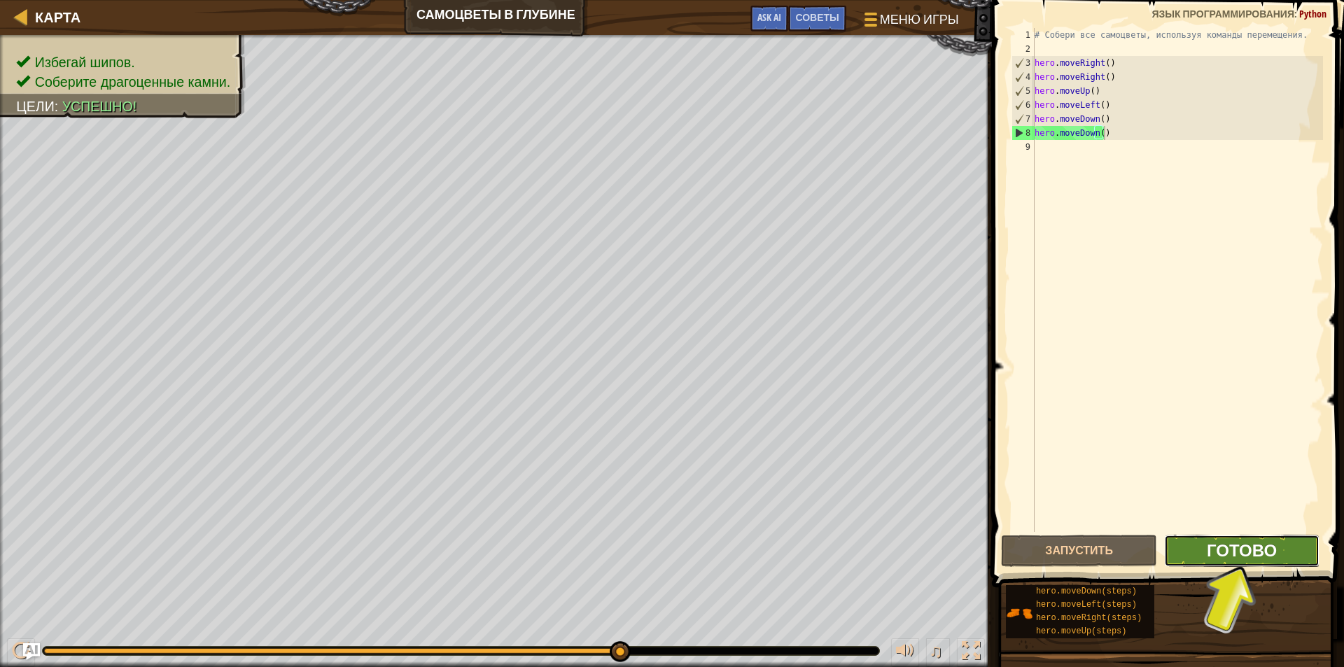
click at [1215, 545] on span "Готово" at bounding box center [1241, 550] width 70 height 22
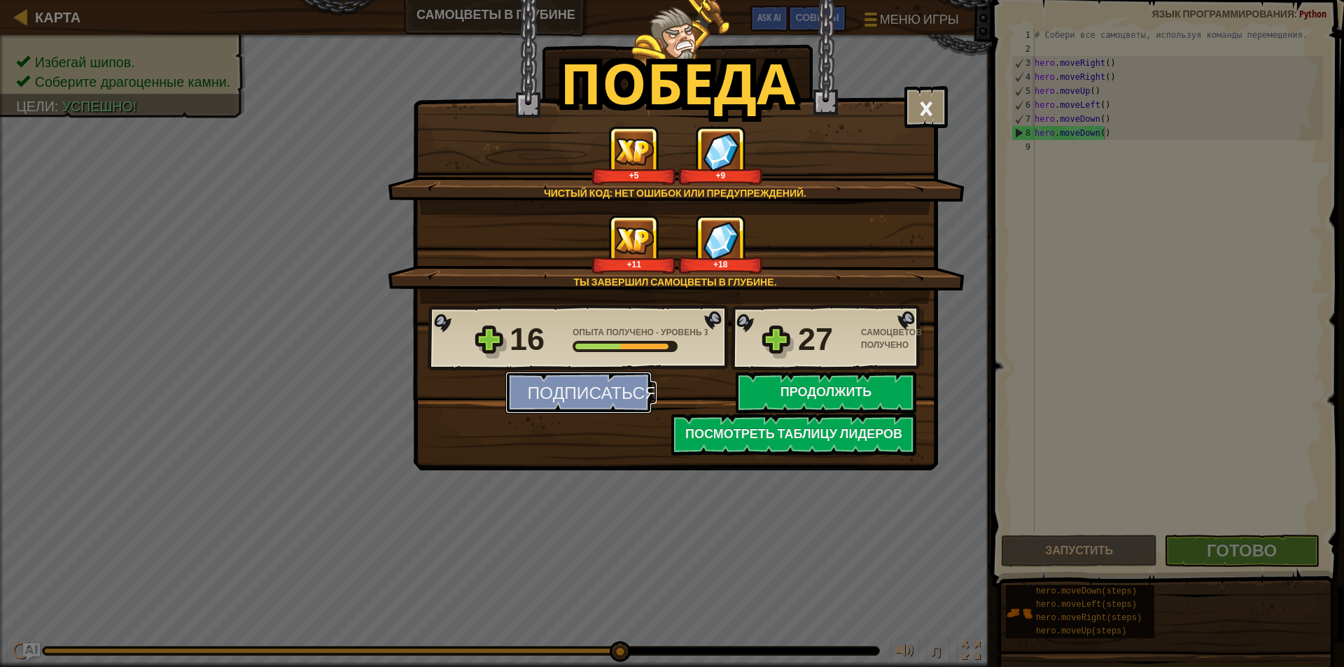
click at [597, 388] on button "Подписаться" at bounding box center [578, 393] width 146 height 42
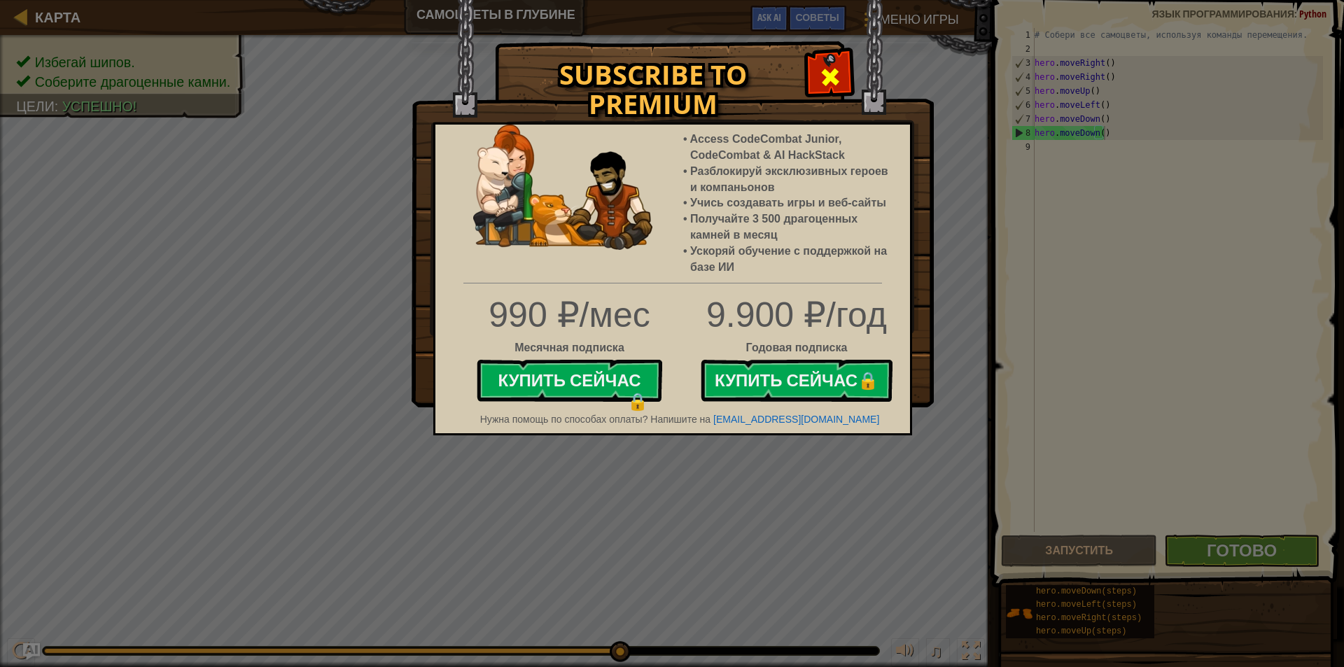
click at [832, 77] on span at bounding box center [830, 77] width 22 height 22
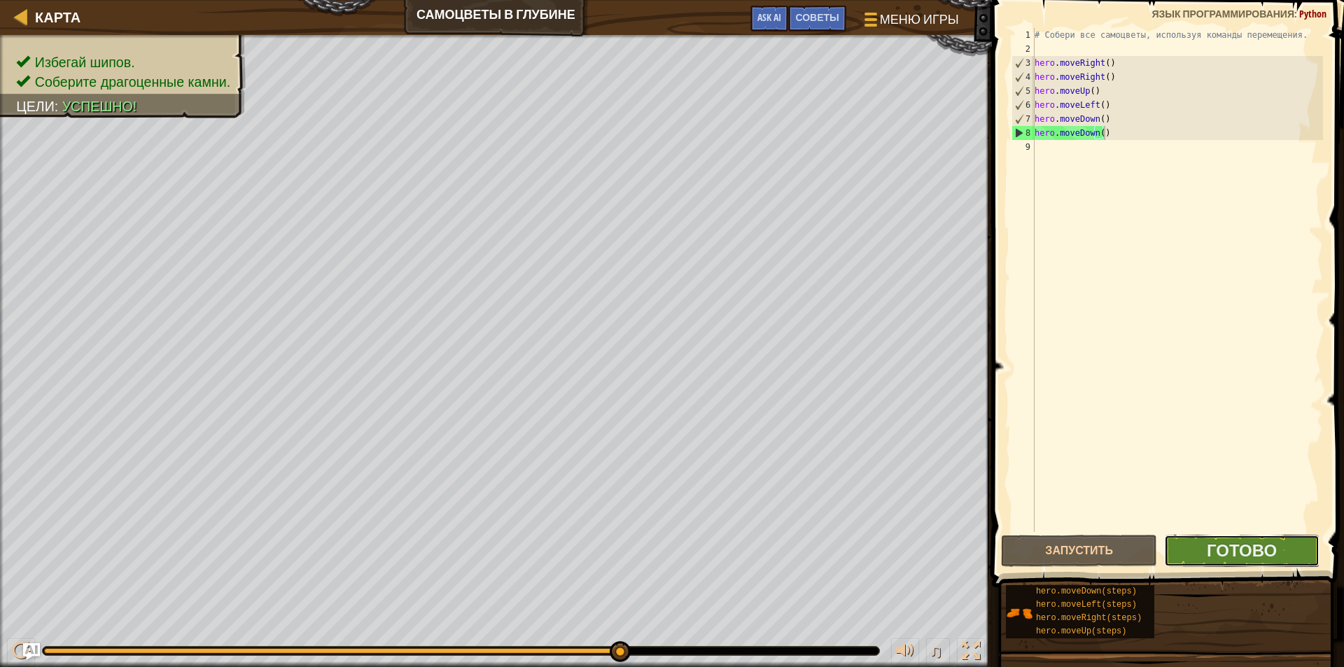
click at [1234, 563] on button "Готово" at bounding box center [1242, 551] width 156 height 32
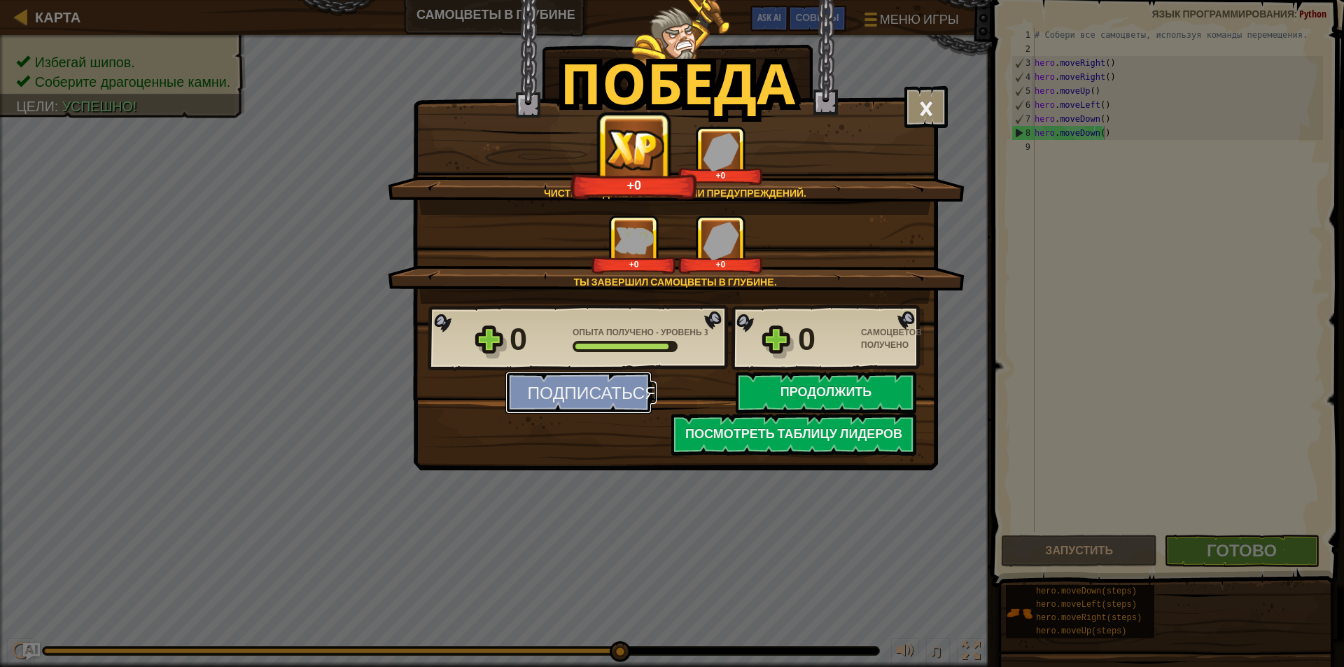
click at [579, 393] on button "Подписаться" at bounding box center [578, 393] width 146 height 42
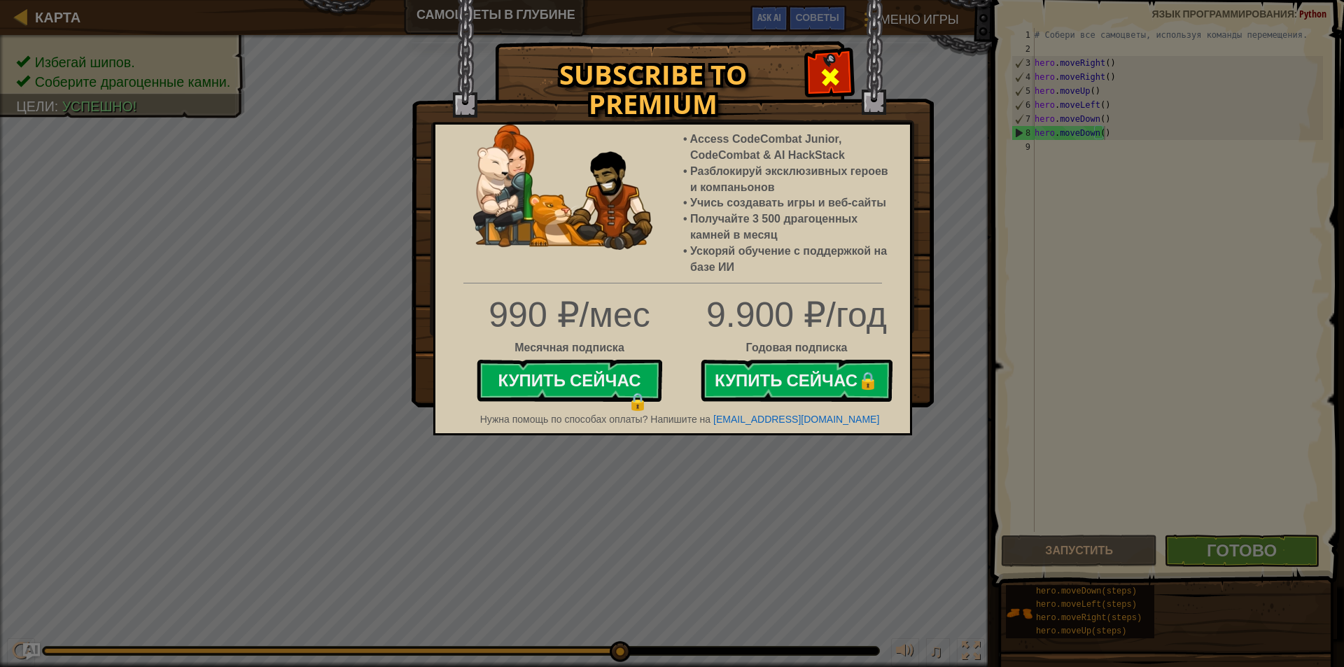
click at [819, 73] on span at bounding box center [830, 77] width 22 height 22
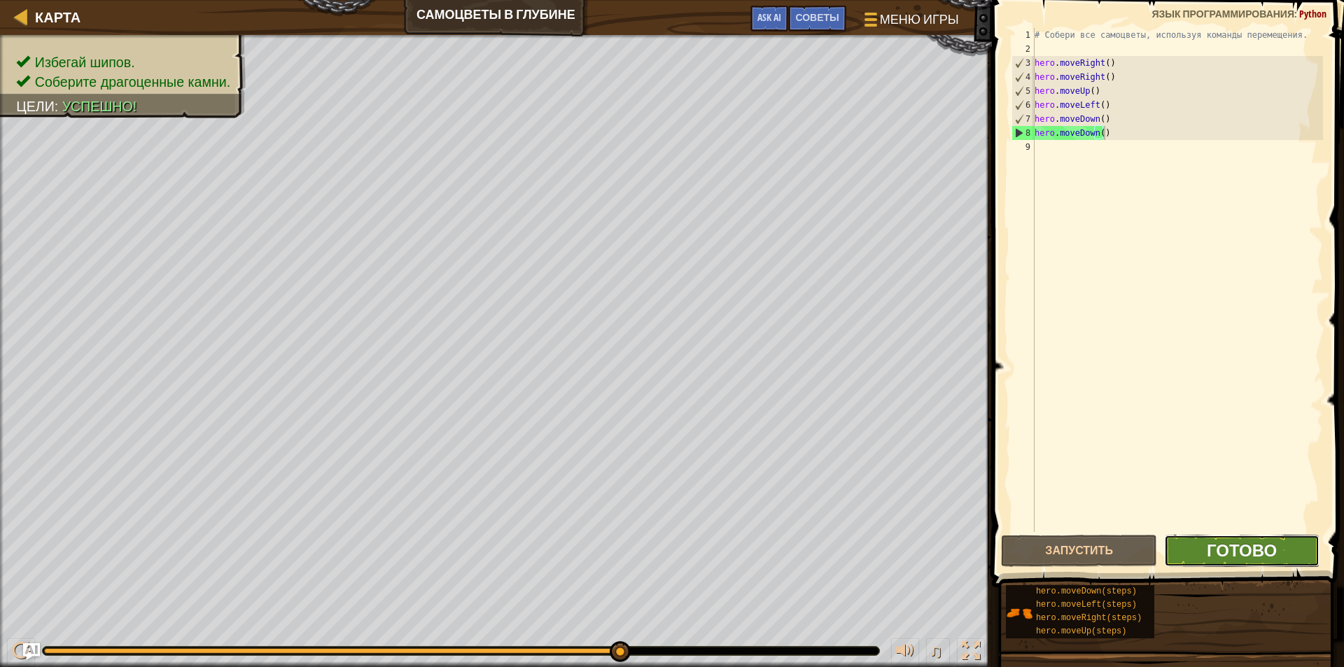
click at [1236, 551] on span "Готово" at bounding box center [1241, 550] width 70 height 22
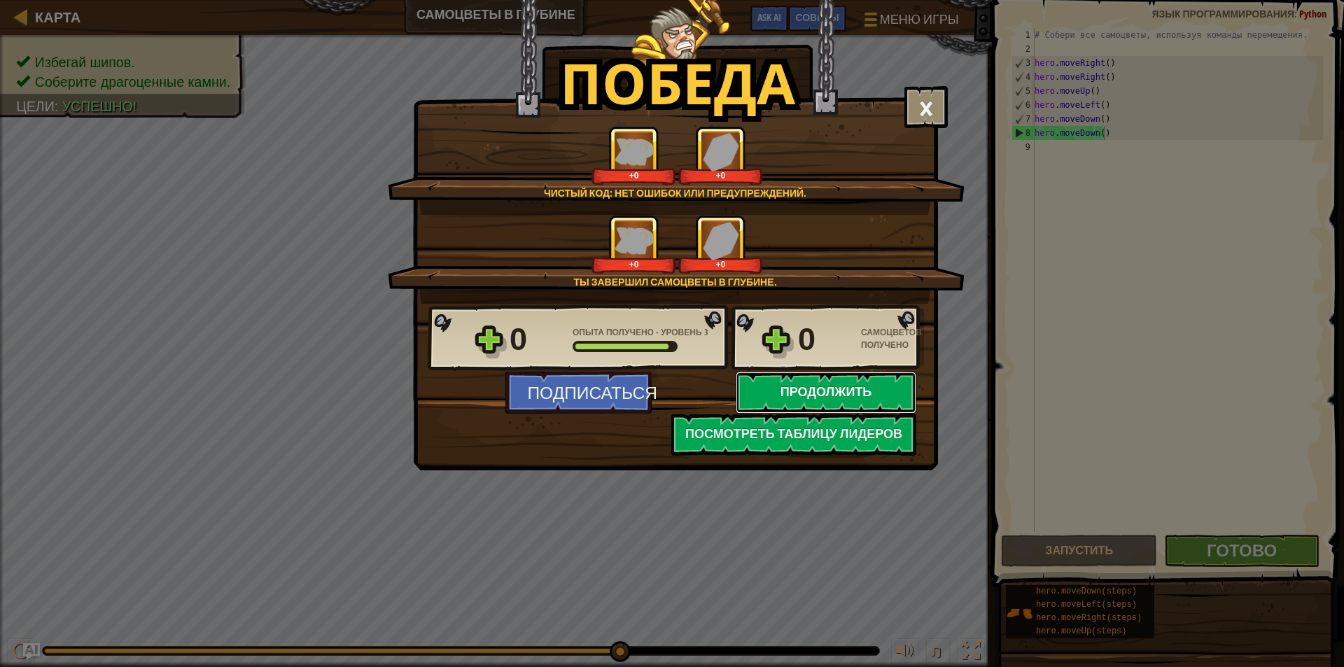
click at [825, 381] on button "Продолжить" at bounding box center [826, 393] width 181 height 42
select select "ru"
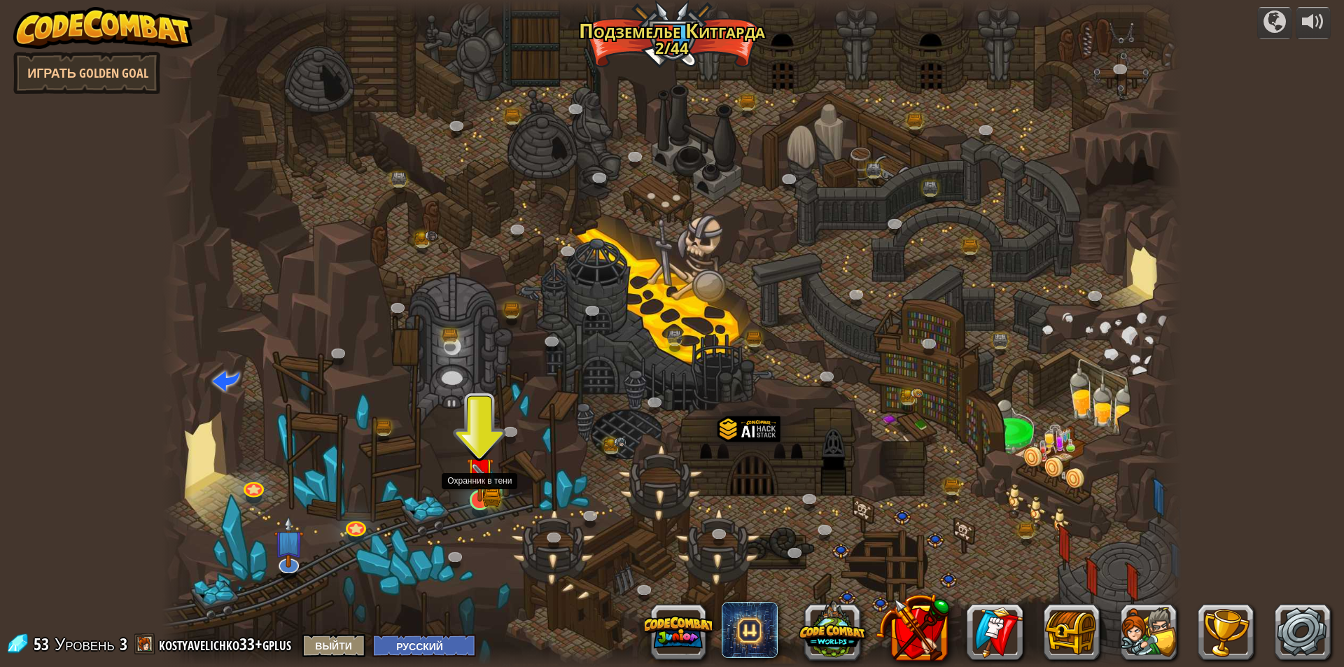
click at [481, 491] on img at bounding box center [479, 471] width 27 height 60
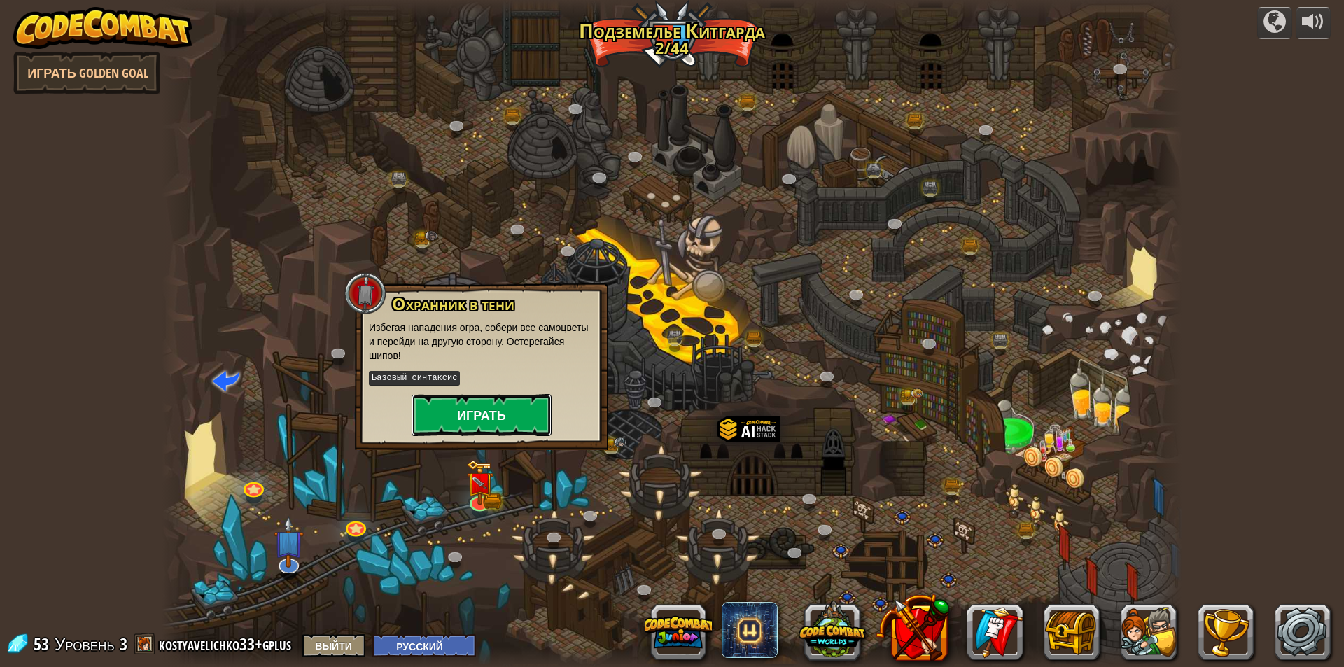
click at [484, 411] on button "Играть" at bounding box center [481, 415] width 140 height 42
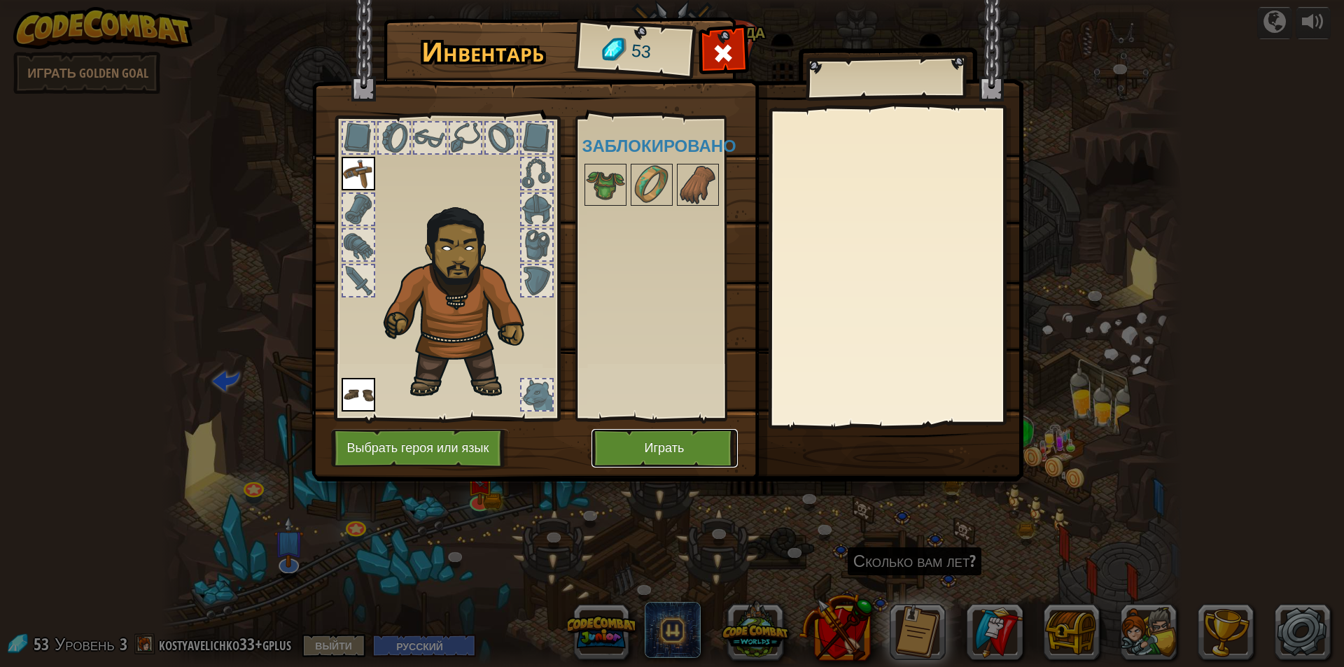
click at [666, 445] on button "Играть" at bounding box center [664, 448] width 146 height 38
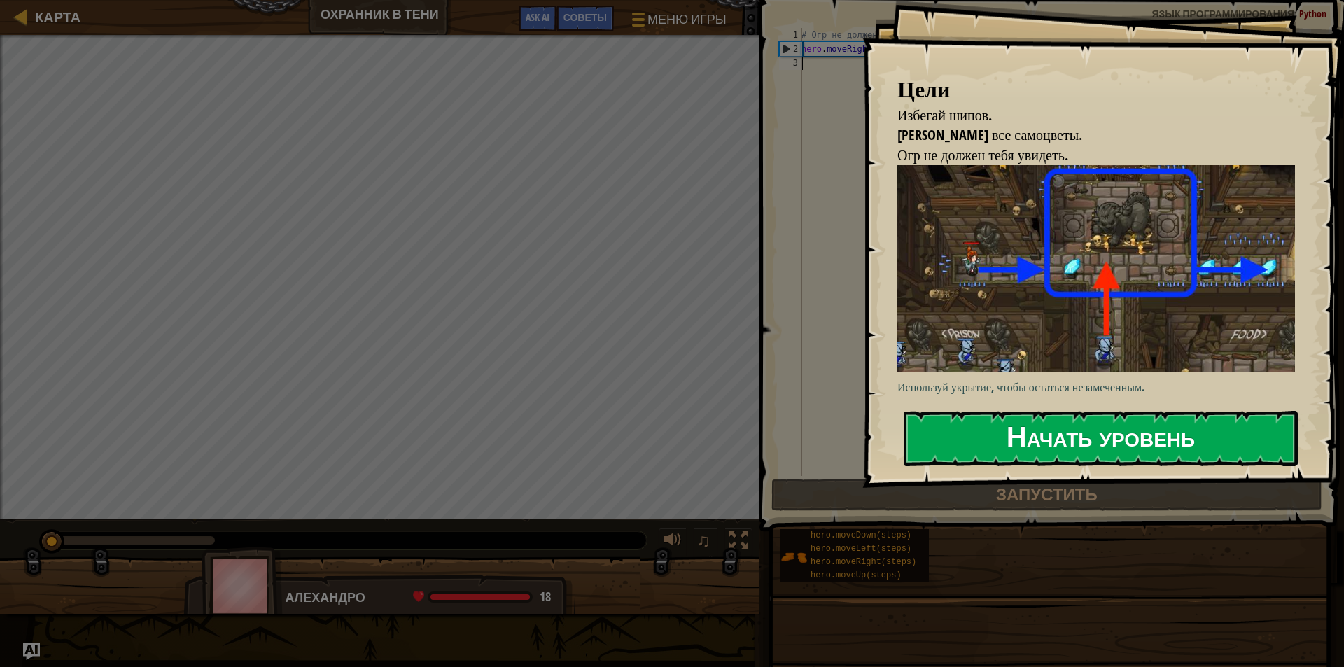
click at [1137, 439] on button "Начать уровень" at bounding box center [1100, 438] width 394 height 55
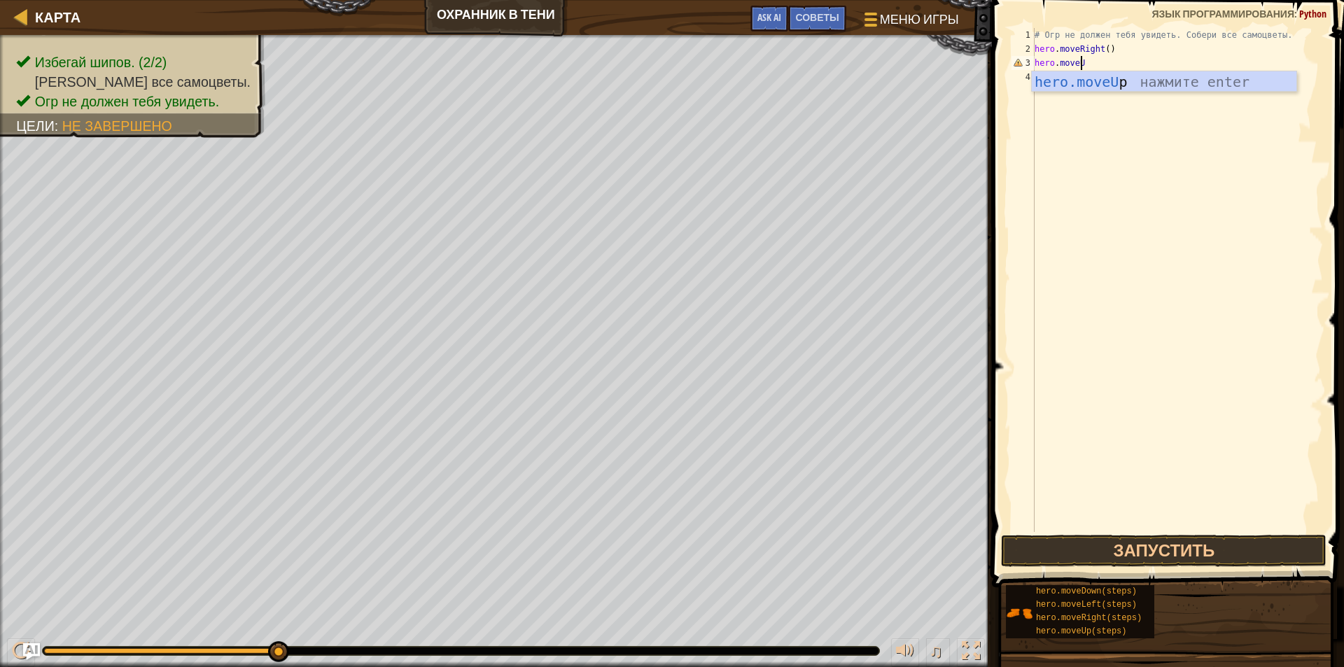
scroll to position [6, 3]
type textarea "hero.moveUp()"
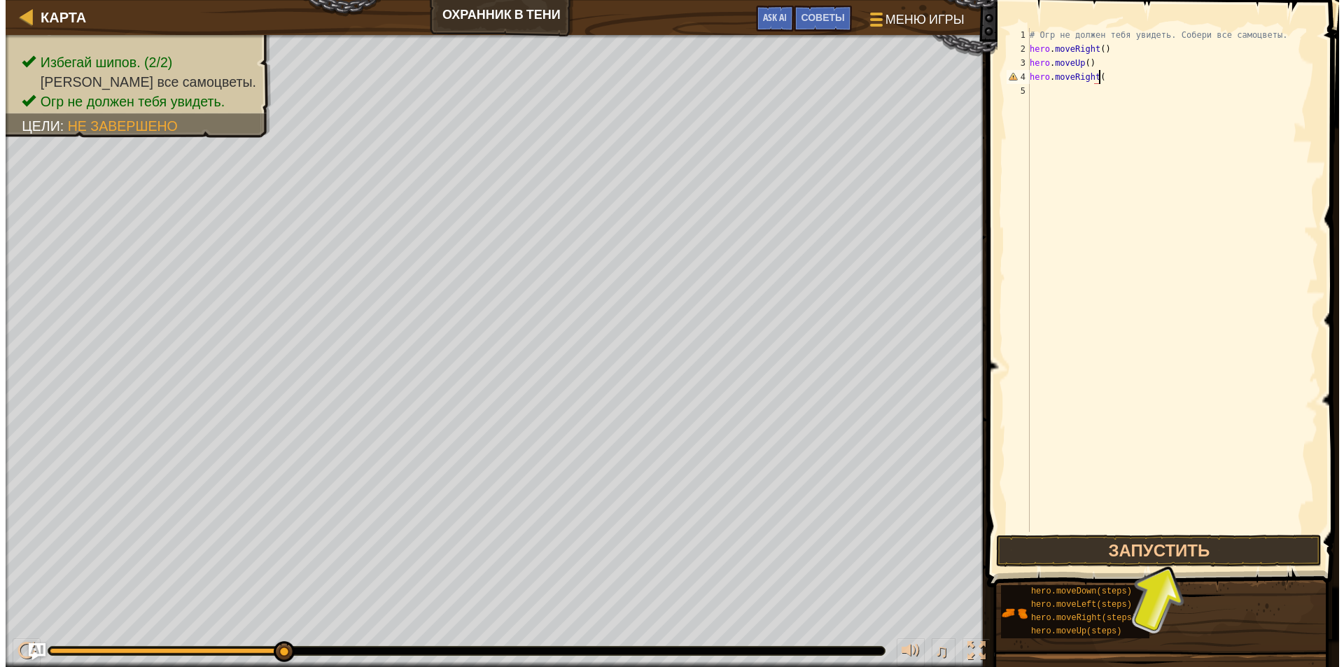
scroll to position [6, 5]
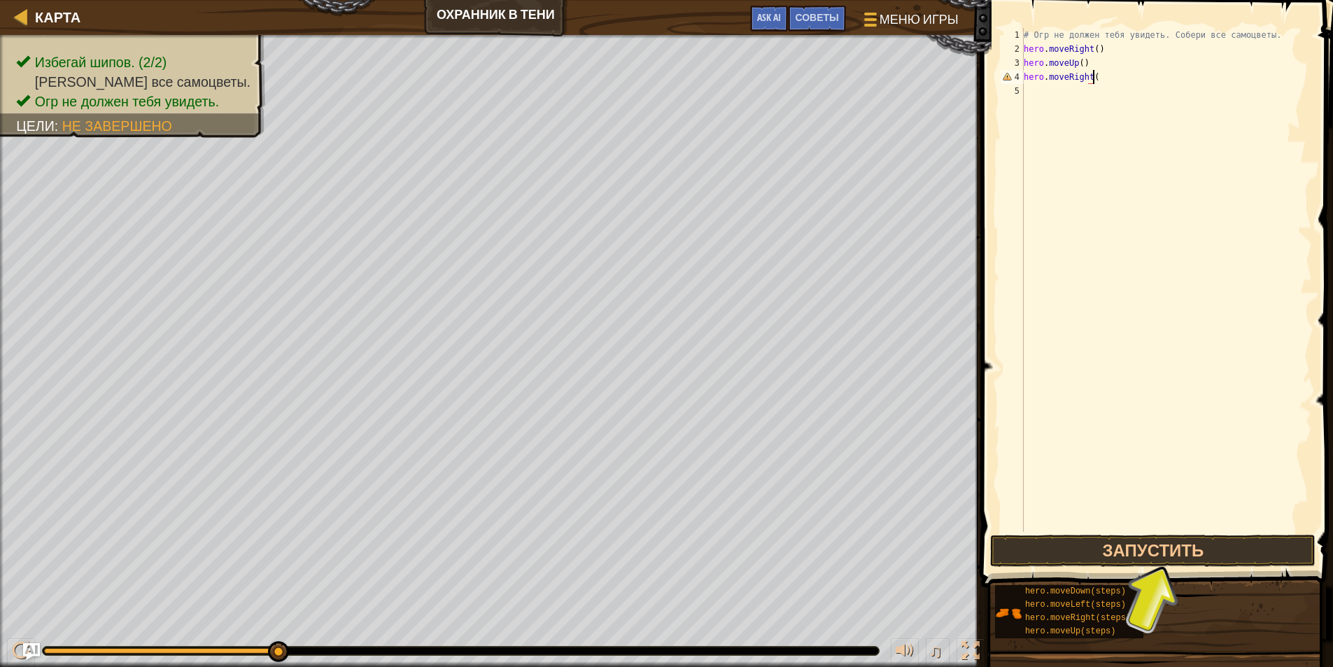
type textarea "hero.moveRight()"
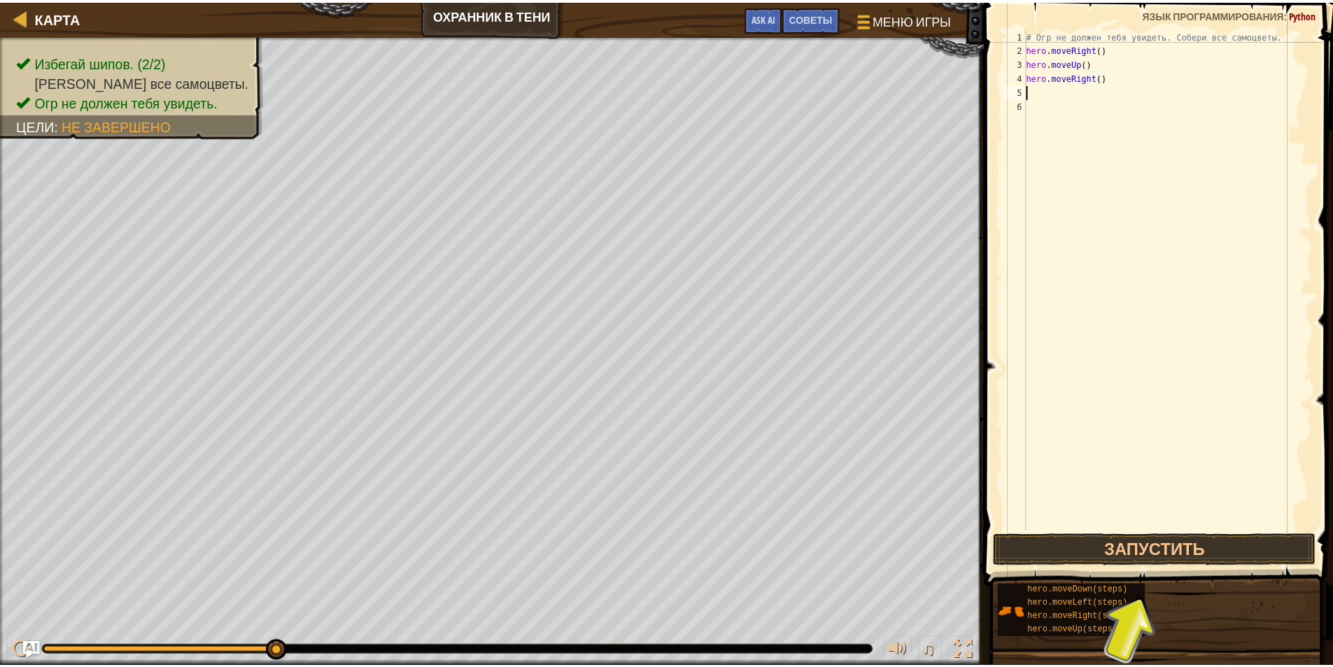
scroll to position [6, 0]
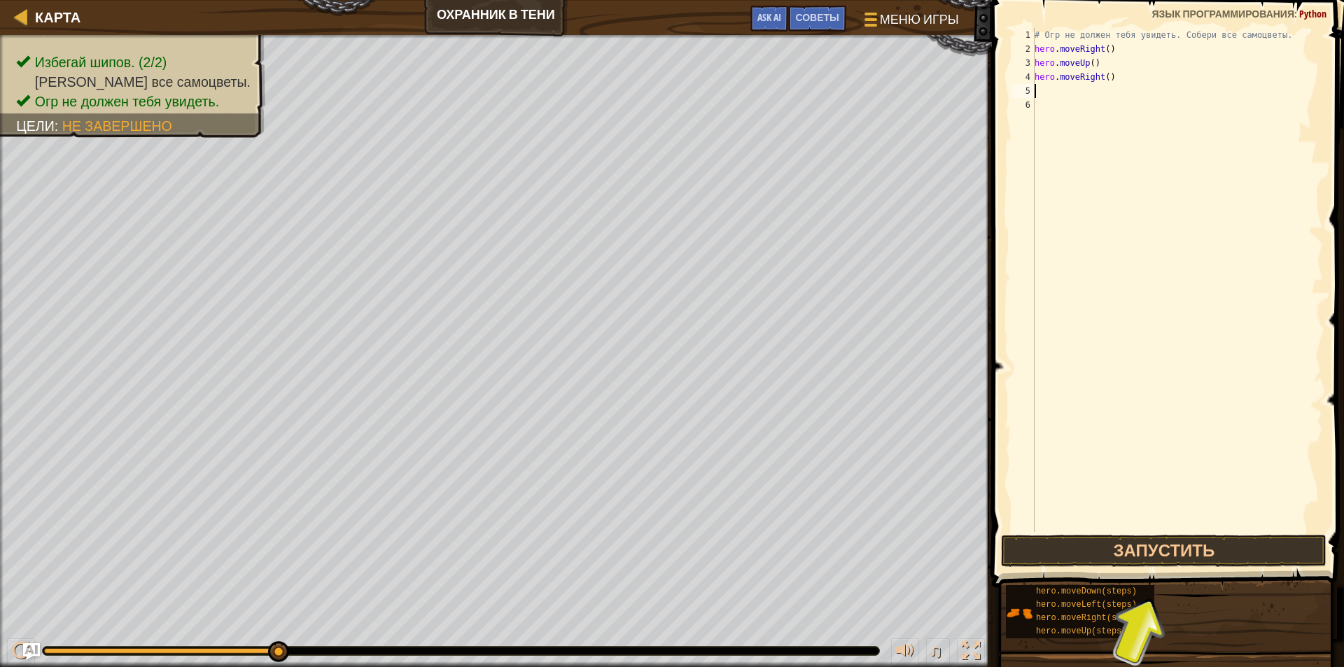
type textarea "n"
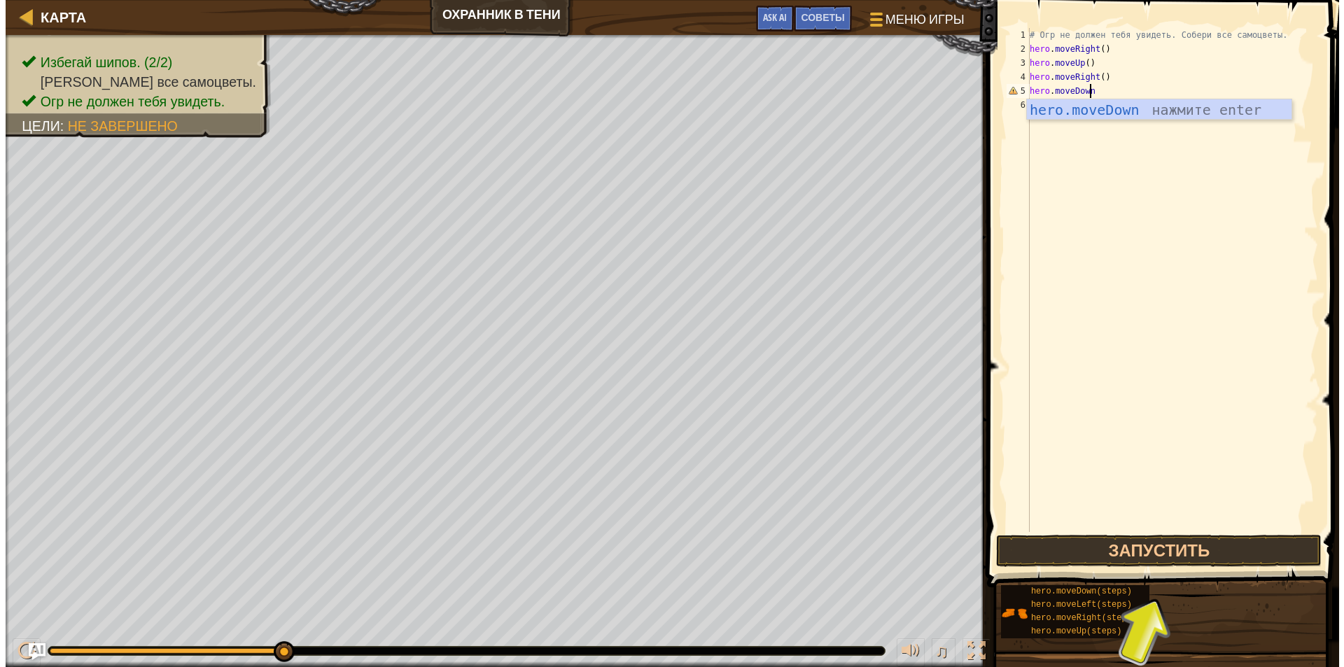
scroll to position [6, 4]
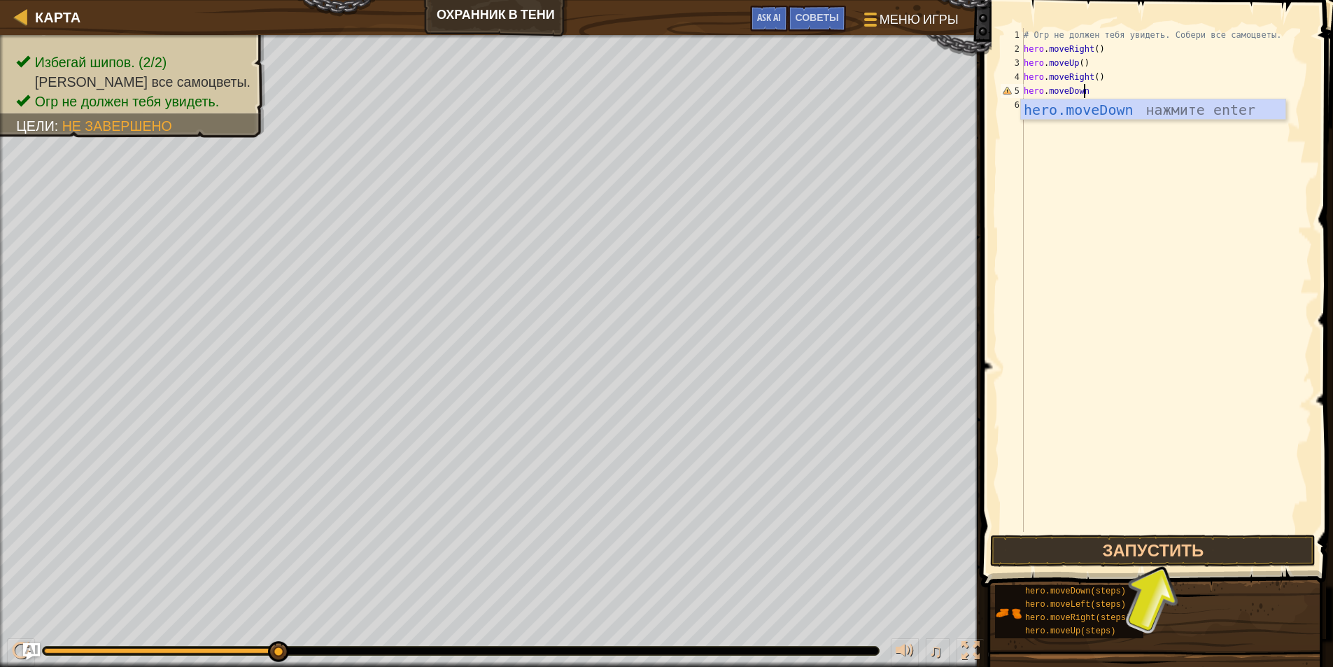
type textarea "hero.moveDown()"
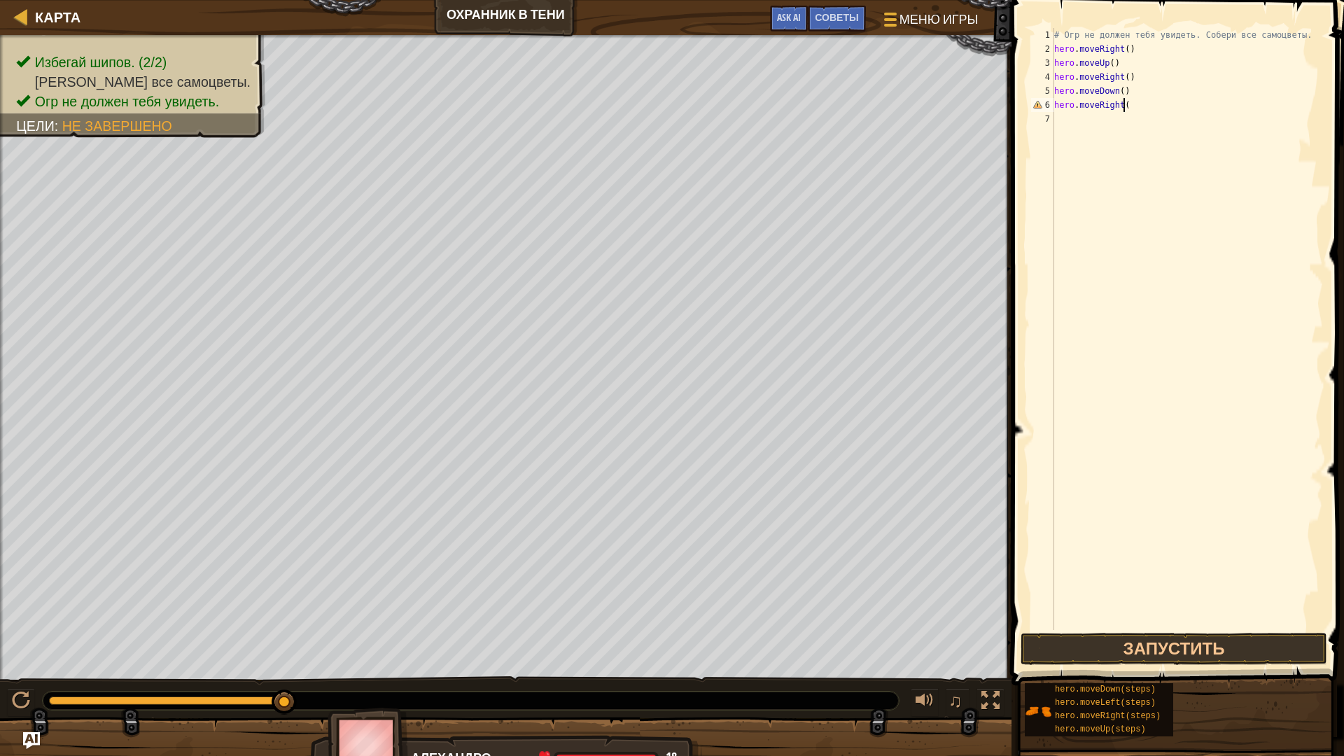
type textarea "hero.moveRight()"
click at [1181, 648] on button "Запустить" at bounding box center [1173, 649] width 307 height 32
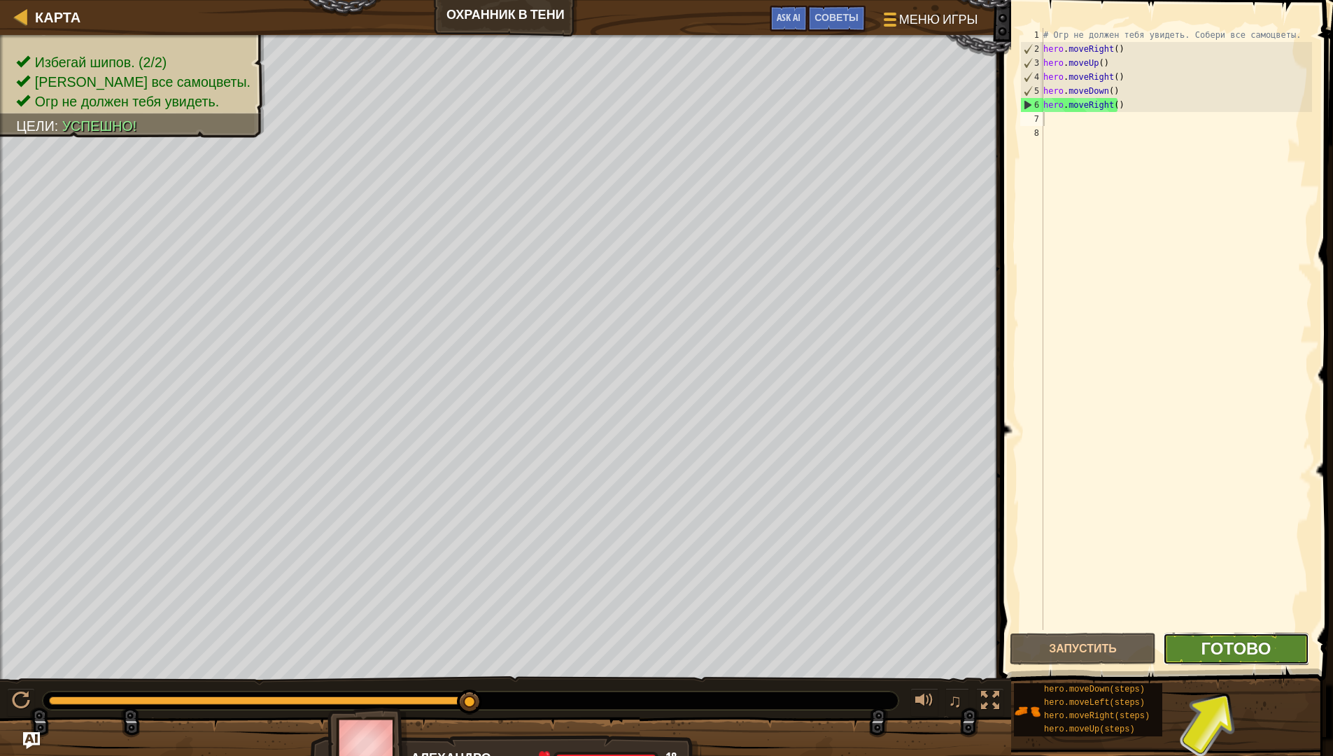
click at [1204, 647] on span "Готово" at bounding box center [1236, 648] width 70 height 22
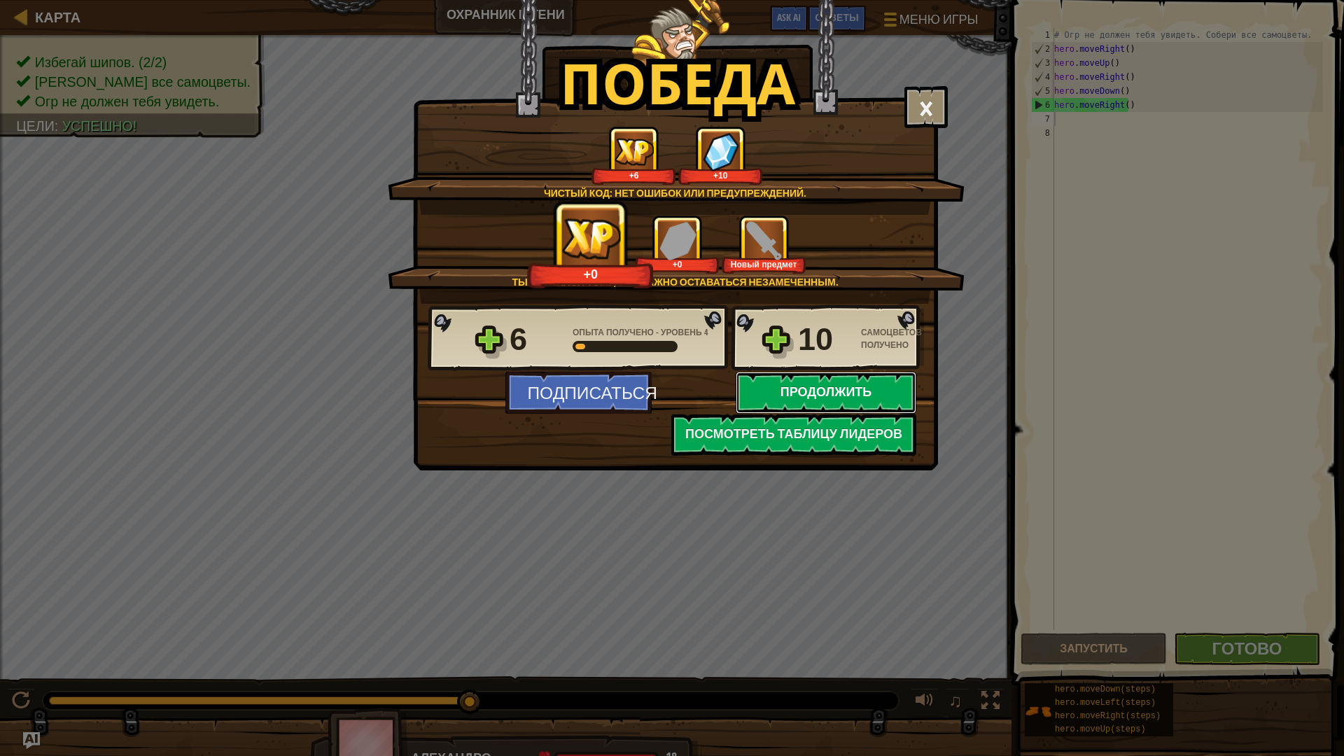
click at [837, 393] on button "Продолжить" at bounding box center [826, 393] width 181 height 42
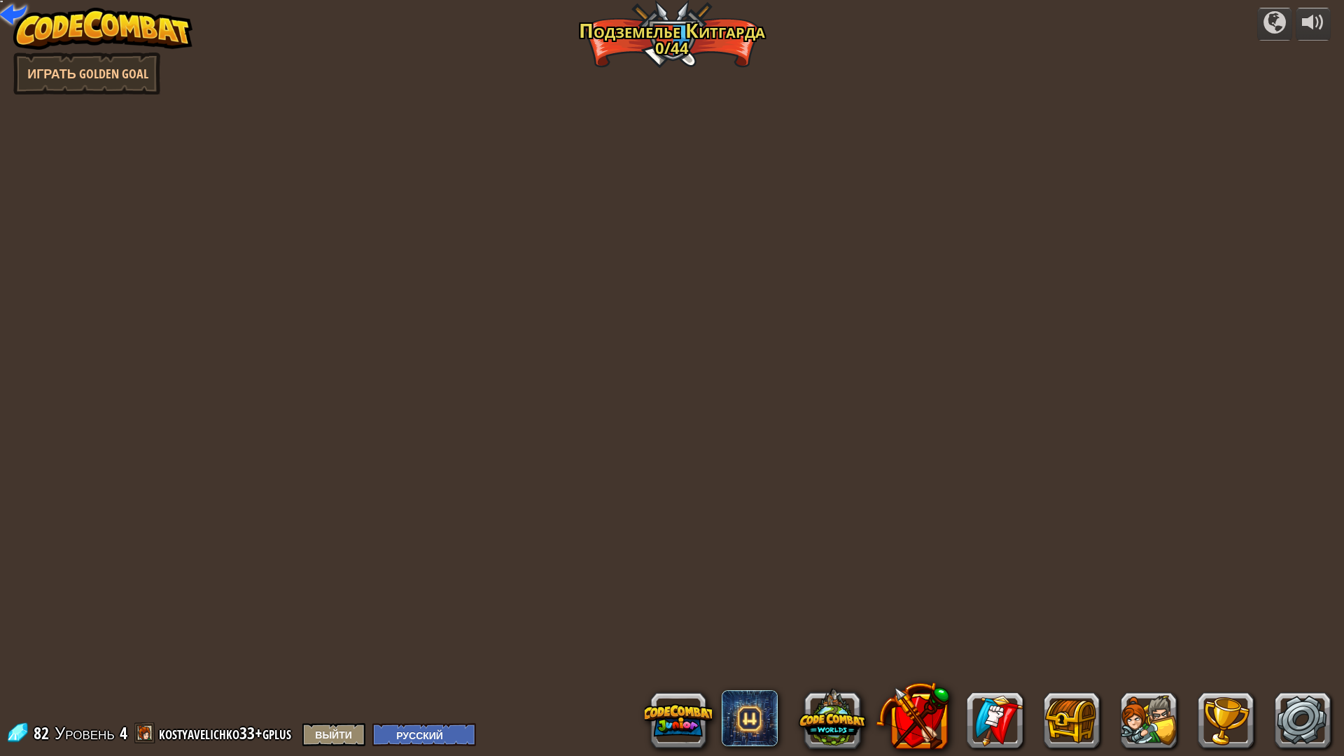
select select "ru"
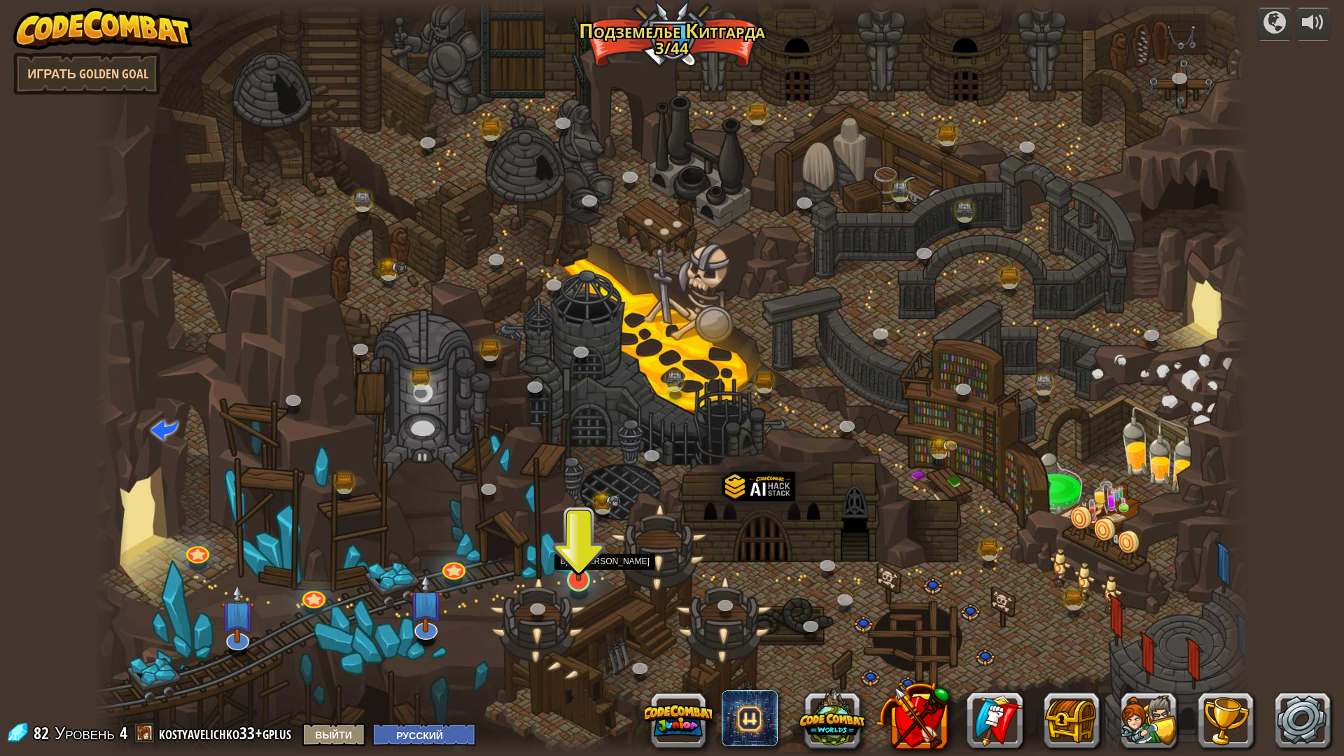
click at [570, 572] on img at bounding box center [579, 544] width 32 height 73
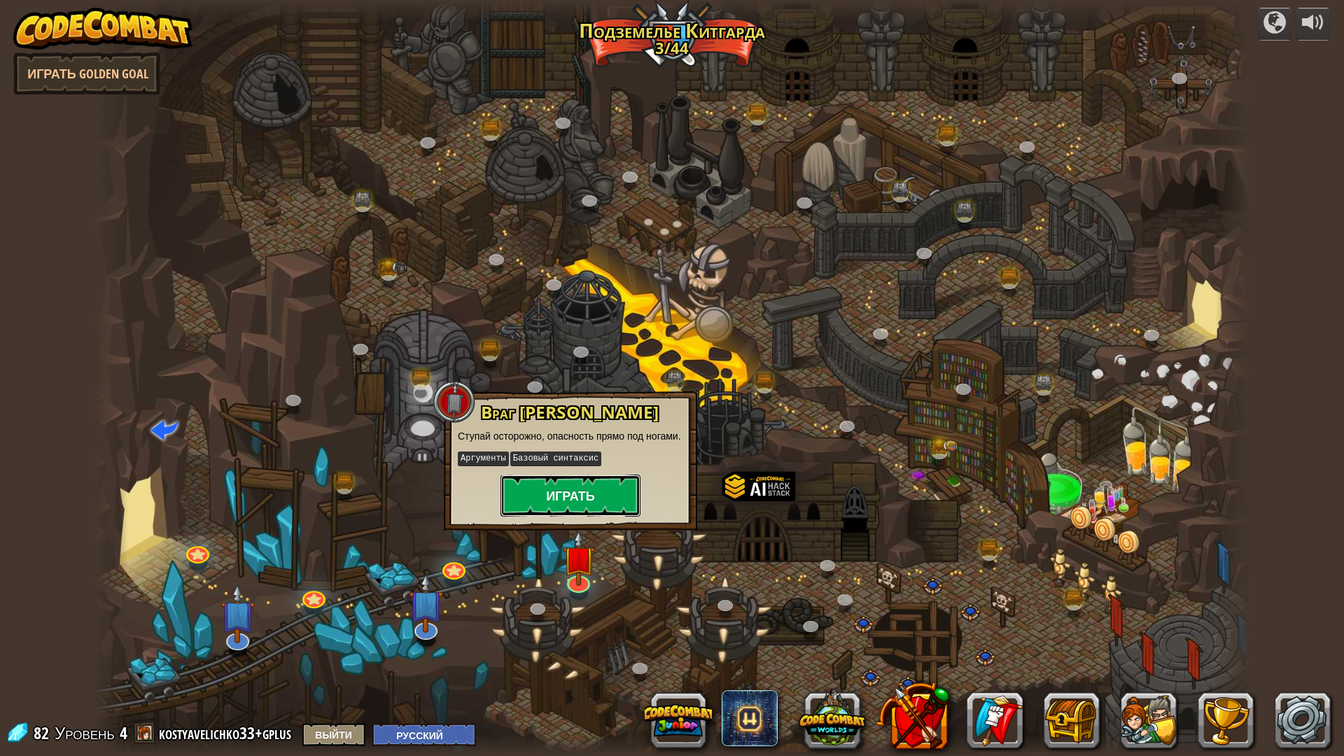
click at [543, 495] on button "Играть" at bounding box center [570, 495] width 140 height 42
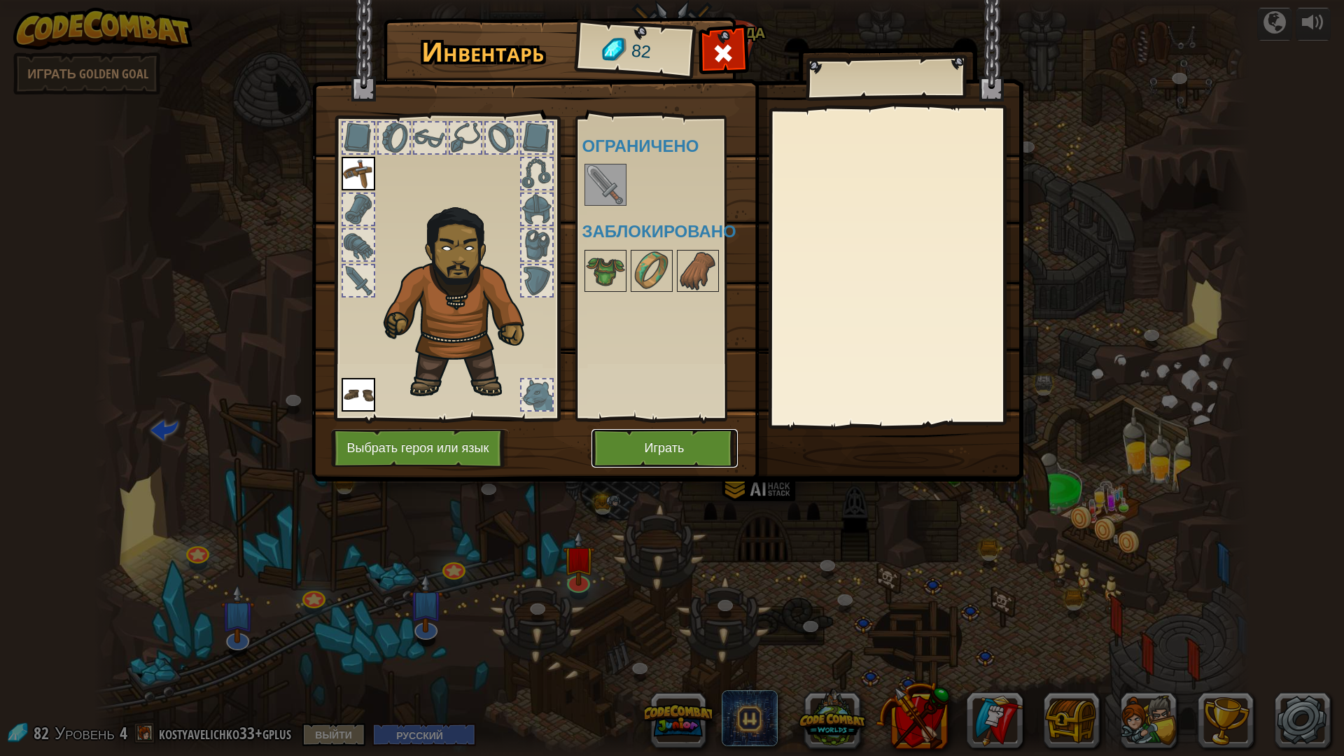
click at [645, 446] on button "Играть" at bounding box center [664, 448] width 146 height 38
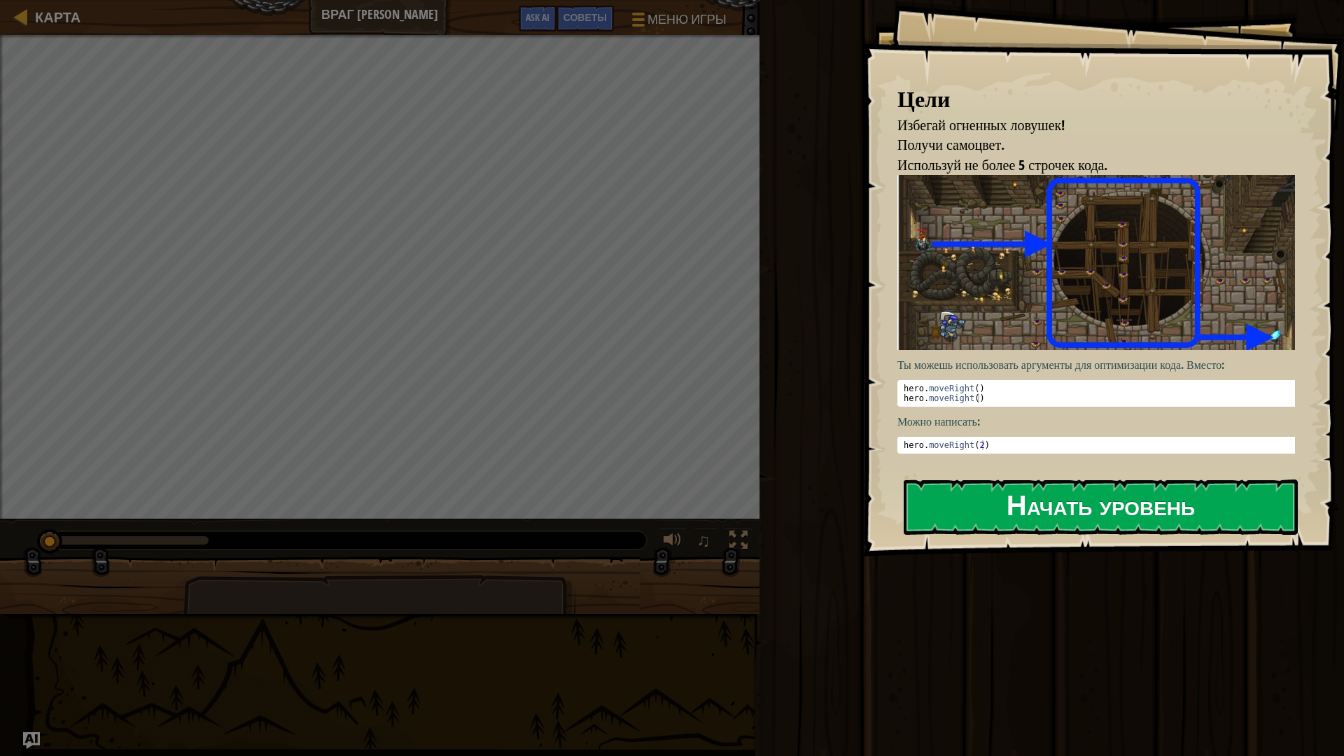
click at [1125, 499] on button "Начать уровень" at bounding box center [1100, 506] width 394 height 55
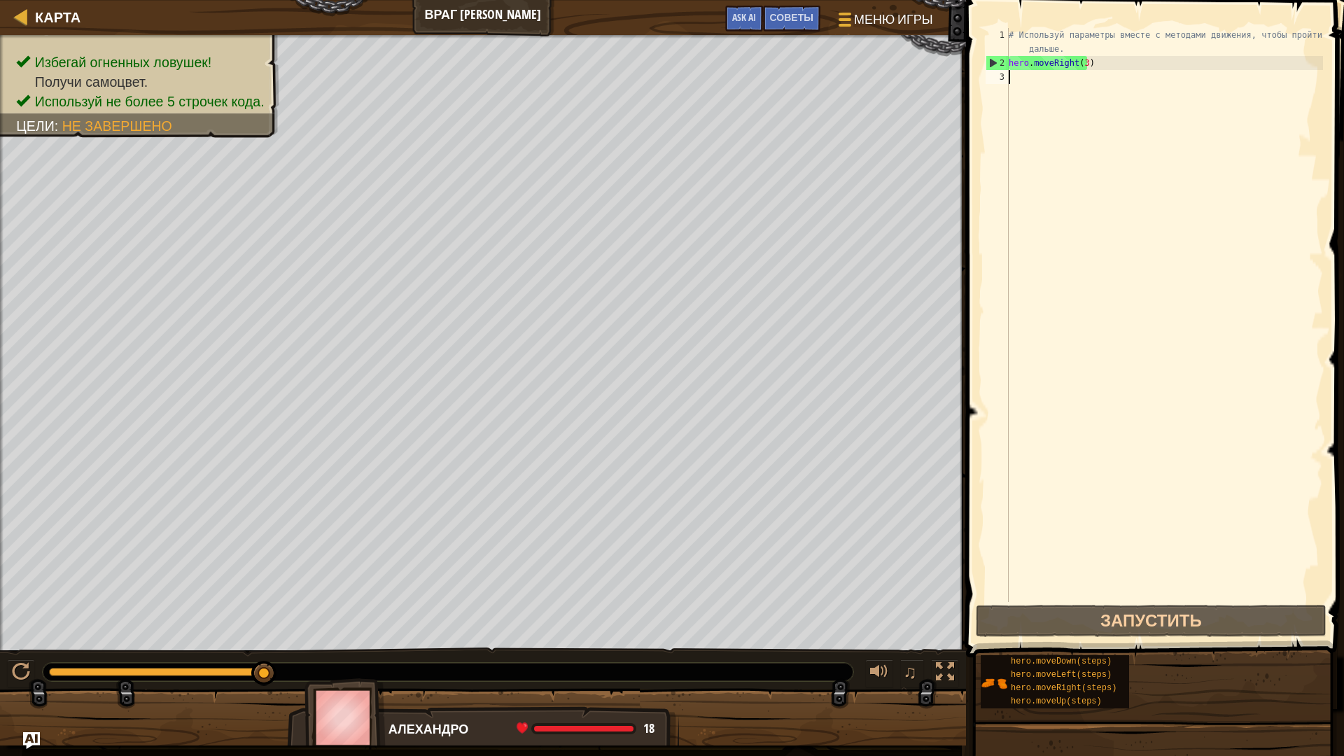
type textarea "n"
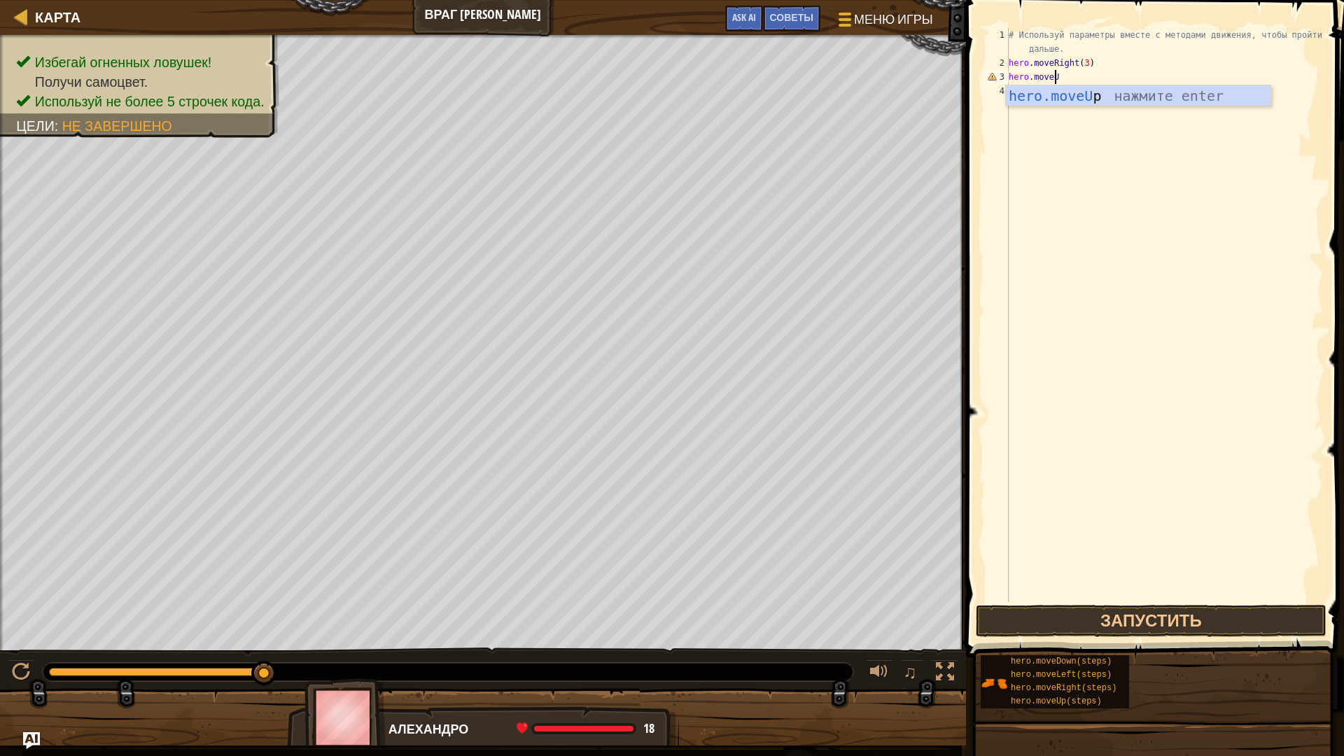
scroll to position [6, 3]
type textarea "hero.moveUp()"
type textarea "hero.moveRight()"
type textarea "hero.moveDown(3)"
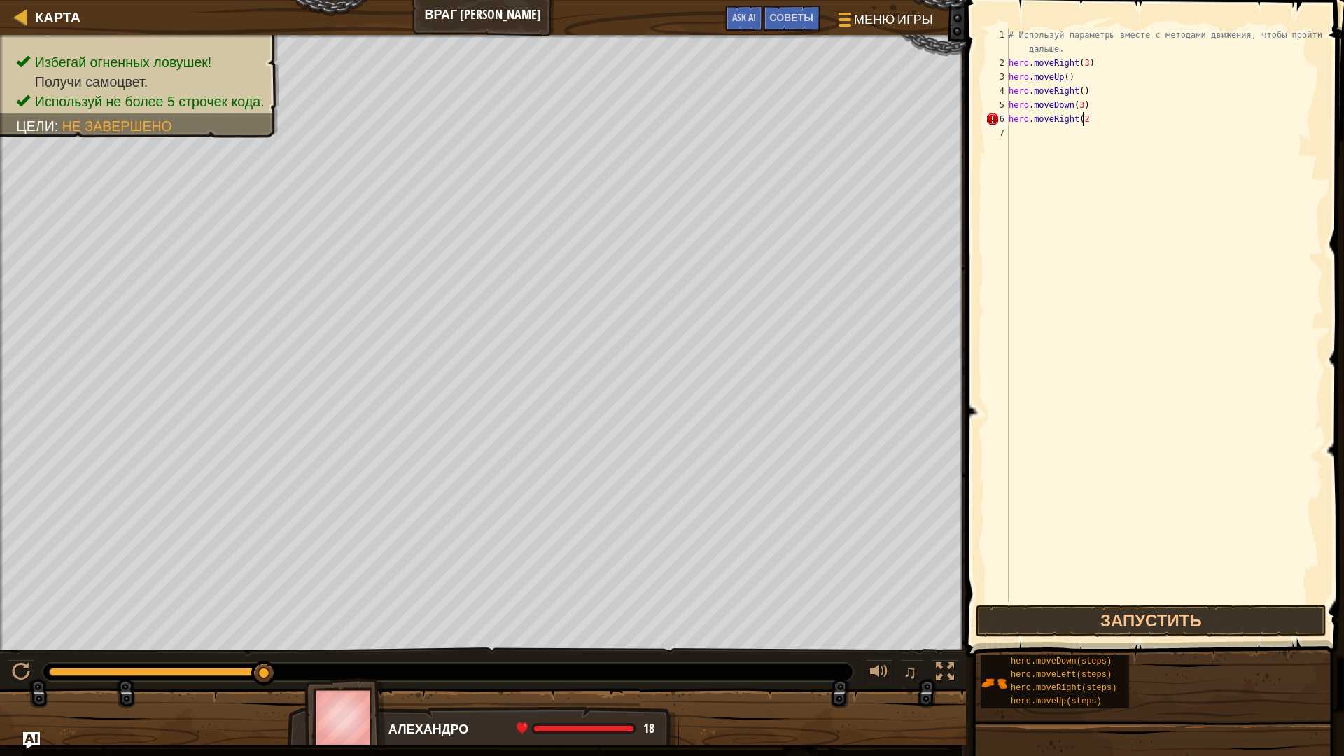
scroll to position [6, 6]
type textarea "hero.moveRight(2)"
click at [1090, 612] on button "Запустить" at bounding box center [1151, 621] width 351 height 32
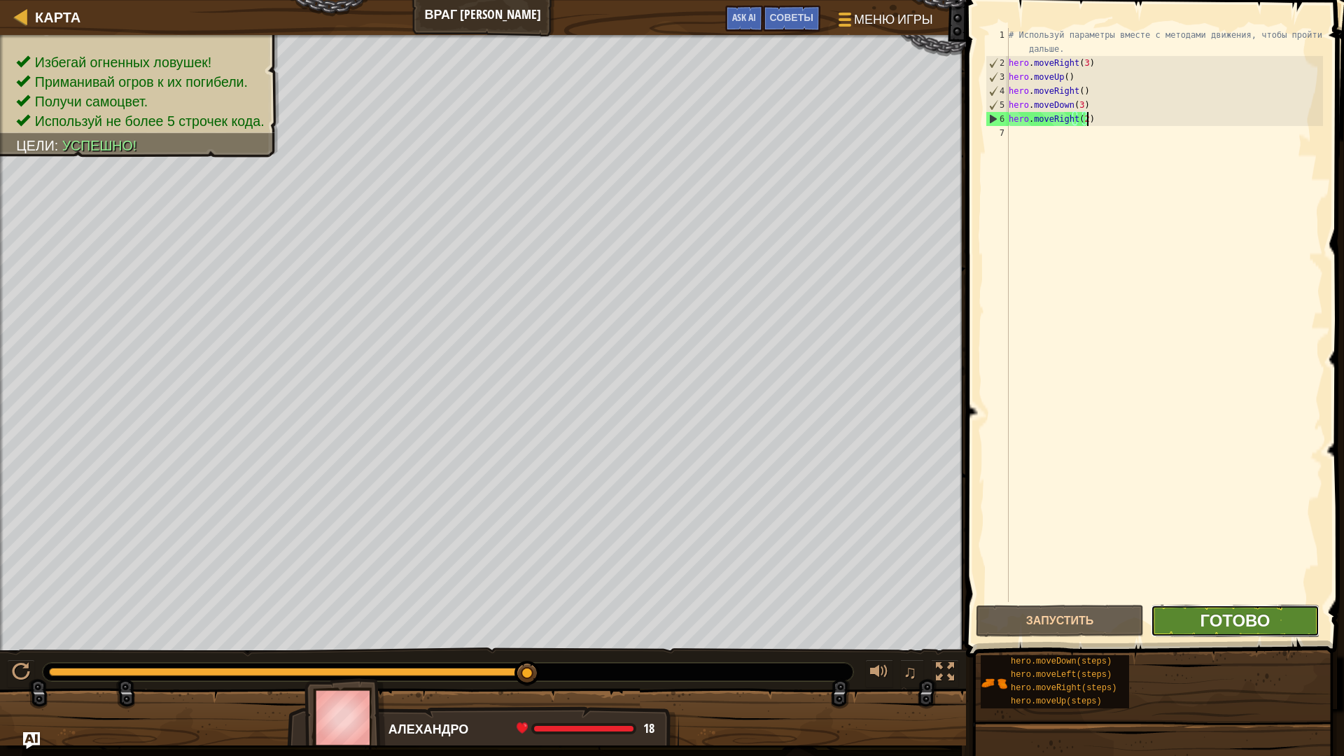
click at [1239, 625] on span "Готово" at bounding box center [1234, 620] width 70 height 22
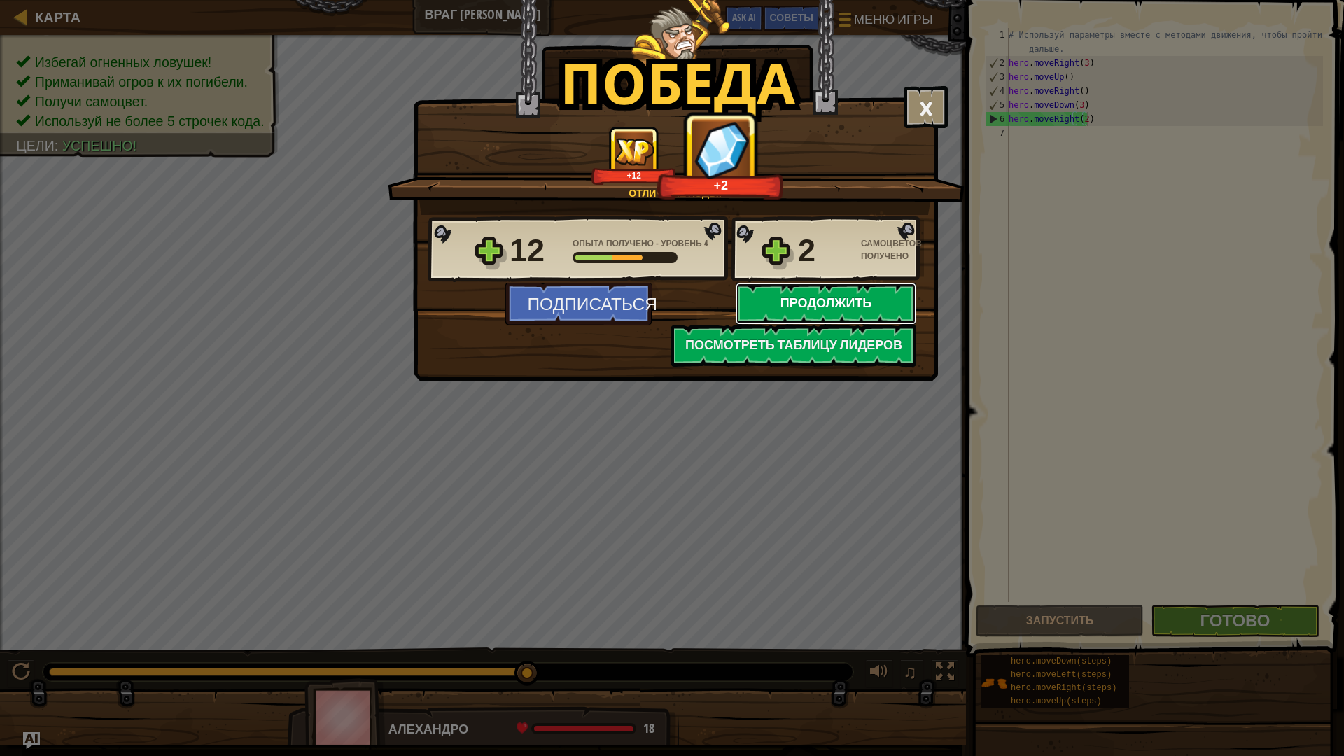
click at [791, 294] on button "Продолжить" at bounding box center [826, 304] width 181 height 42
select select "ru"
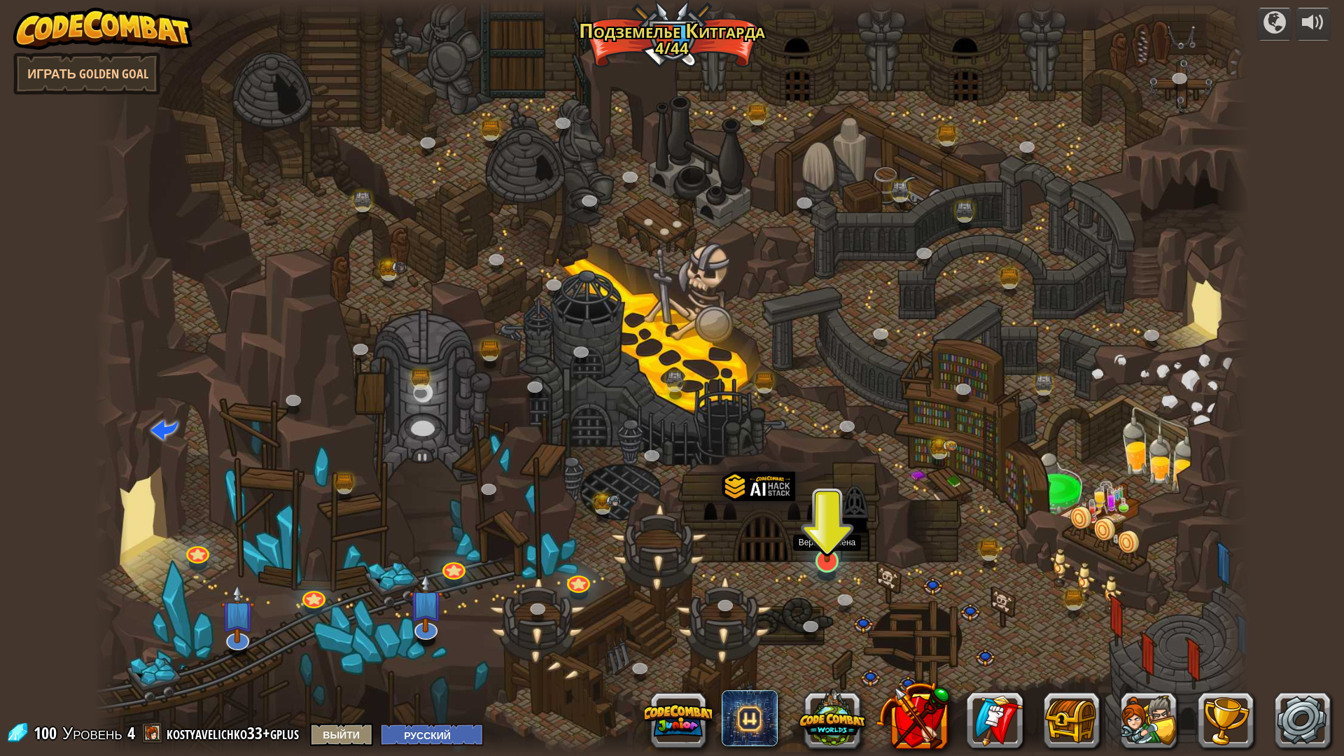
click at [818, 559] on img at bounding box center [827, 525] width 32 height 73
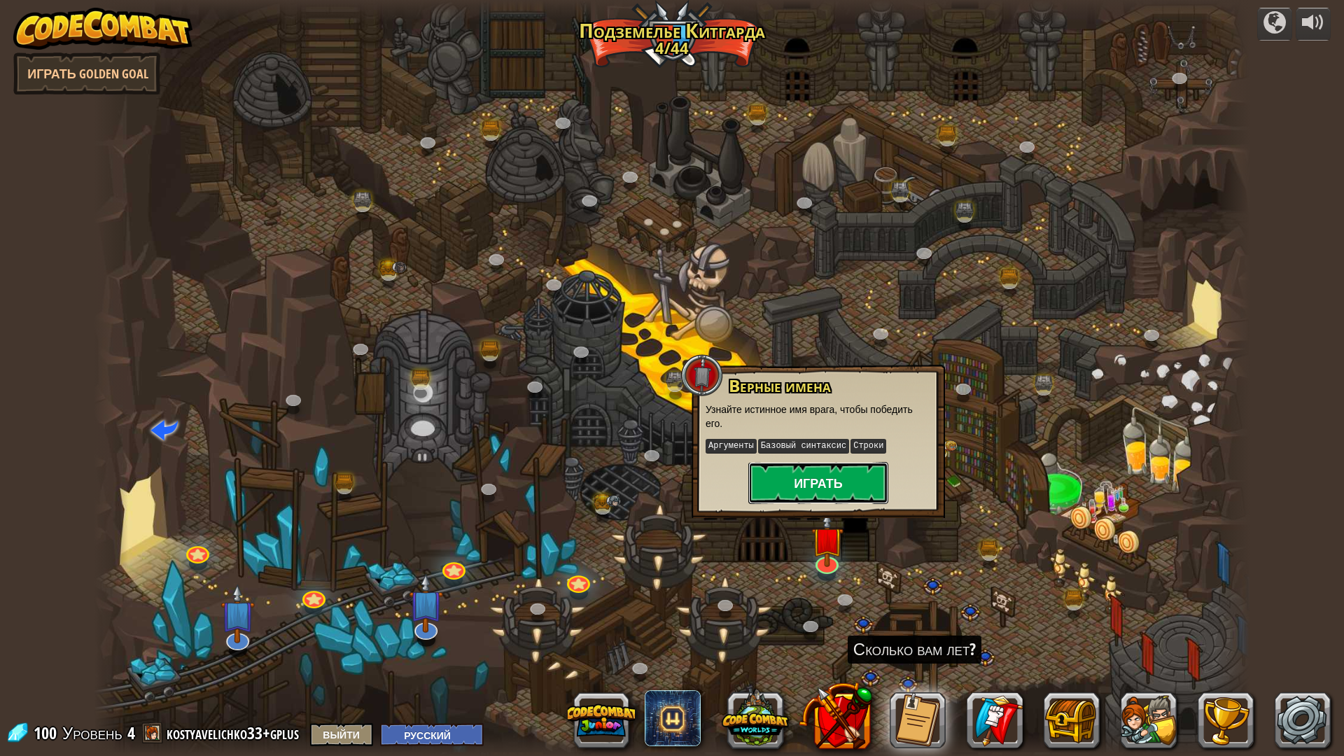
click at [829, 476] on button "Играть" at bounding box center [818, 483] width 140 height 42
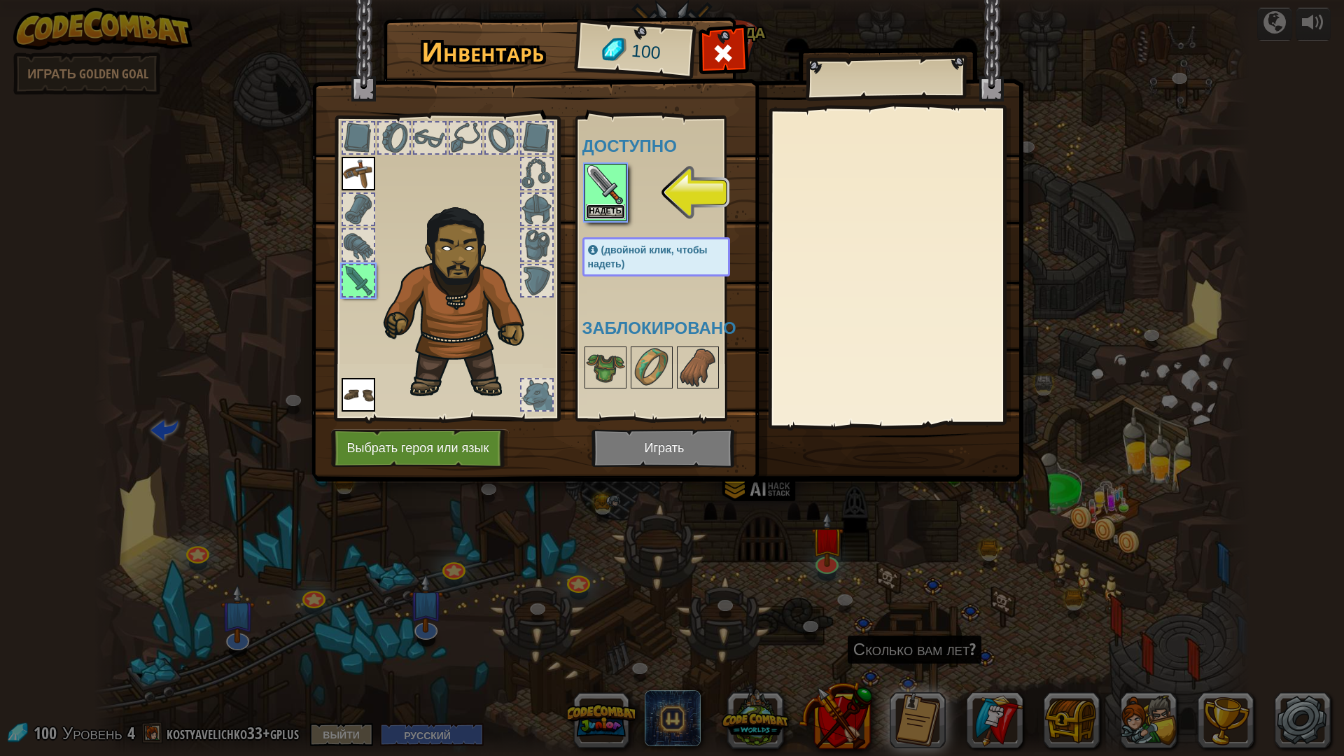
click at [605, 208] on button "Надеть" at bounding box center [605, 211] width 39 height 15
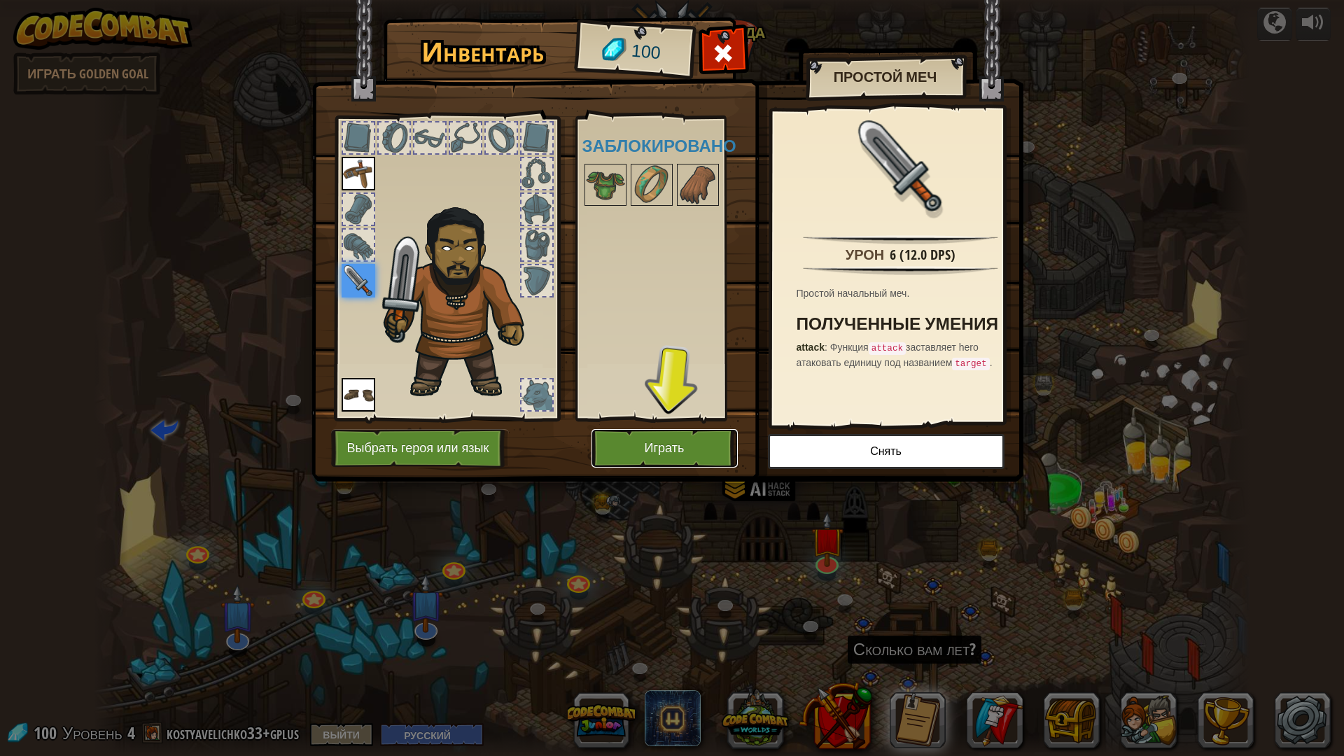
click at [654, 459] on button "Играть" at bounding box center [664, 448] width 146 height 38
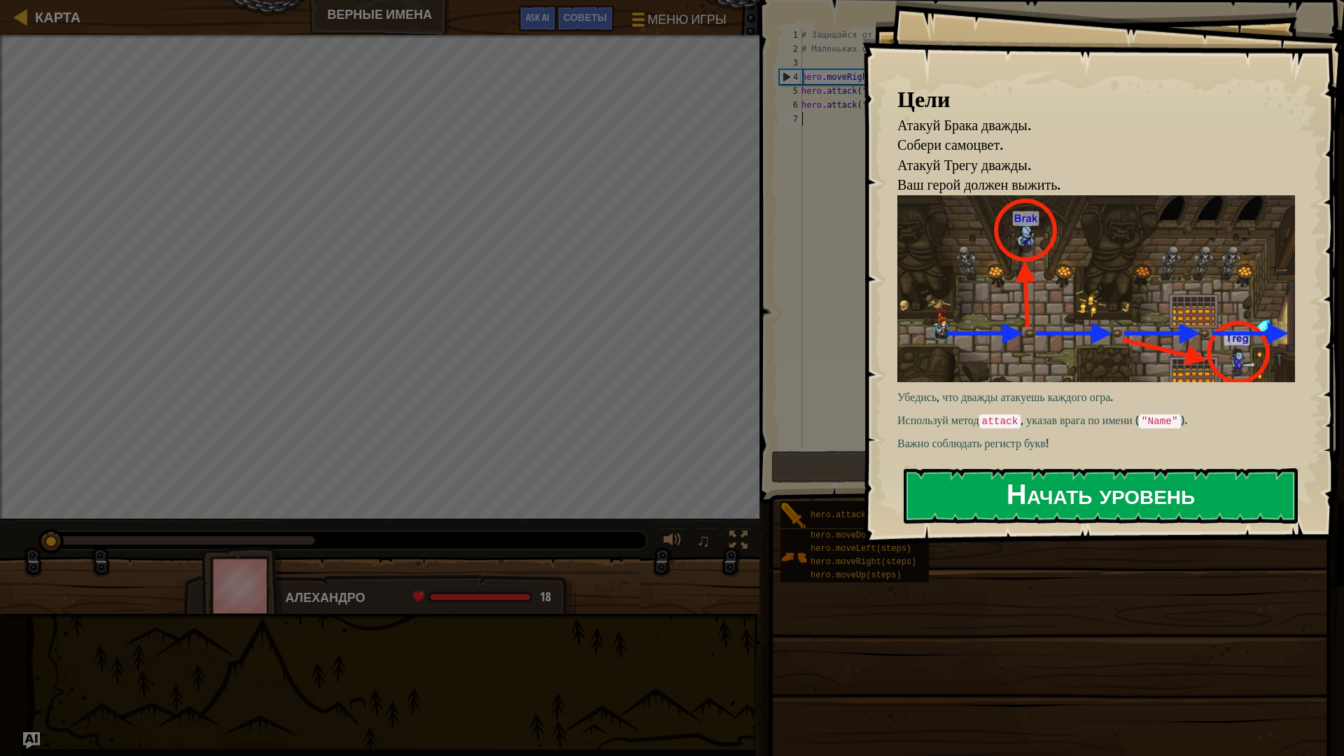
click at [1087, 492] on button "Начать уровень" at bounding box center [1100, 495] width 394 height 55
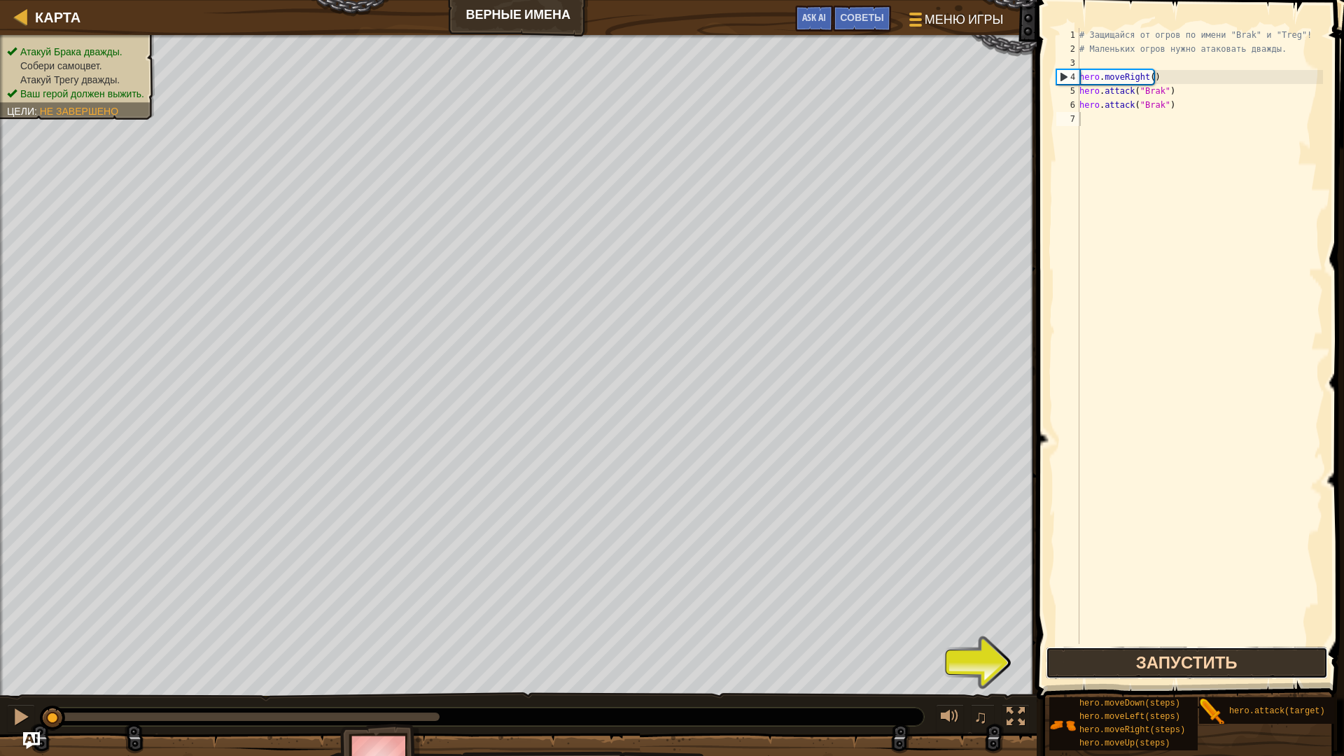
click at [1135, 666] on button "Запустить" at bounding box center [1187, 663] width 282 height 32
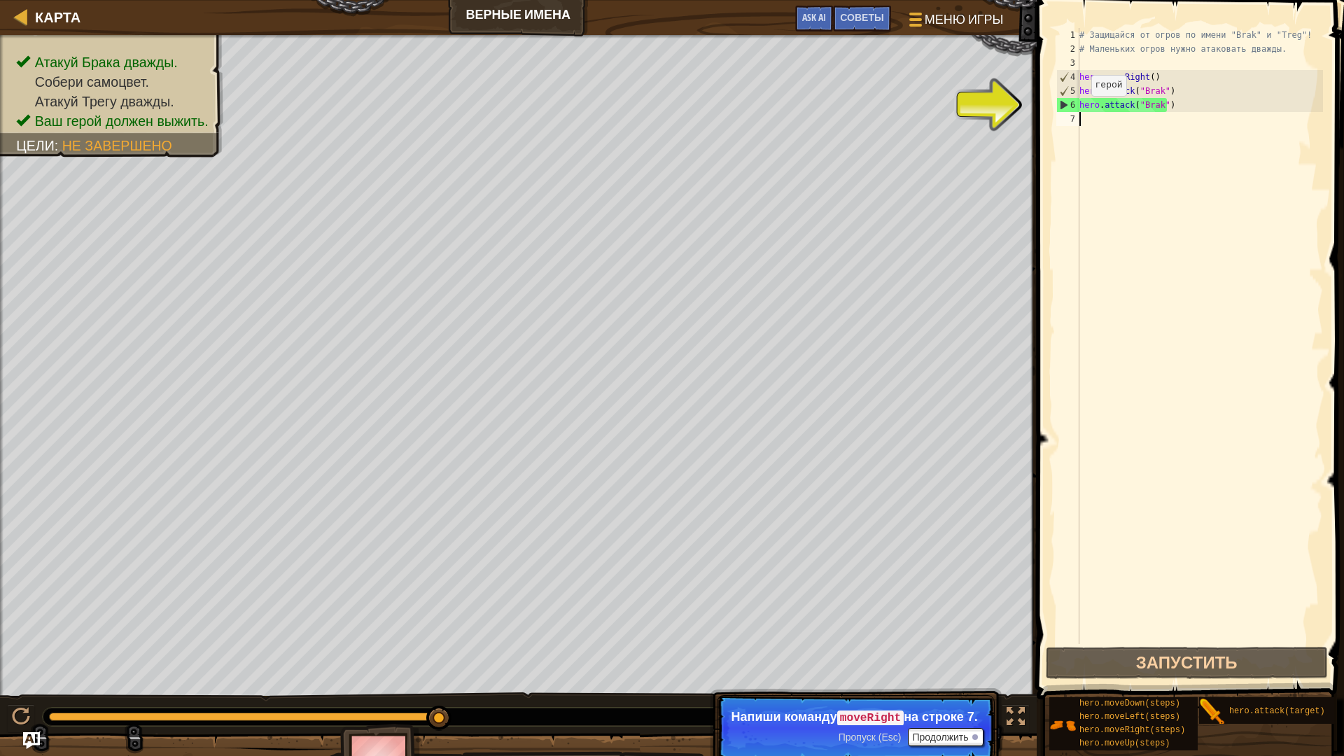
click at [1062, 104] on div "6" at bounding box center [1068, 105] width 22 height 14
type textarea "hero.attack("Brak")"
click at [1062, 104] on div "6" at bounding box center [1068, 105] width 22 height 14
click at [1083, 127] on div "# Защищайся от огров по имени "Brak" и "Treg"! # Маленьких огров нужно атаковат…" at bounding box center [1199, 350] width 246 height 644
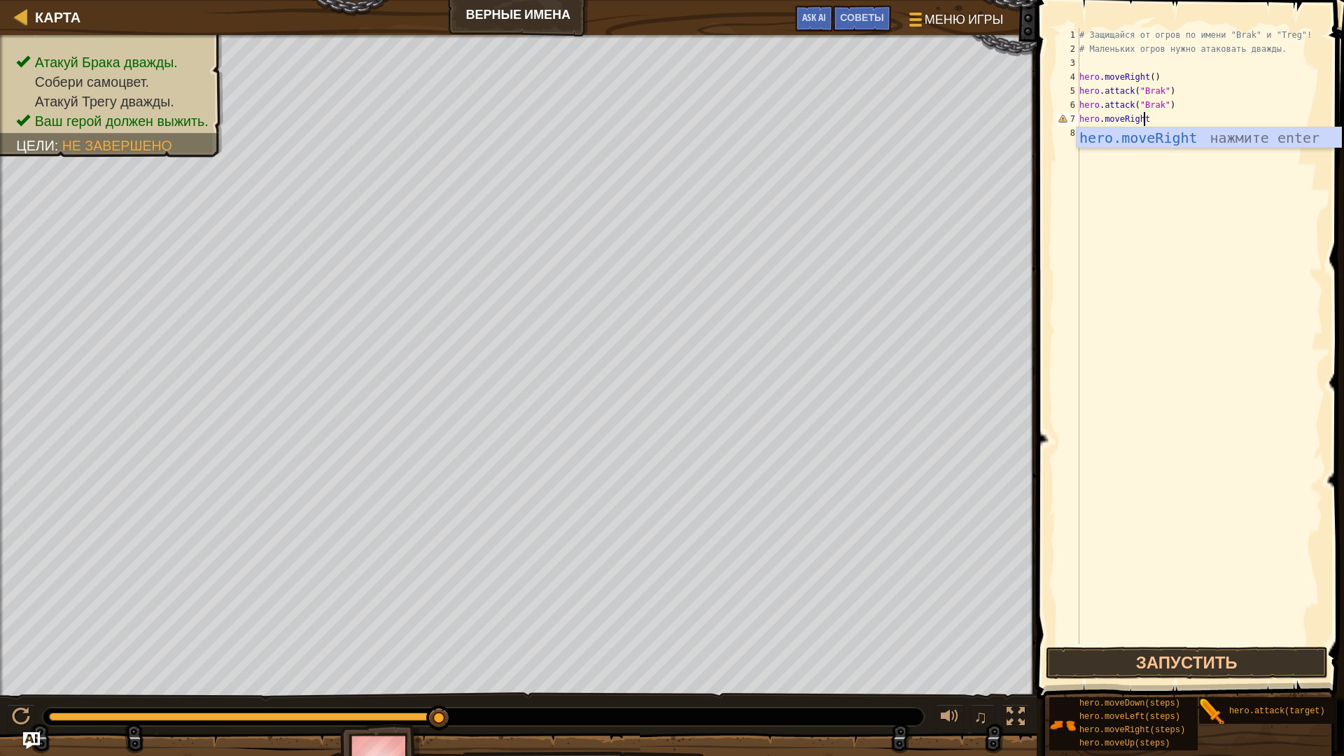
scroll to position [6, 5]
type textarea "hero.moveRight()"
type textarea "hero.attack("Treg")"
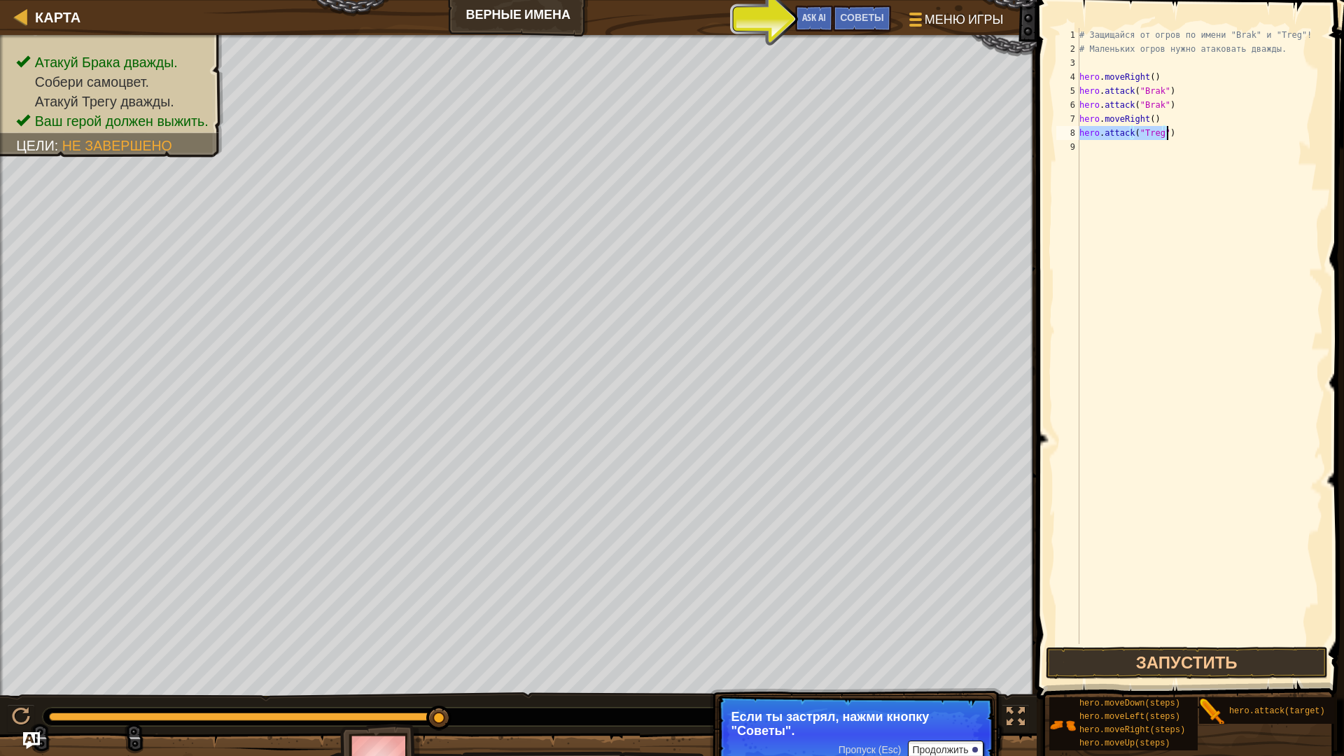
drag, startPoint x: 1079, startPoint y: 132, endPoint x: 1165, endPoint y: 133, distance: 85.4
click at [1165, 133] on div "# Защищайся от огров по имени "Brak" и "Treg"! # Маленьких огров нужно атаковат…" at bounding box center [1199, 350] width 246 height 644
click at [1097, 149] on div "# Защищайся от огров по имени "Brak" и "Treg"! # Маленьких огров нужно атаковат…" at bounding box center [1199, 350] width 246 height 644
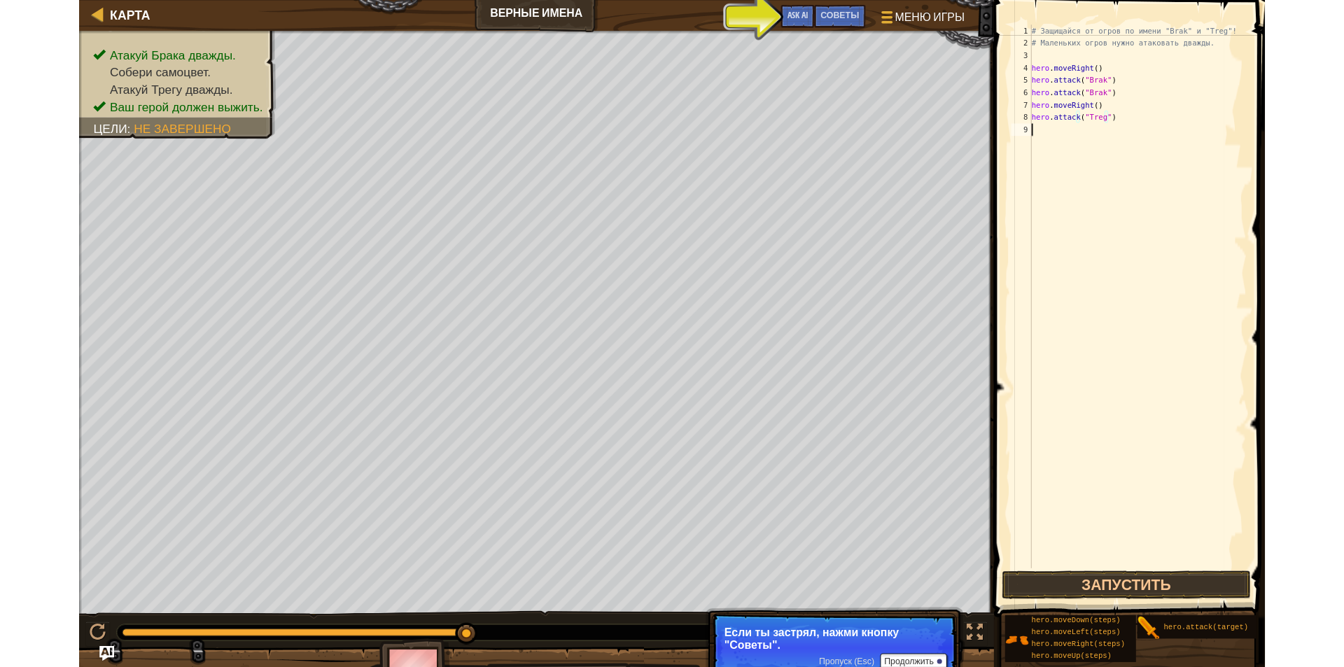
scroll to position [6, 0]
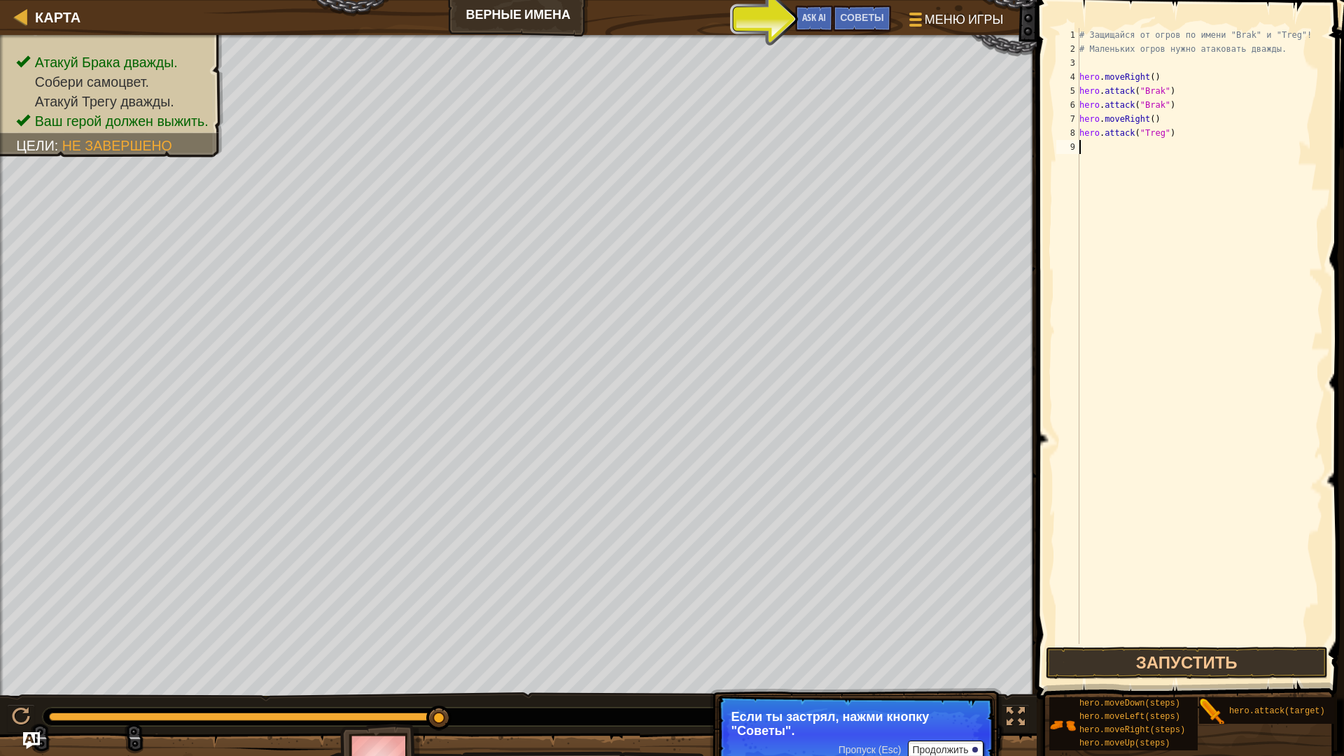
paste textarea "hero.attack("Treg")"
type textarea "hero.attack("Treg")"
click at [1198, 321] on div "# Защищайся от огров по имени "Brak" и "Treg"! # Маленьких огров нужно атаковат…" at bounding box center [1202, 350] width 242 height 644
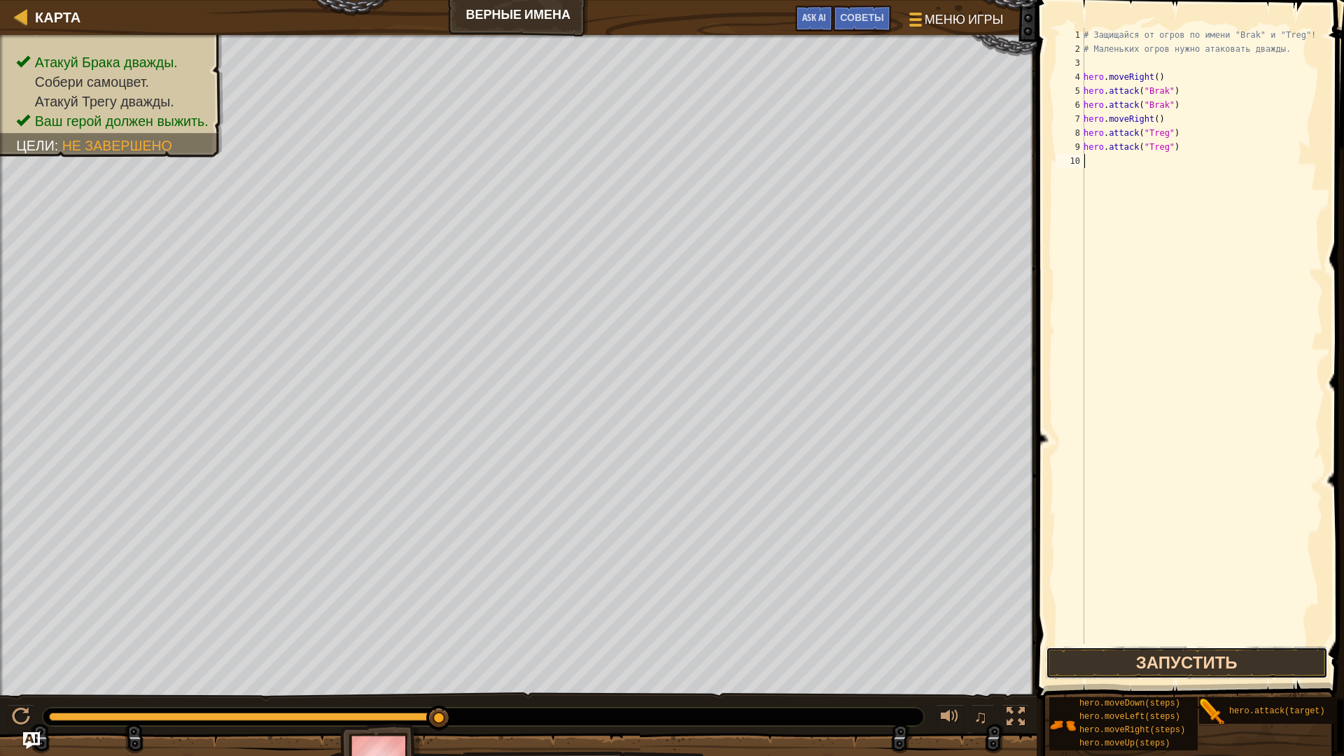
click at [1232, 666] on button "Запустить" at bounding box center [1187, 663] width 282 height 32
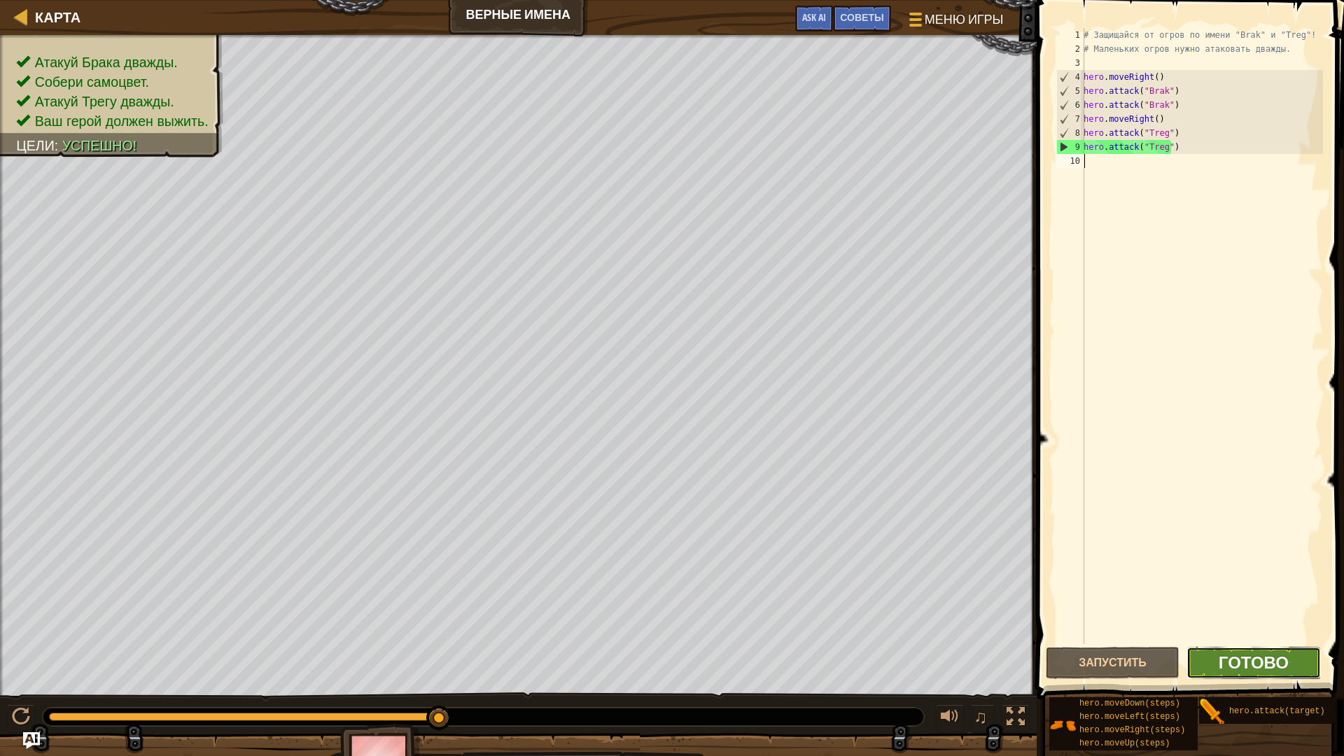
click at [1258, 663] on span "Готово" at bounding box center [1253, 662] width 70 height 22
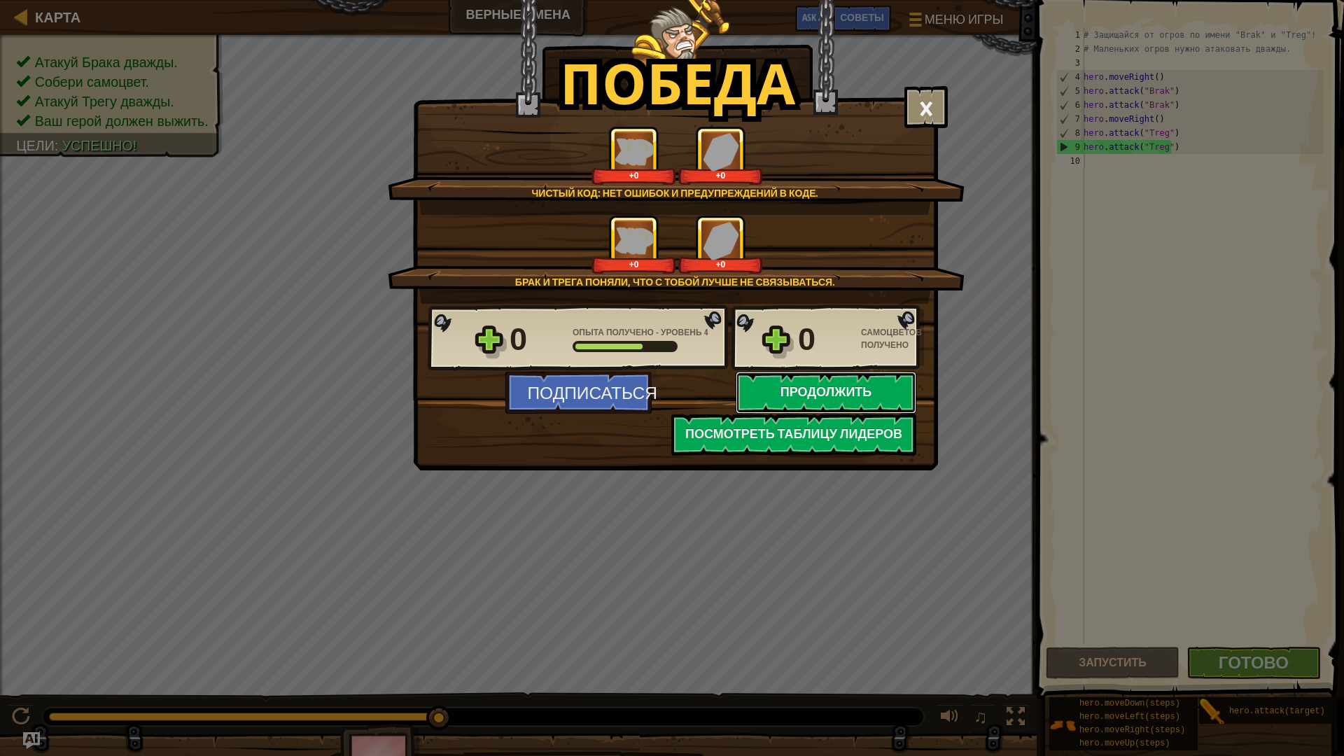
click at [792, 395] on button "Продолжить" at bounding box center [826, 393] width 181 height 42
select select "ru"
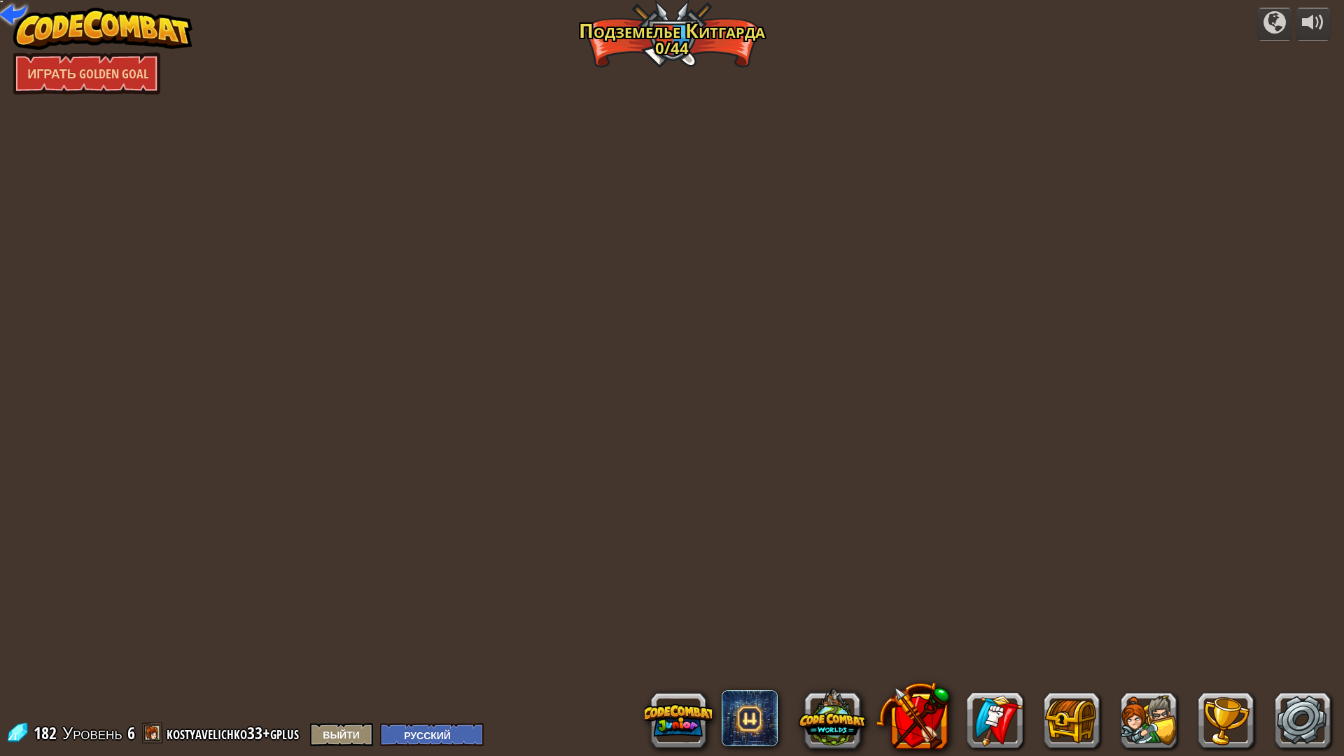
select select "ru"
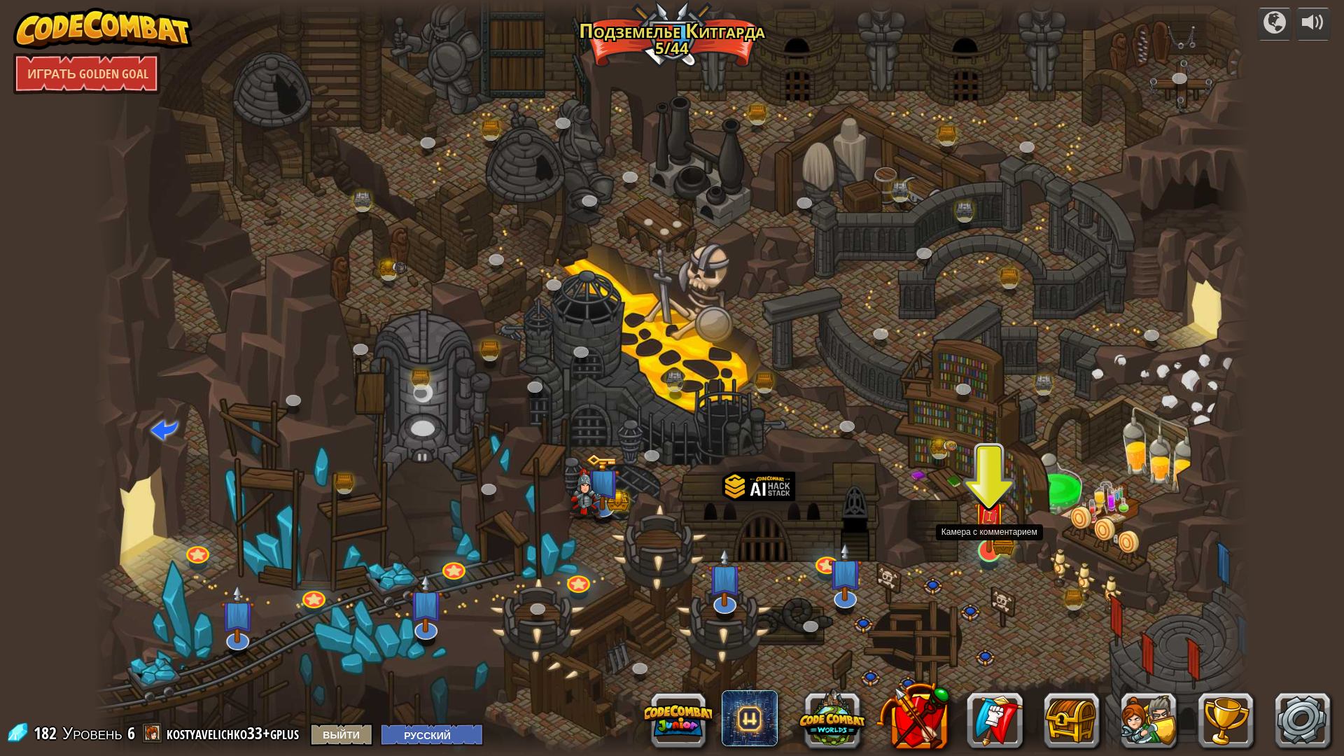
click at [988, 548] on img at bounding box center [989, 517] width 32 height 71
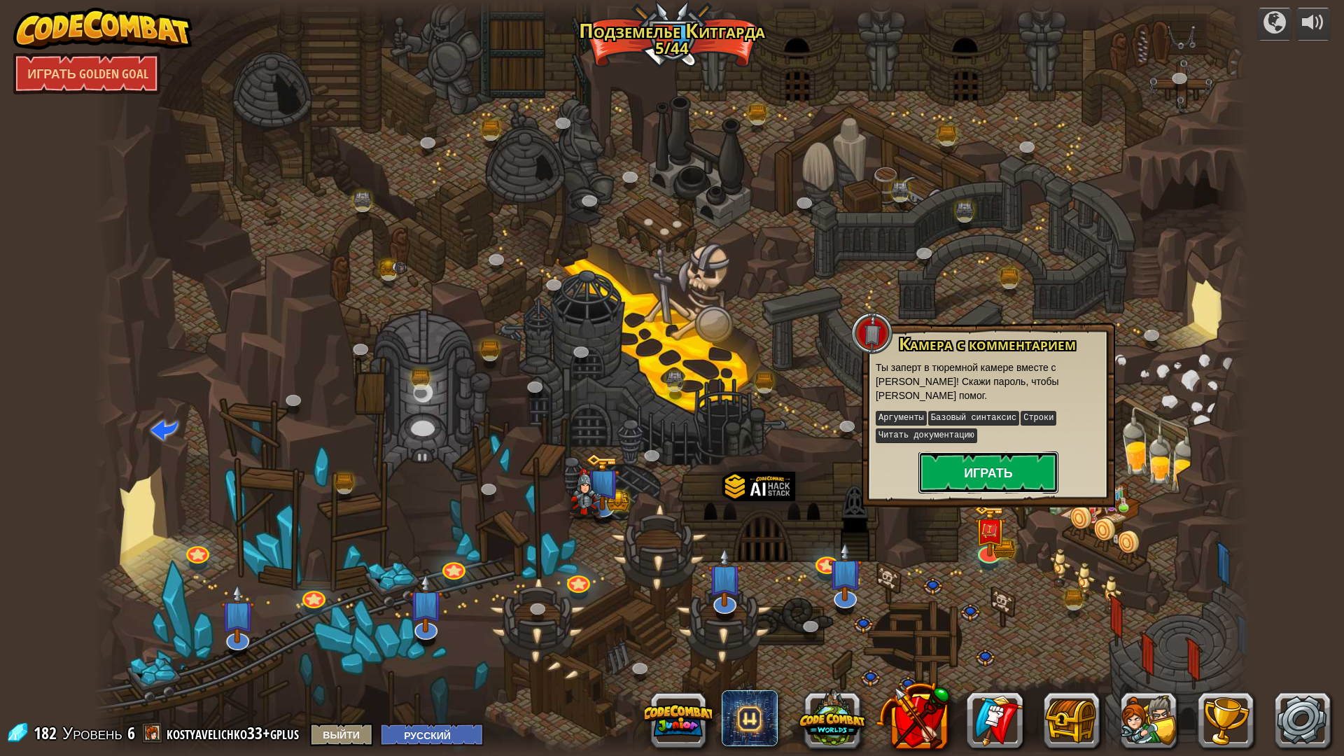
click at [964, 477] on button "Играть" at bounding box center [988, 472] width 140 height 42
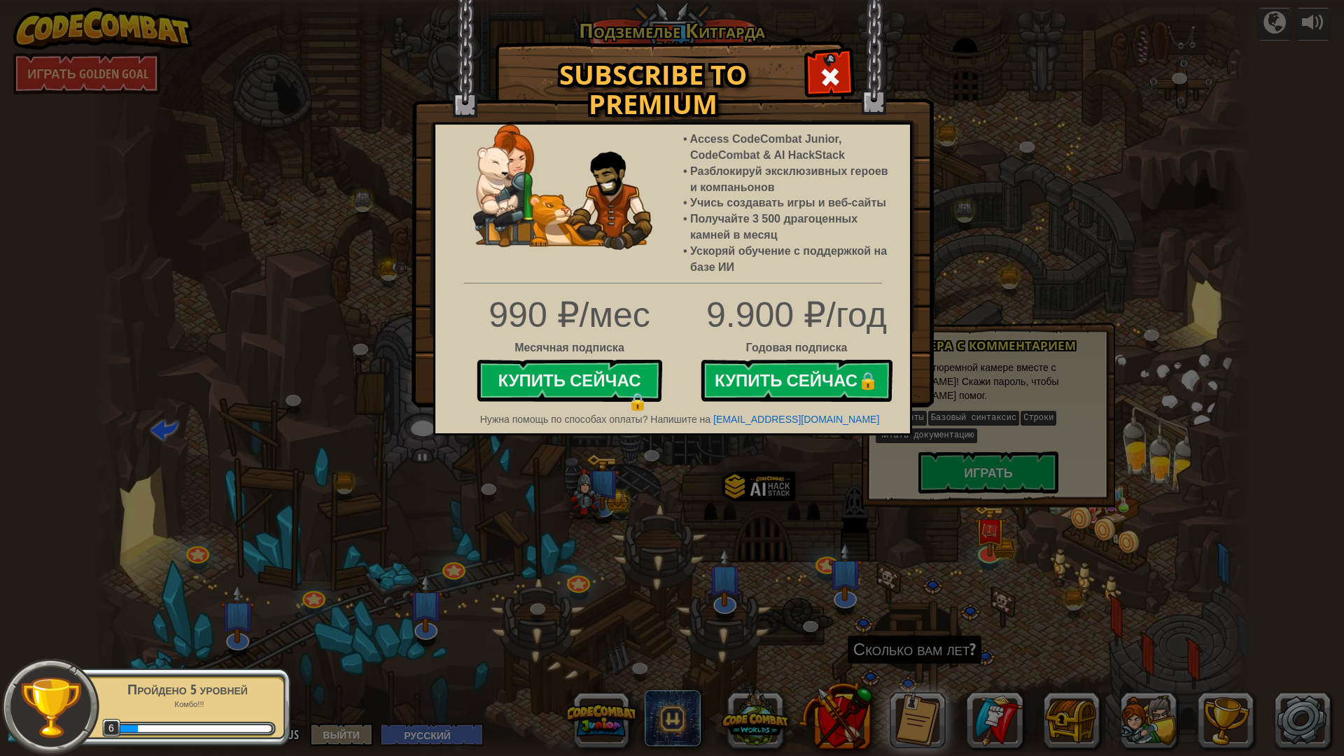
click at [830, 75] on span at bounding box center [830, 77] width 22 height 22
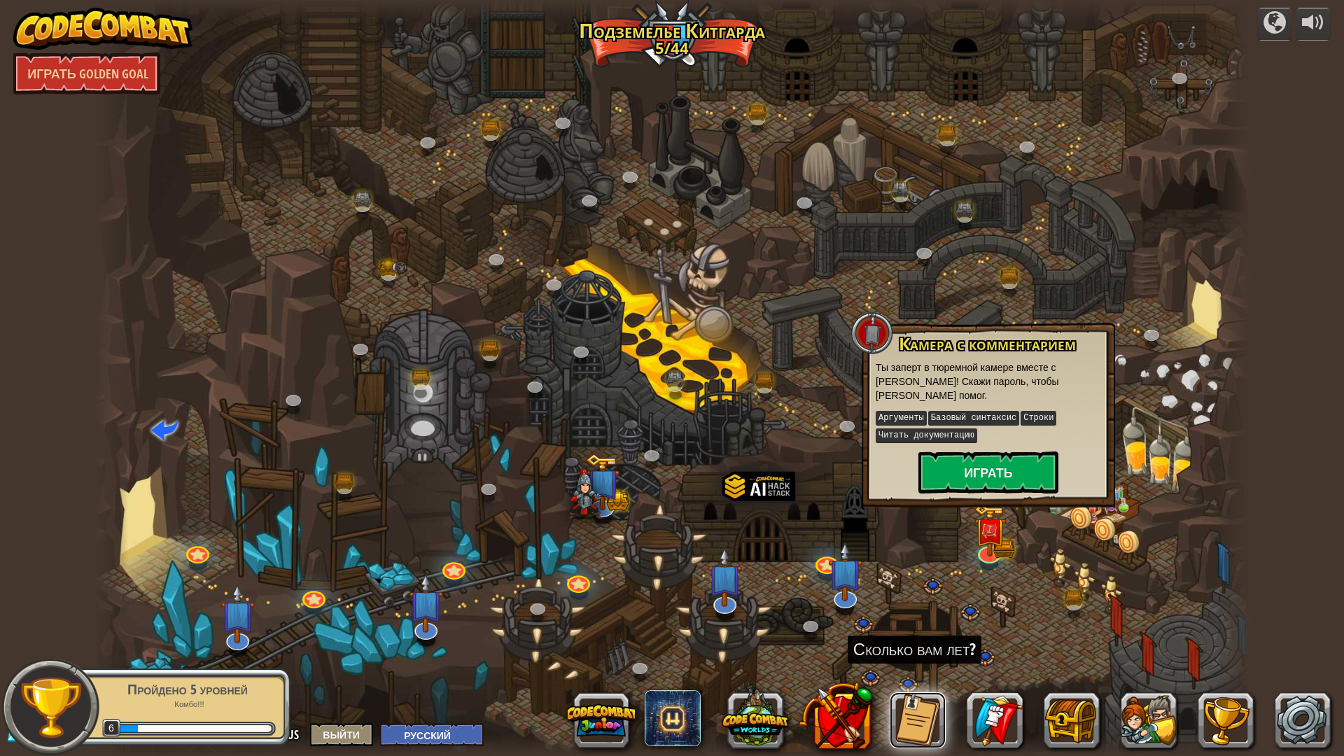
click at [927, 666] on button at bounding box center [917, 720] width 56 height 56
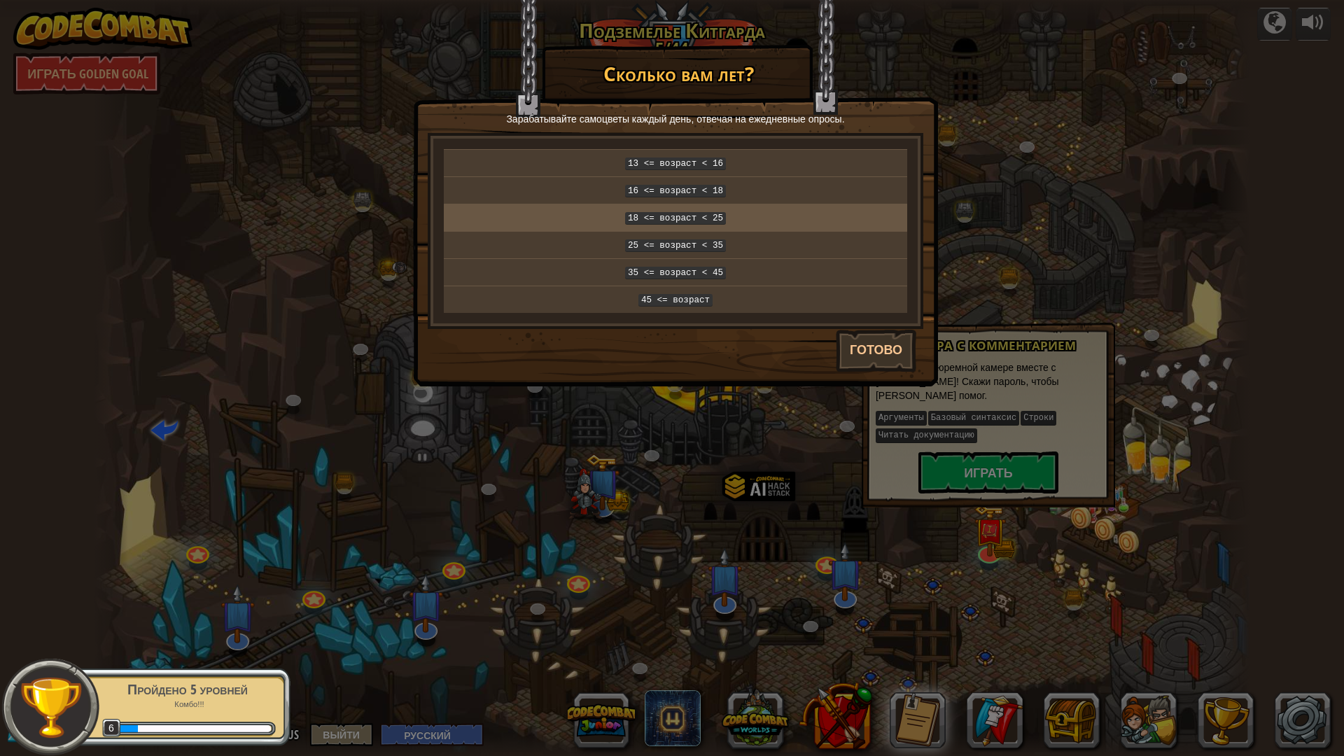
click at [687, 218] on code "18 <= возраст < 25" at bounding box center [675, 218] width 101 height 13
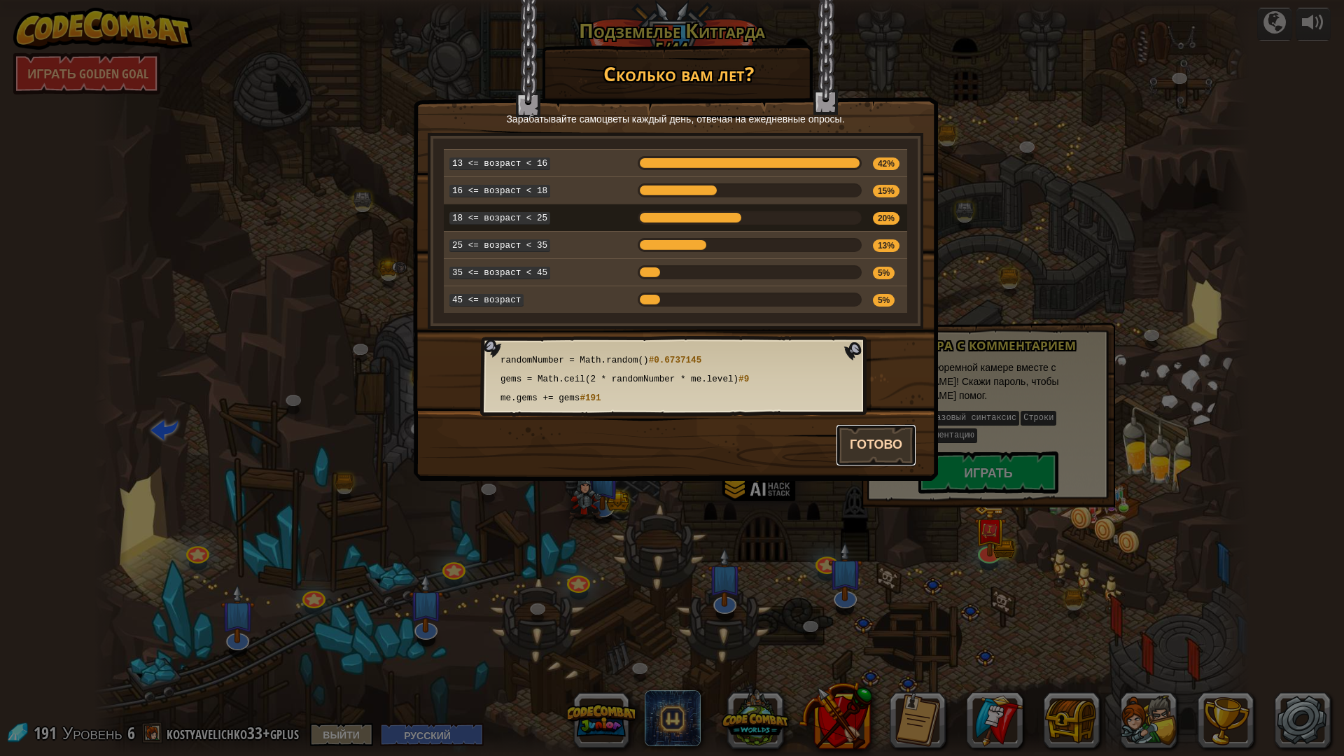
click at [877, 442] on button "Готово" at bounding box center [876, 445] width 80 height 42
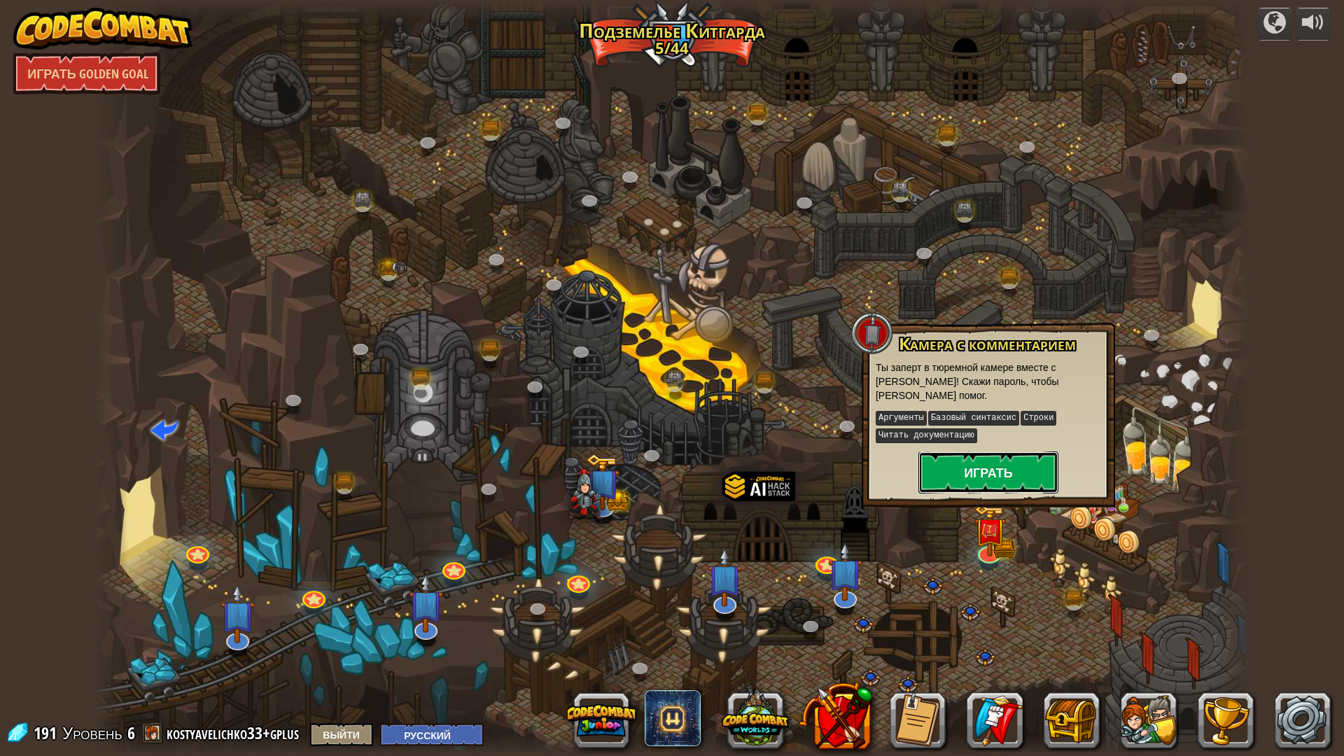
click at [970, 471] on button "Играть" at bounding box center [988, 472] width 140 height 42
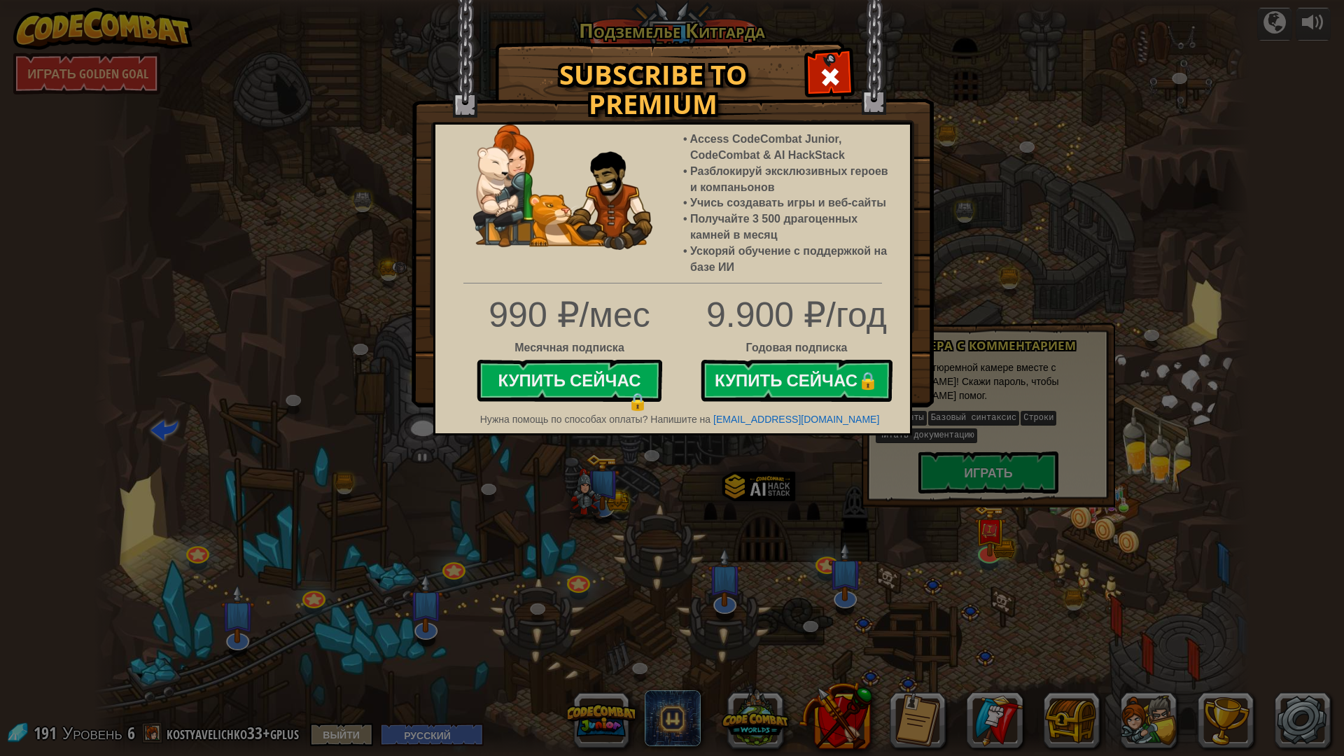
click at [822, 81] on span at bounding box center [830, 77] width 22 height 22
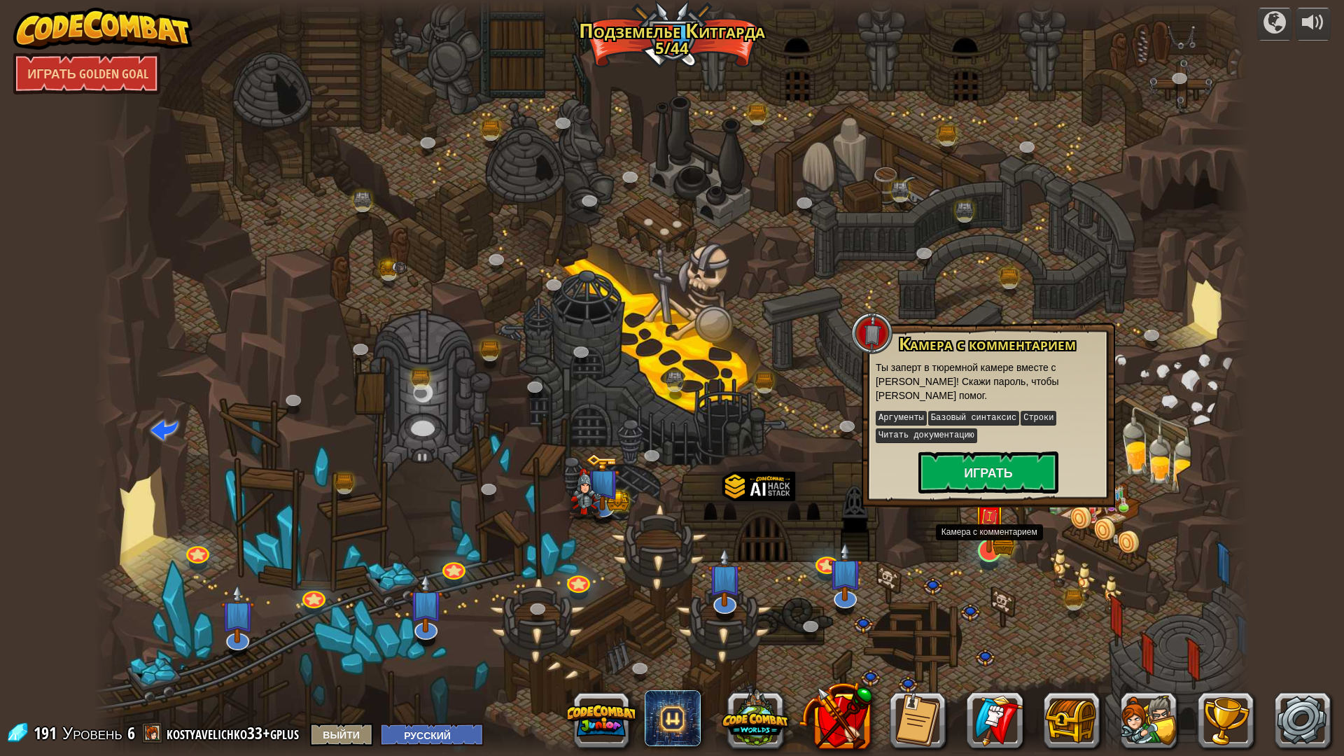
click at [992, 551] on img at bounding box center [989, 517] width 32 height 71
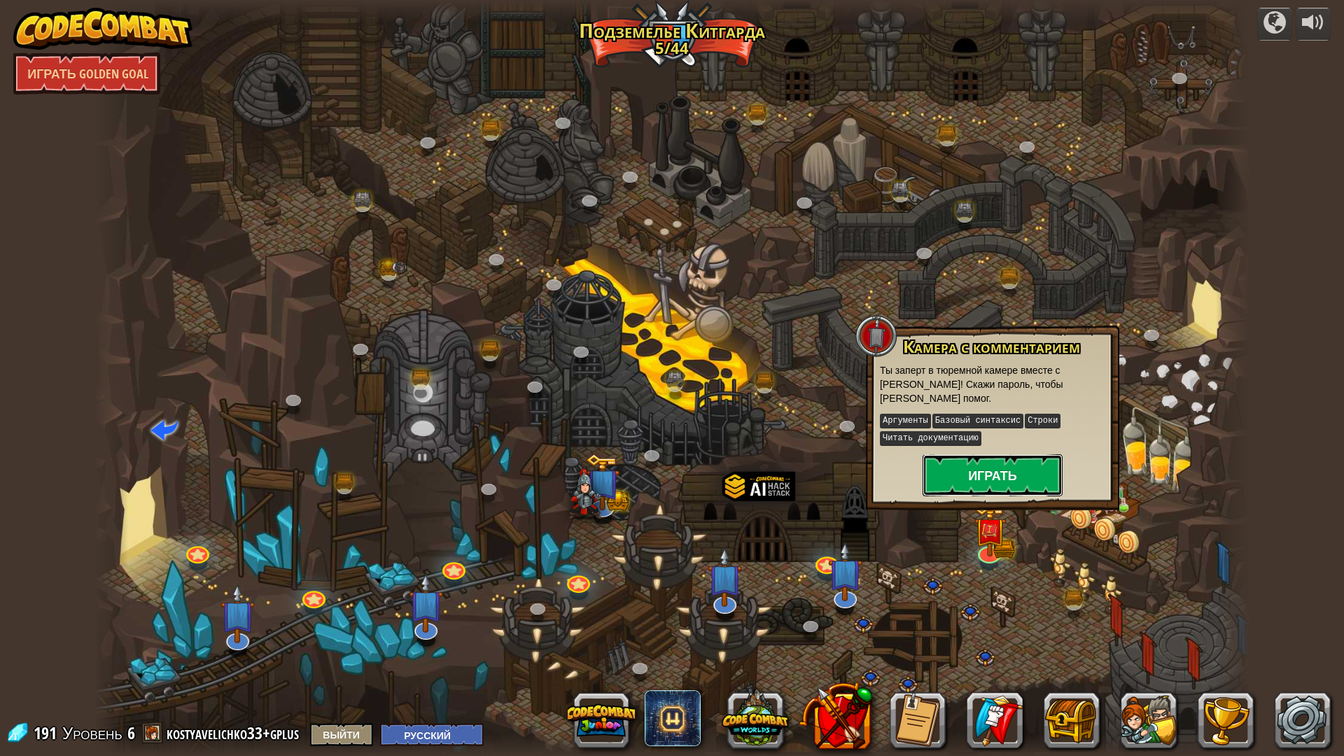
click at [986, 490] on button "Играть" at bounding box center [992, 475] width 140 height 42
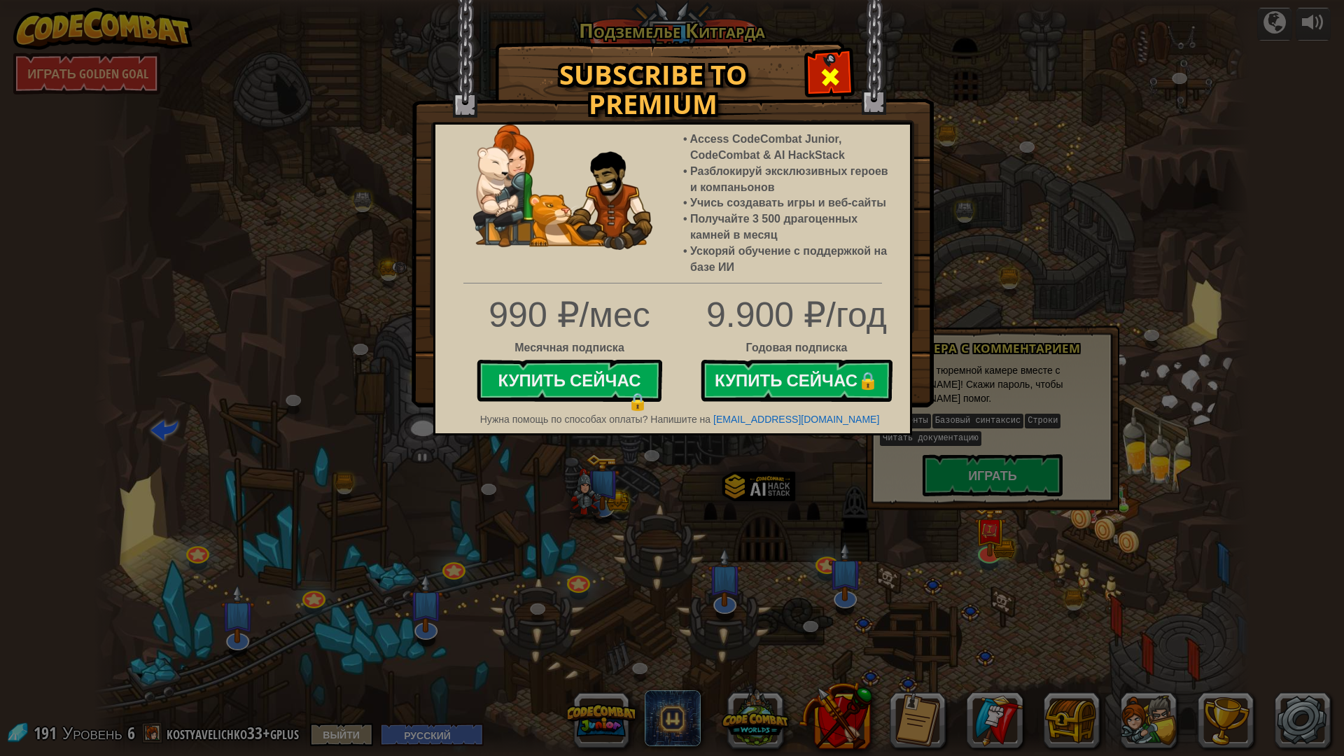
click at [822, 87] on span at bounding box center [830, 77] width 22 height 22
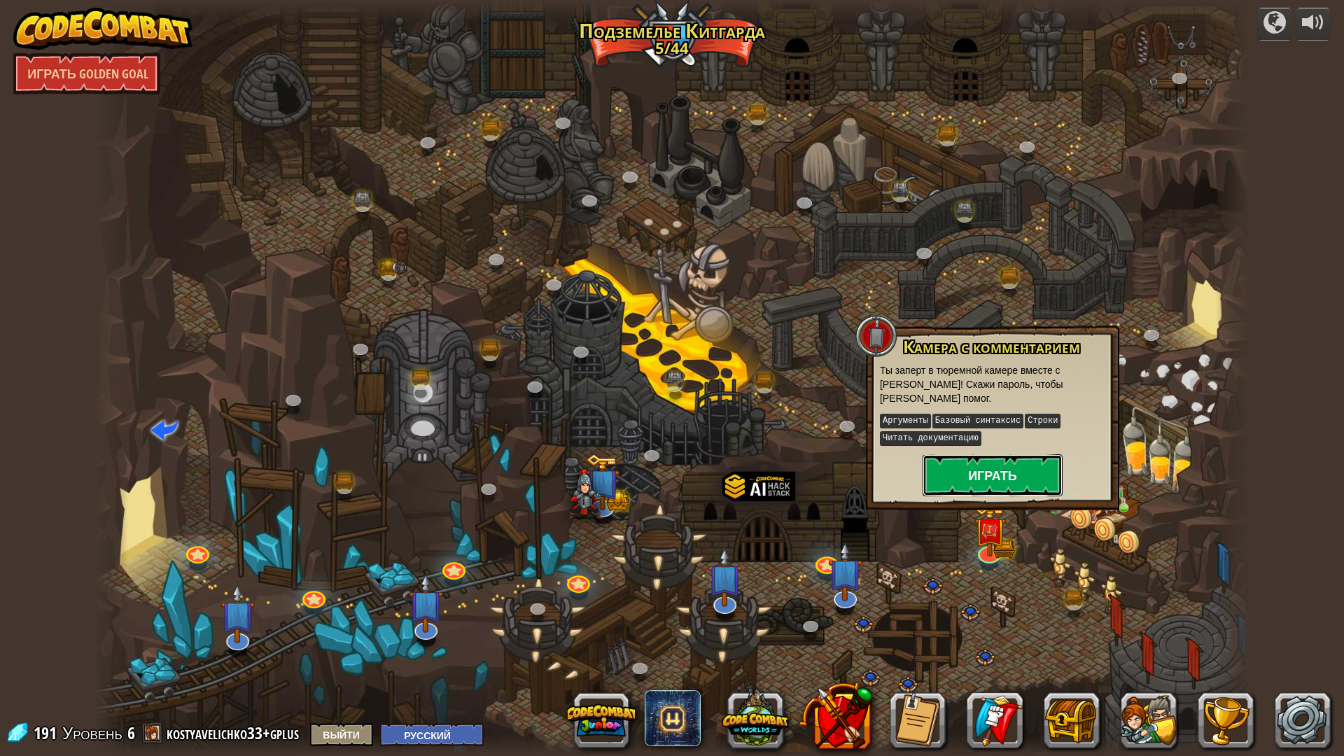
click at [931, 463] on button "Играть" at bounding box center [992, 475] width 140 height 42
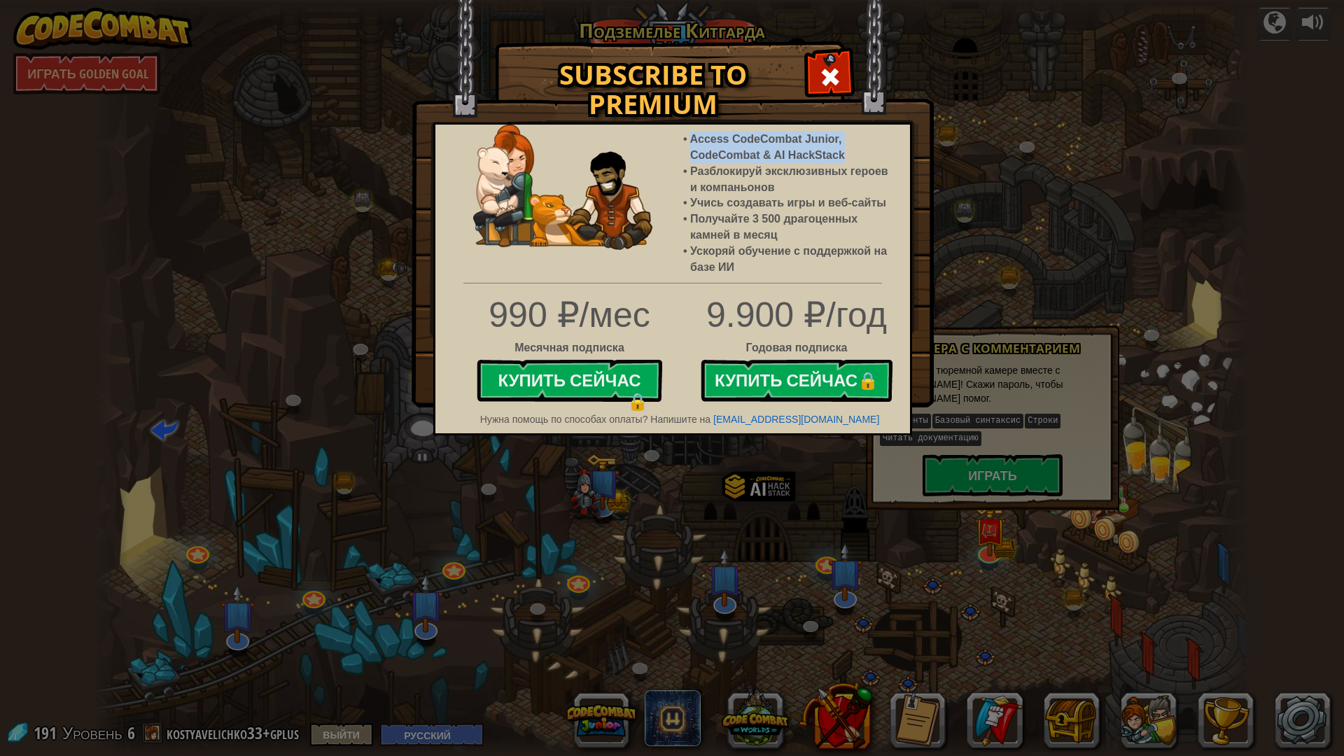
drag, startPoint x: 691, startPoint y: 137, endPoint x: 844, endPoint y: 156, distance: 153.7
click at [844, 156] on li "Access CodeCombat Junior, CodeCombat & AI HackStack" at bounding box center [793, 148] width 206 height 32
click at [866, 156] on li "Access CodeCombat Junior, CodeCombat & AI HackStack" at bounding box center [793, 148] width 206 height 32
drag, startPoint x: 854, startPoint y: 132, endPoint x: 834, endPoint y: 85, distance: 51.1
click at [834, 85] on span at bounding box center [830, 77] width 22 height 22
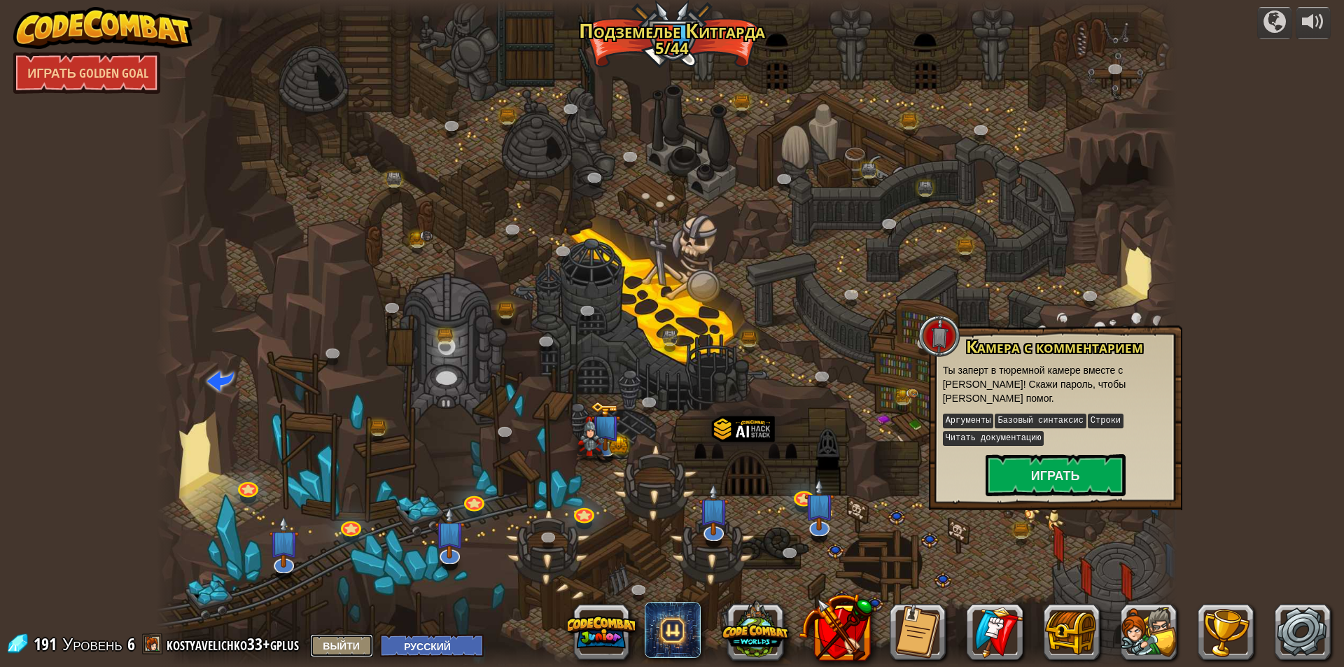
click at [359, 645] on button "Выйти" at bounding box center [341, 645] width 63 height 23
